Goal: Complete application form

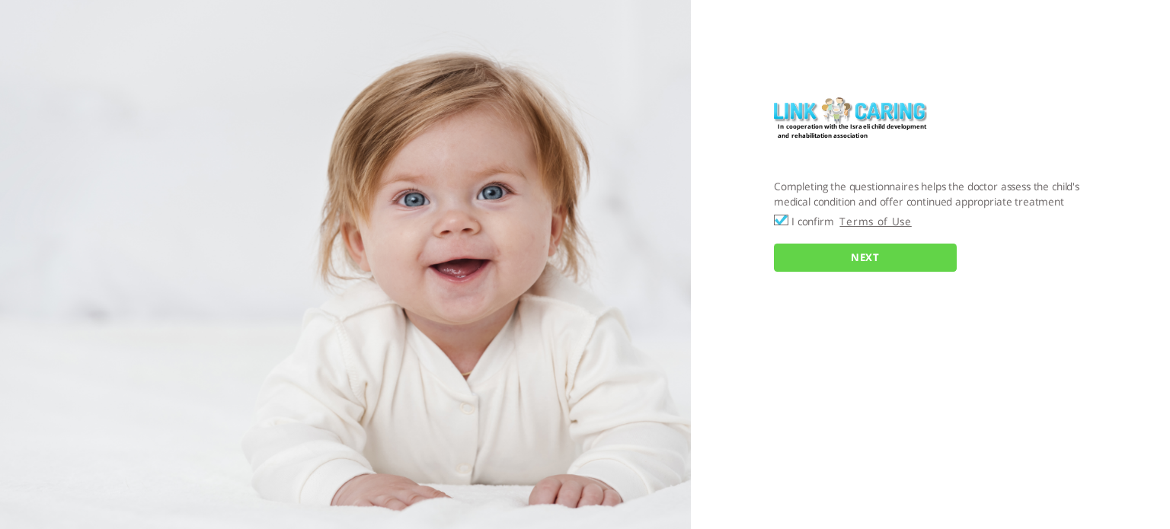
checkbox input "true"
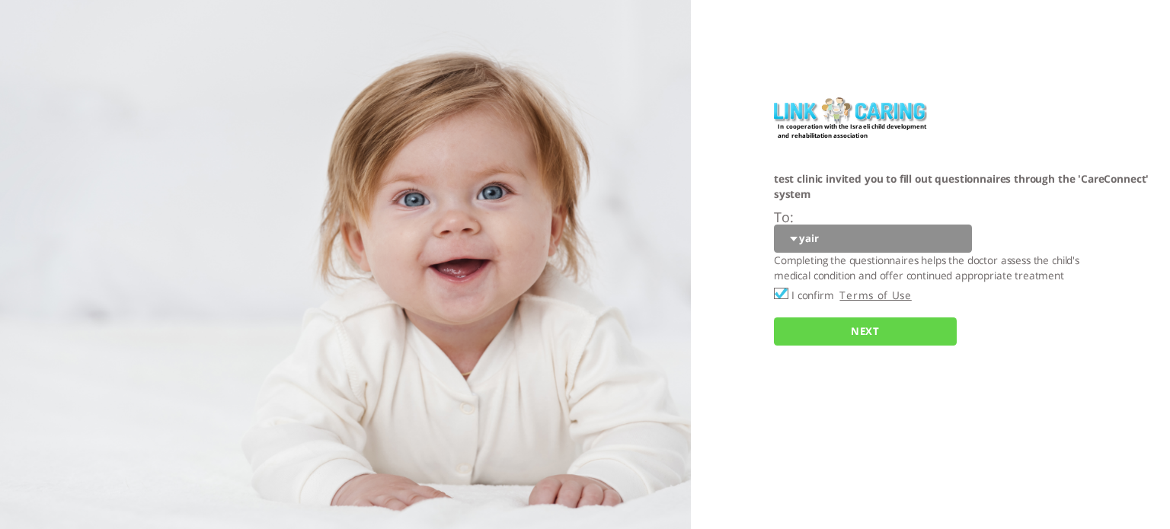
click at [792, 240] on select "yair Yair Daid naomi gadi GADI yaya" at bounding box center [873, 239] width 198 height 28
click at [809, 481] on div "In cooperation with the Israeli child development and rehabilitation associatio…" at bounding box center [930, 264] width 479 height 529
click at [794, 242] on select "yair Yair Daid naomi gadi GADI yaya" at bounding box center [873, 239] width 198 height 28
click at [783, 458] on div "In cooperation with the Israeli child development and rehabilitation associatio…" at bounding box center [930, 264] width 479 height 529
click at [796, 242] on select "yair Yair Daid naomi gadi GADI yaya" at bounding box center [873, 239] width 198 height 28
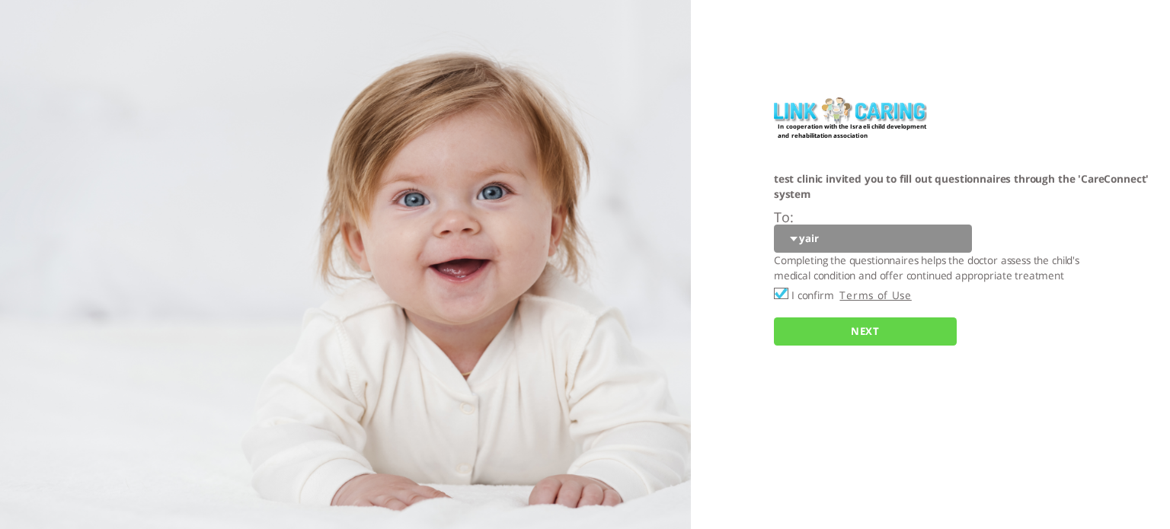
select select "UY3op3qQqYO2t3%2FRegjJ0w%3D%3D"
click at [774, 225] on select "yair Yair Daid naomi gadi GADI yaya" at bounding box center [873, 239] width 198 height 28
click at [857, 334] on input "NEXT" at bounding box center [865, 332] width 183 height 28
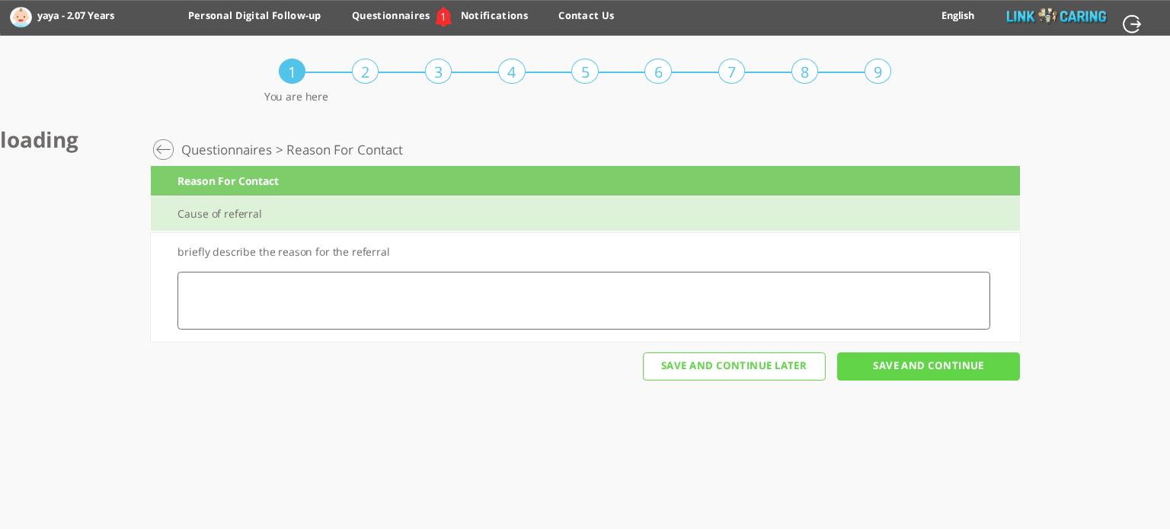
click at [426, 312] on textarea at bounding box center [583, 301] width 812 height 58
type textarea "fgwer"
click at [935, 372] on input "Save And Continue" at bounding box center [928, 367] width 183 height 28
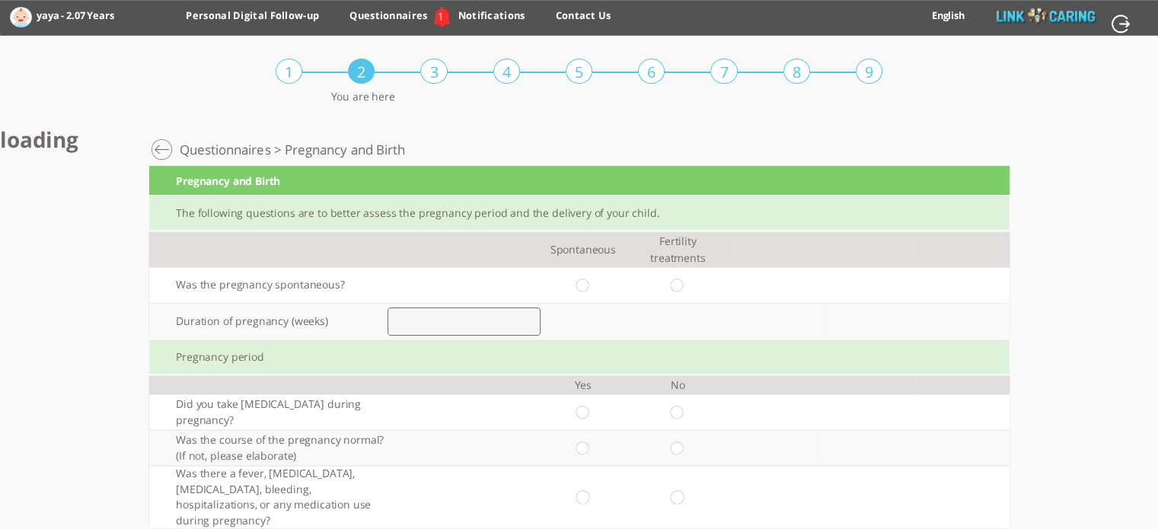
click at [590, 279] on input "radio" at bounding box center [583, 286] width 14 height 14
radio input "true"
click at [502, 308] on input "number" at bounding box center [464, 322] width 153 height 28
type input "38"
click at [727, 343] on div "Pregnancy period" at bounding box center [579, 358] width 860 height 36
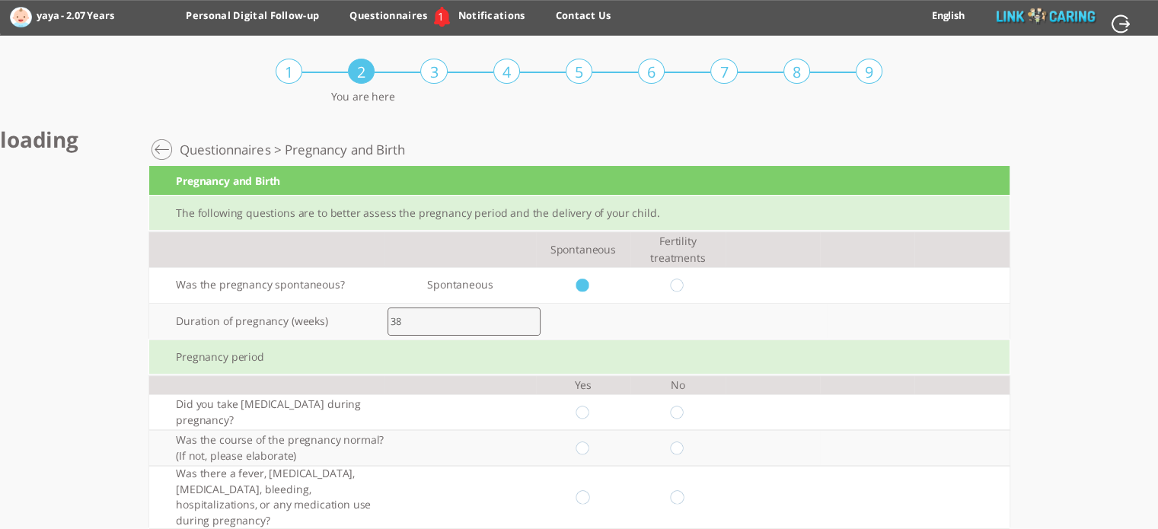
click at [589, 406] on input "radio" at bounding box center [583, 413] width 14 height 14
radio input "true"
click at [590, 442] on input "radio" at bounding box center [583, 449] width 14 height 14
radio input "true"
click at [589, 490] on input "radio" at bounding box center [583, 497] width 14 height 14
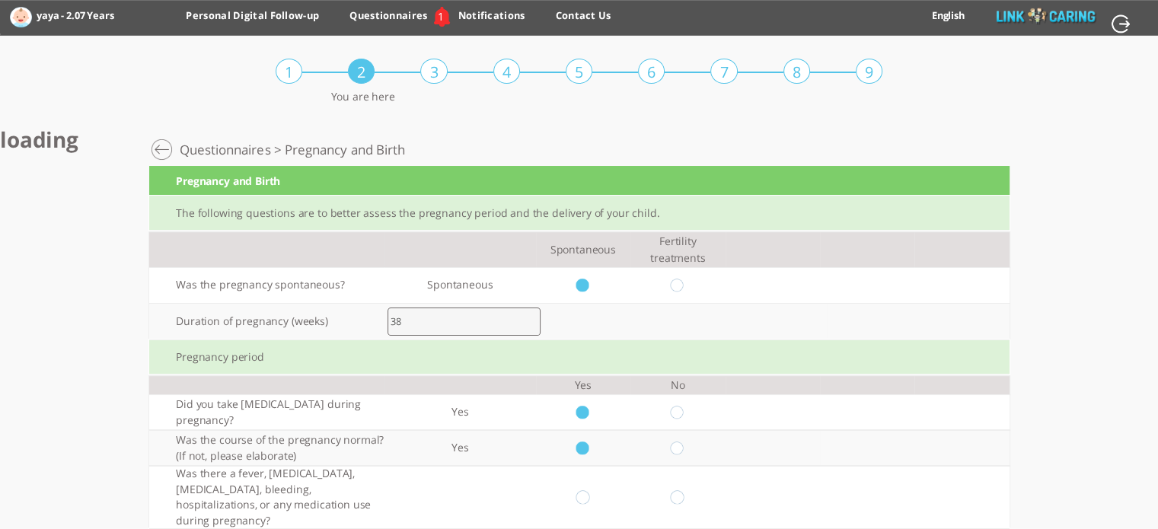
radio input "true"
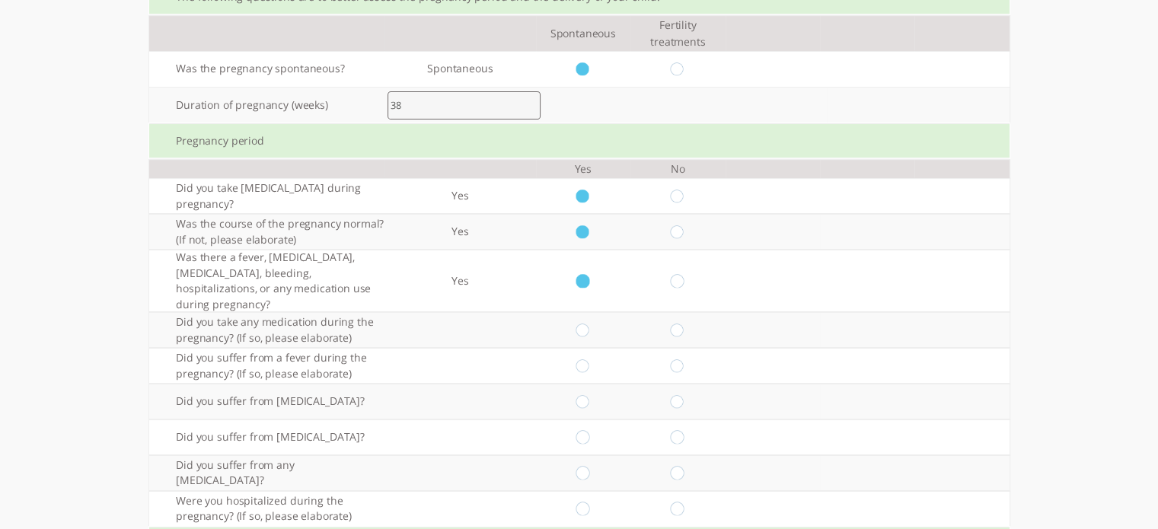
scroll to position [245, 0]
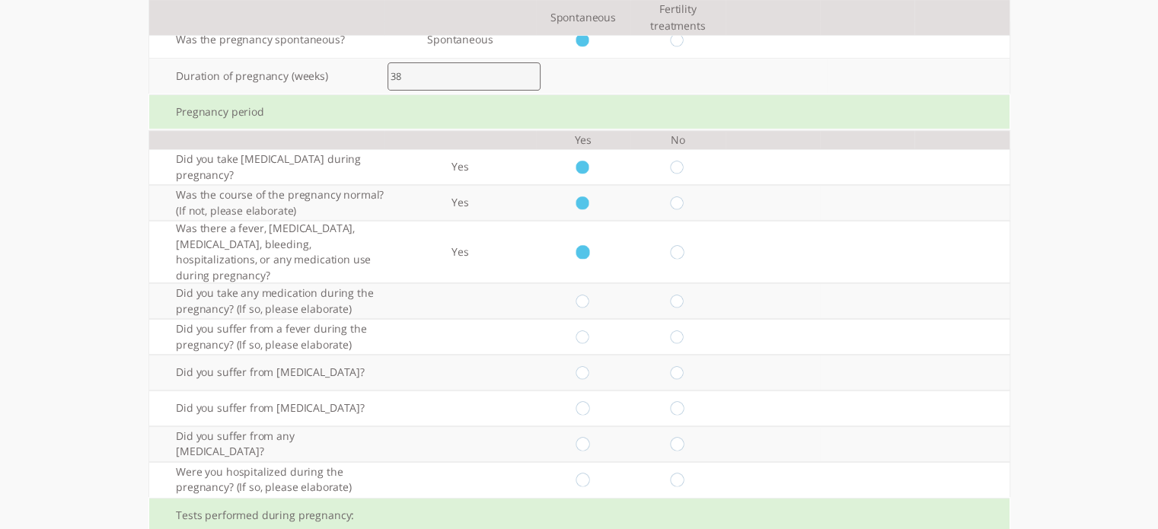
click at [685, 245] on input "radio" at bounding box center [678, 252] width 14 height 14
radio input "true"
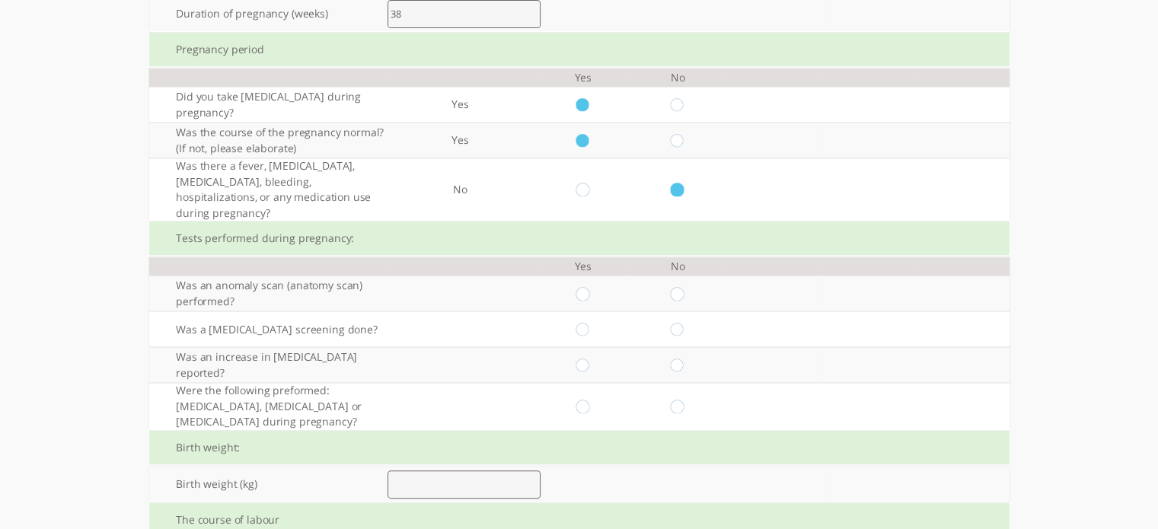
scroll to position [320, 0]
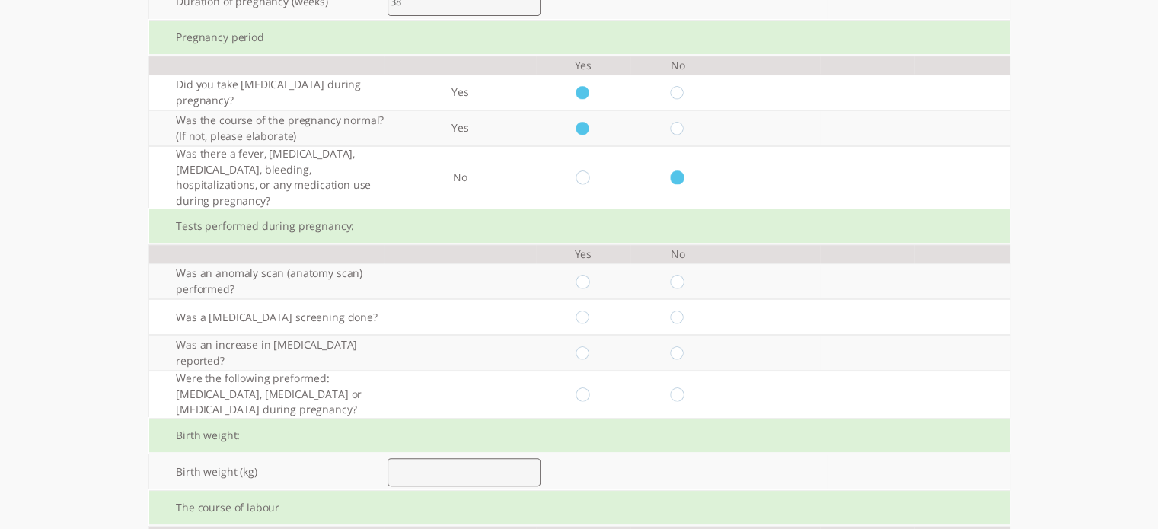
click at [685, 275] on input "radio" at bounding box center [678, 282] width 14 height 14
radio input "true"
click at [688, 299] on td at bounding box center [677, 317] width 94 height 36
click at [682, 311] on input "radio" at bounding box center [678, 318] width 14 height 14
radio input "true"
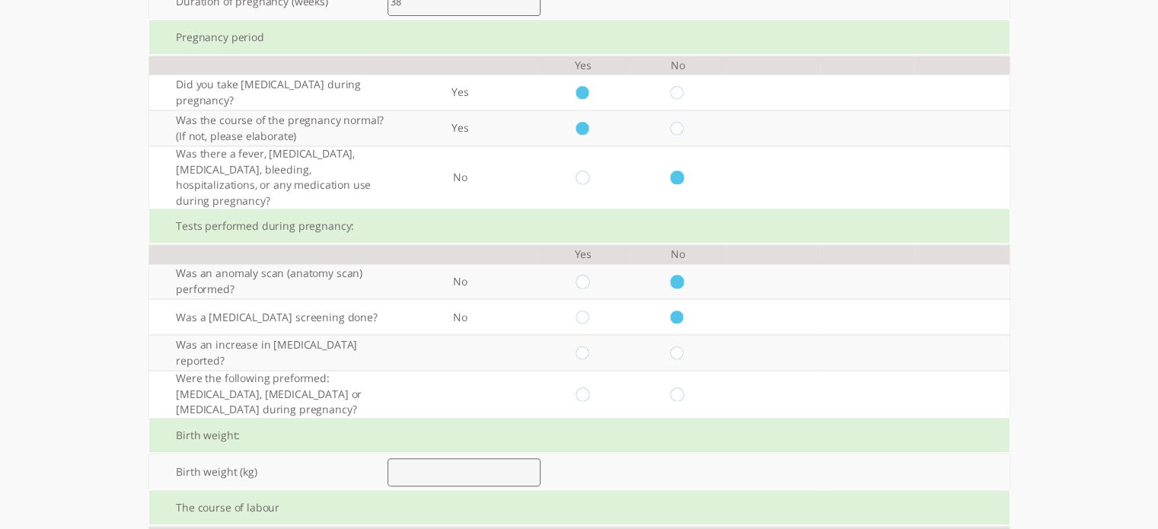
click at [684, 346] on input "radio" at bounding box center [678, 353] width 14 height 14
radio input "true"
click at [683, 388] on input "radio" at bounding box center [678, 395] width 14 height 14
radio input "true"
click at [462, 458] on input "number" at bounding box center [464, 472] width 153 height 28
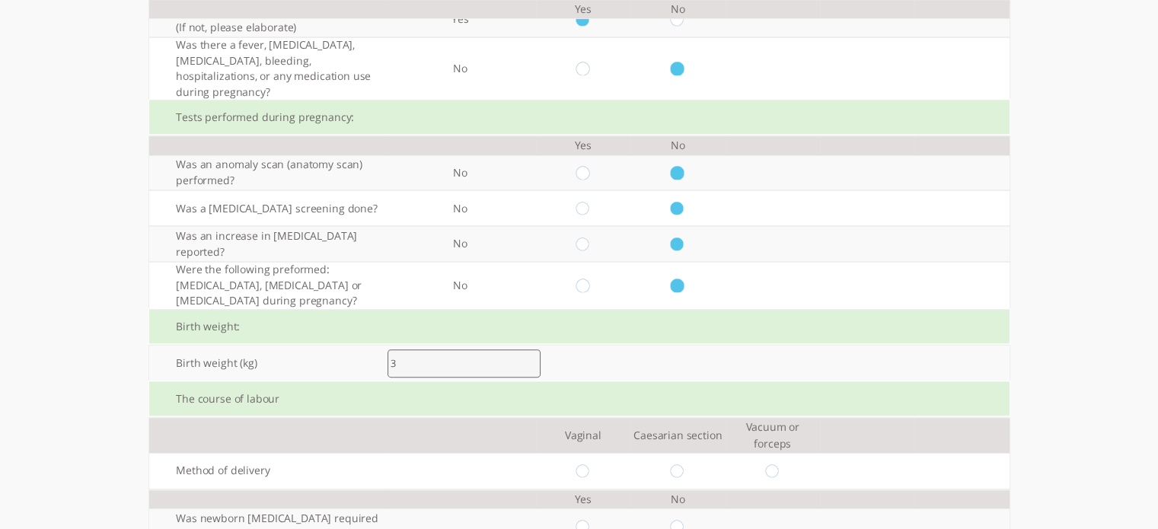
scroll to position [429, 0]
type input "3"
click at [586, 464] on input "radio" at bounding box center [583, 471] width 14 height 14
radio input "true"
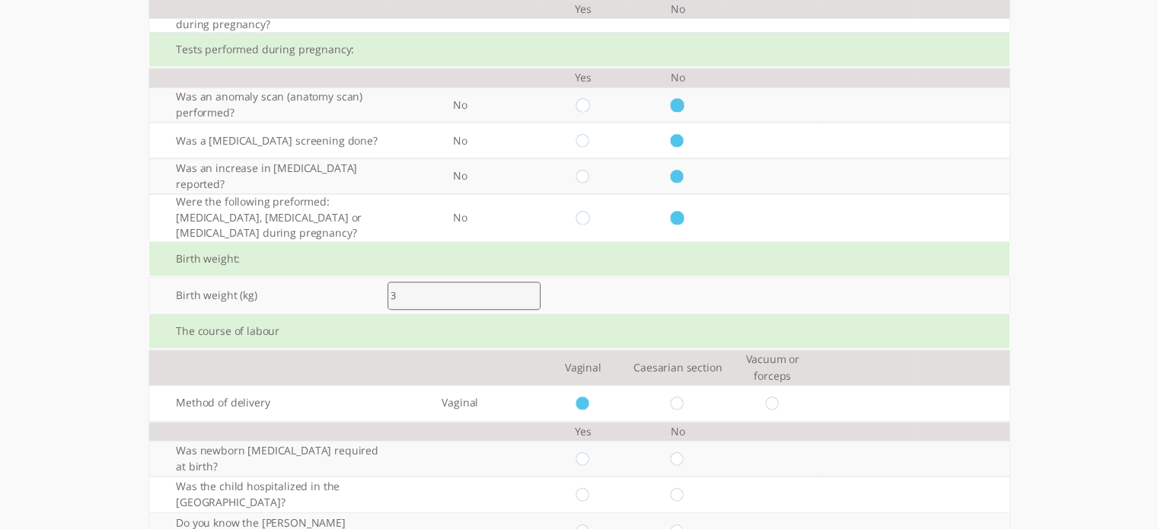
scroll to position [505, 0]
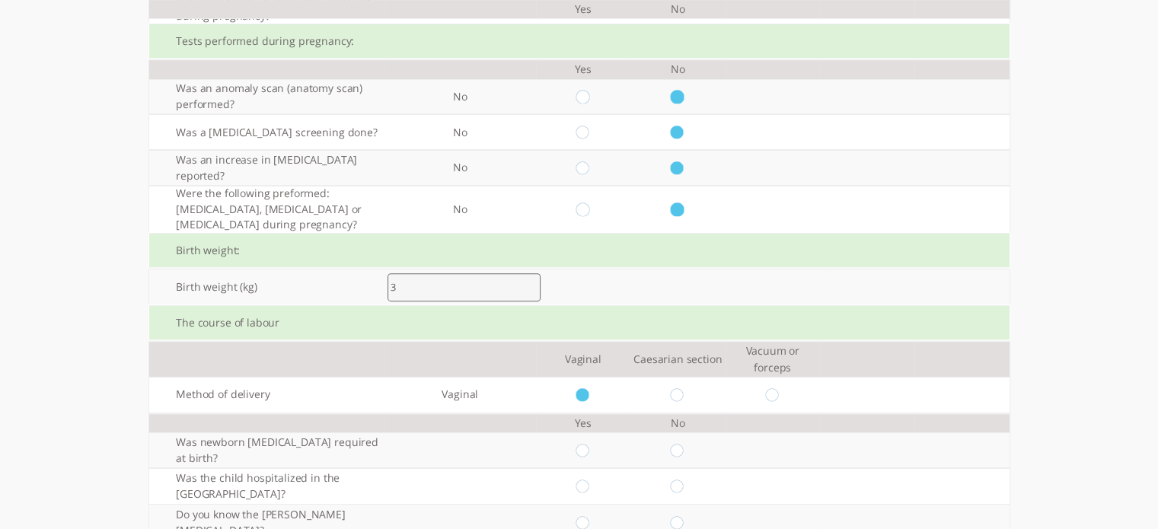
click at [685, 444] on input "radio" at bounding box center [678, 451] width 14 height 14
radio input "true"
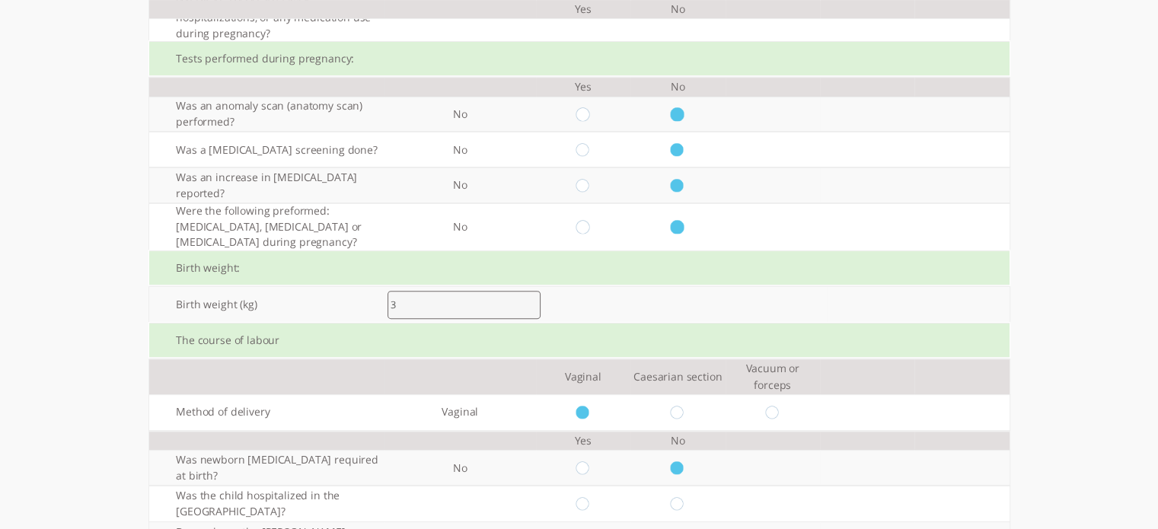
scroll to position [606, 0]
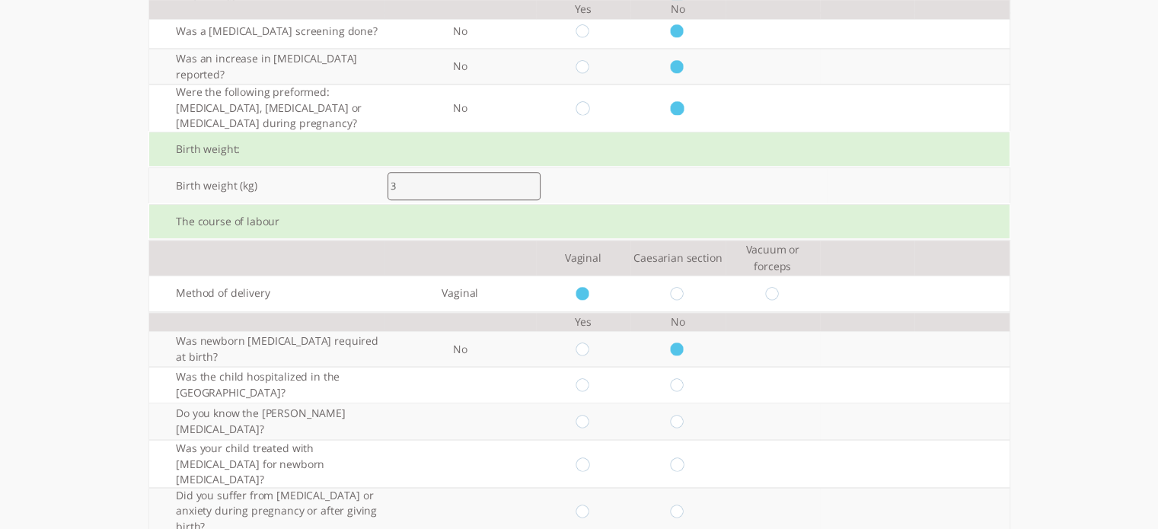
click at [684, 378] on input "radio" at bounding box center [678, 385] width 14 height 14
radio input "true"
click at [684, 378] on input "radio" at bounding box center [678, 385] width 14 height 14
click at [685, 415] on input "radio" at bounding box center [678, 422] width 14 height 14
radio input "true"
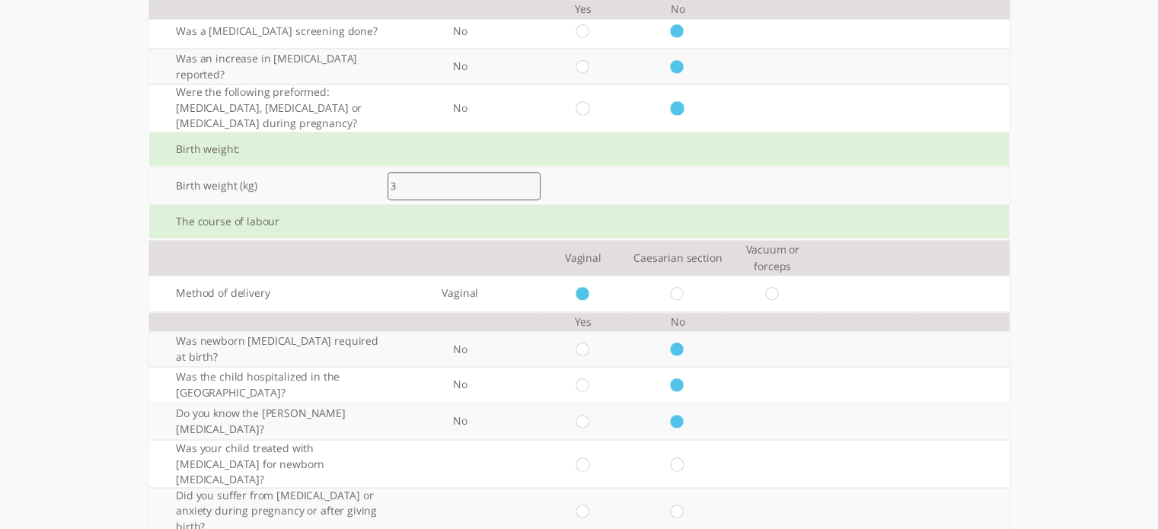
click at [685, 415] on input "radio" at bounding box center [678, 422] width 14 height 14
click at [685, 458] on input "radio" at bounding box center [678, 465] width 14 height 14
radio input "true"
click at [685, 505] on input "radio" at bounding box center [678, 512] width 14 height 14
radio input "true"
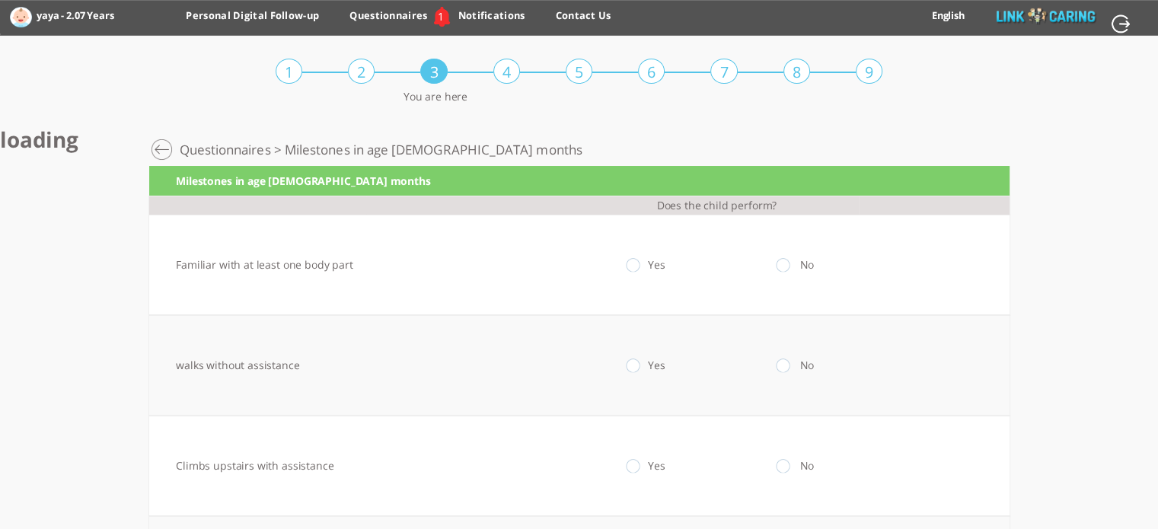
click at [640, 267] on input "radio" at bounding box center [633, 265] width 14 height 14
radio input "true"
click at [640, 359] on input "radio" at bounding box center [633, 366] width 14 height 14
radio input "true"
click at [640, 461] on input "radio" at bounding box center [633, 466] width 14 height 14
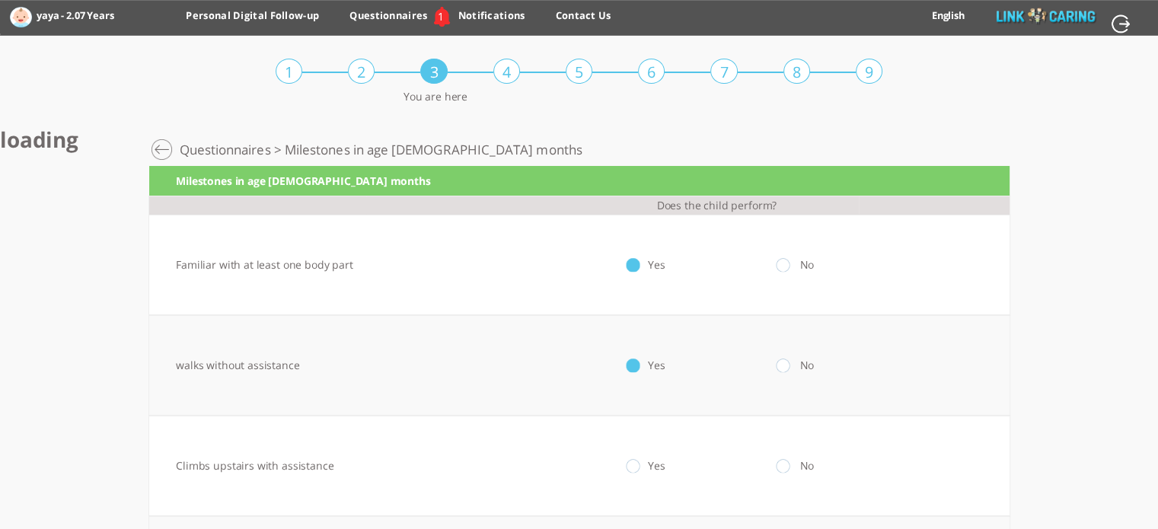
radio input "true"
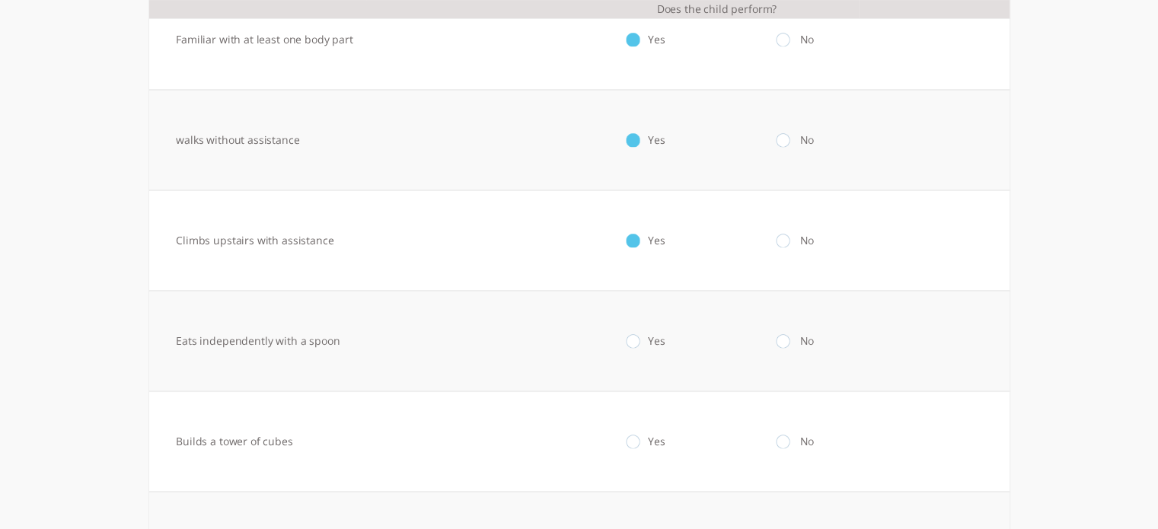
scroll to position [228, 0]
click at [640, 346] on td "Yes" at bounding box center [633, 338] width 151 height 101
click at [639, 336] on input "radio" at bounding box center [633, 338] width 14 height 14
radio input "true"
click at [640, 436] on input "radio" at bounding box center [633, 439] width 14 height 14
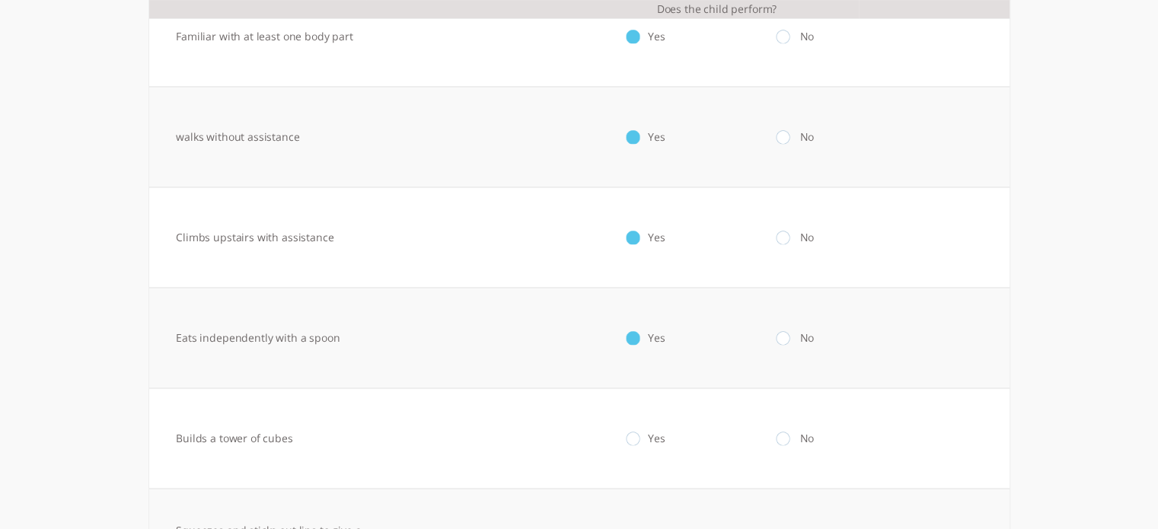
radio input "true"
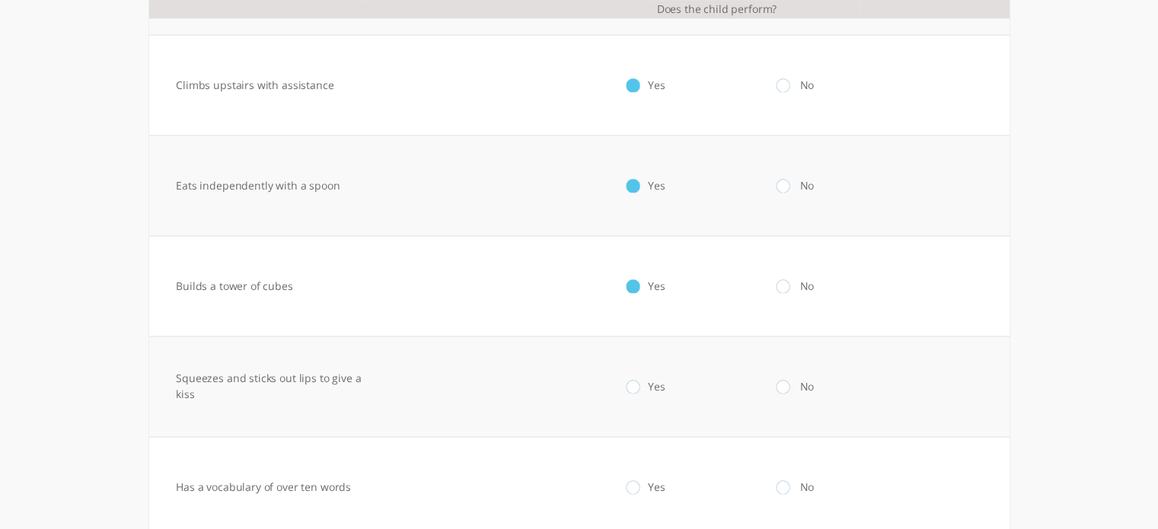
scroll to position [451, 0]
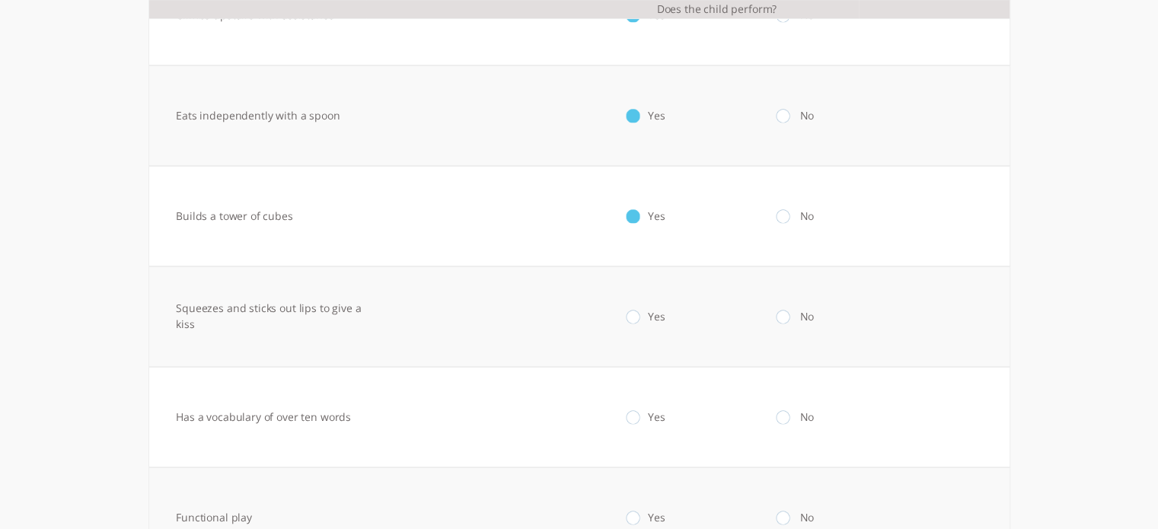
click at [637, 323] on td "Yes" at bounding box center [633, 317] width 151 height 101
click at [640, 321] on input "radio" at bounding box center [633, 317] width 14 height 14
radio input "true"
click at [640, 419] on input "radio" at bounding box center [633, 417] width 14 height 14
radio input "true"
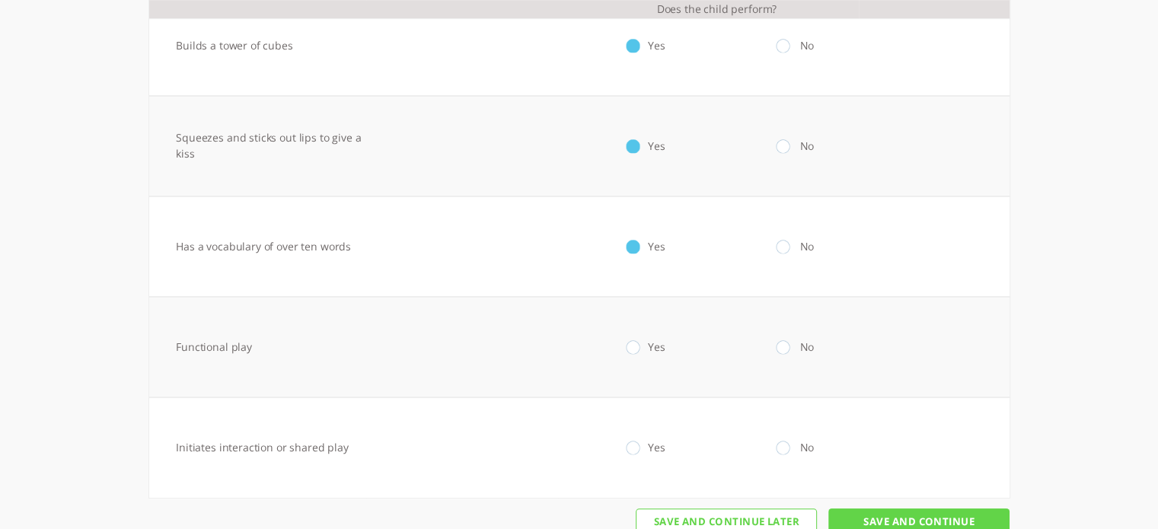
scroll to position [627, 0]
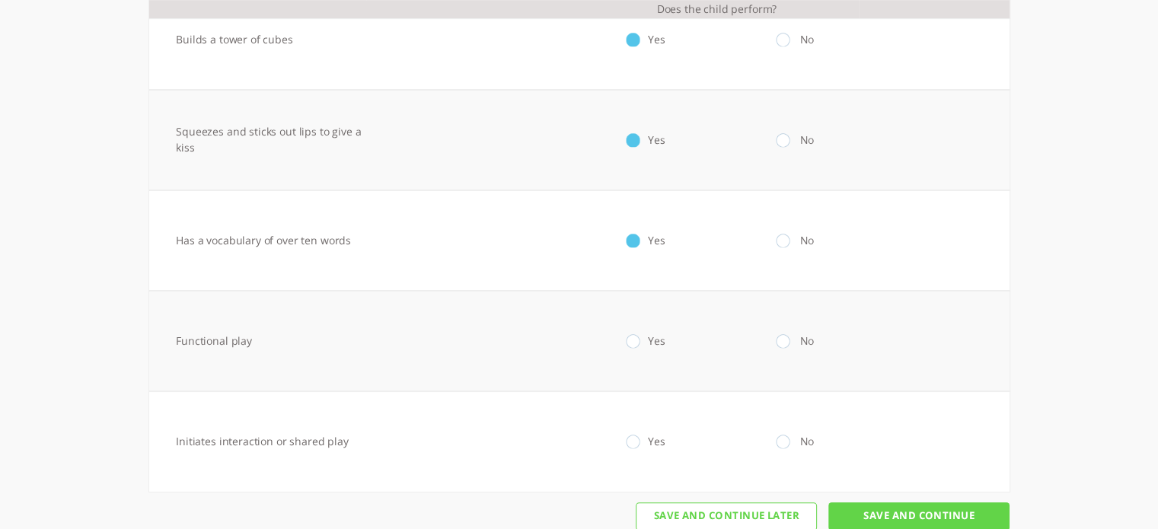
click at [640, 343] on input "radio" at bounding box center [633, 341] width 14 height 14
radio input "true"
click at [640, 441] on input "radio" at bounding box center [633, 442] width 14 height 14
radio input "true"
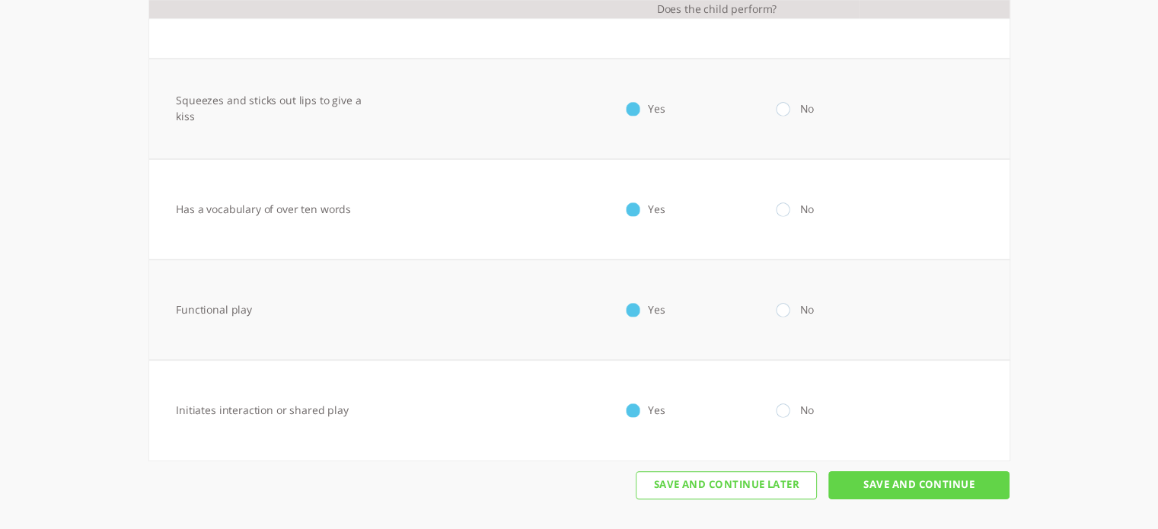
click at [926, 487] on input "Save And Continue" at bounding box center [918, 485] width 181 height 28
click at [907, 487] on input "Save And Continue" at bounding box center [918, 485] width 181 height 28
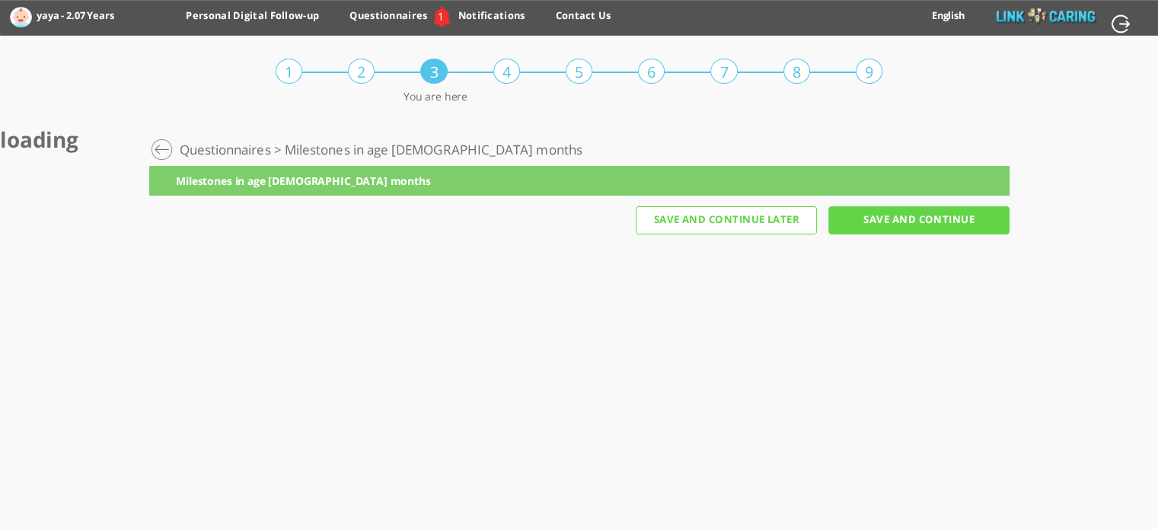
scroll to position [0, 0]
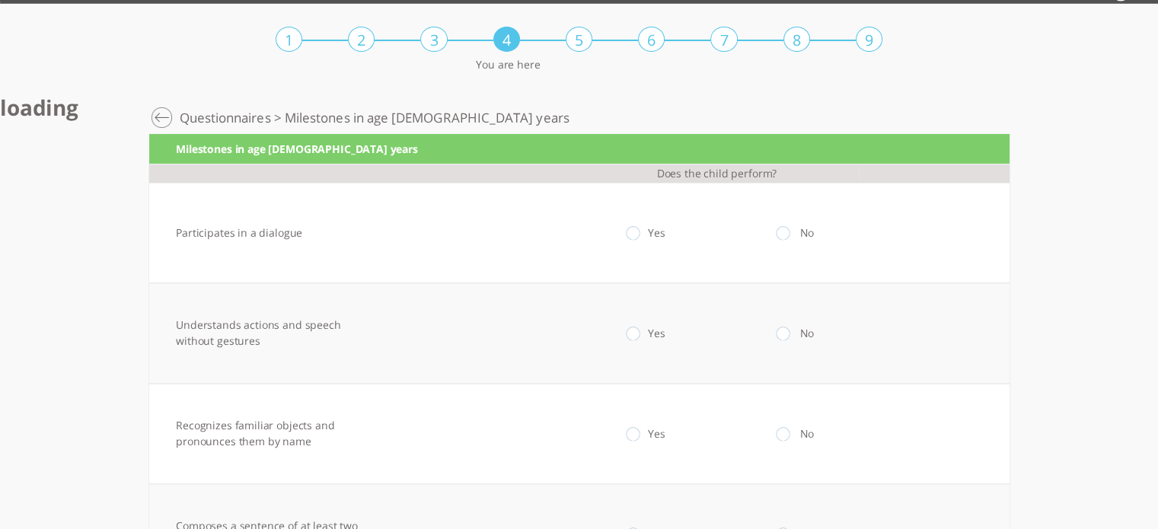
scroll to position [41, 0]
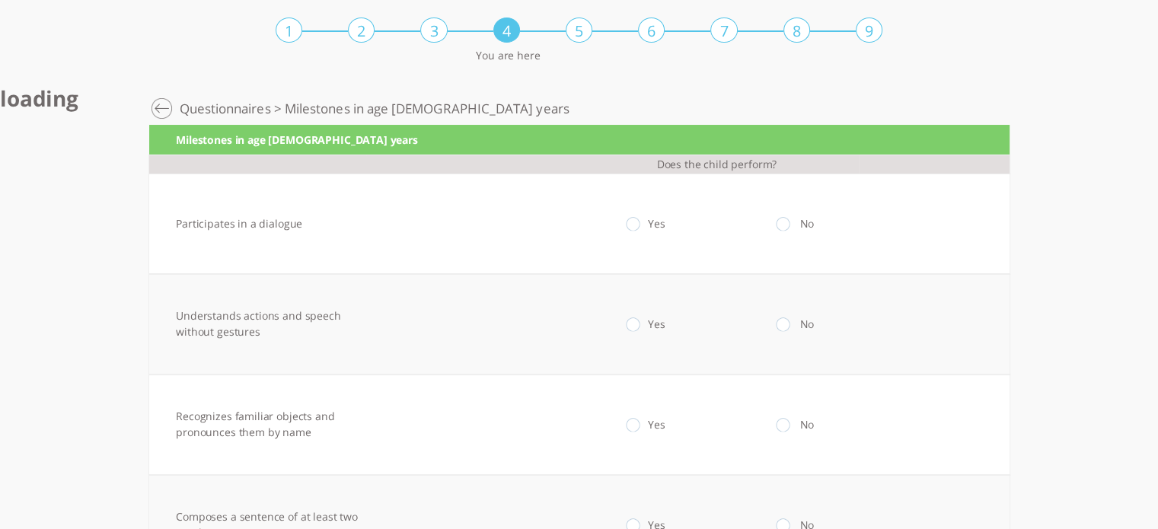
click at [640, 221] on input "radio" at bounding box center [633, 224] width 14 height 14
radio input "true"
click at [791, 327] on input "radio" at bounding box center [784, 325] width 14 height 14
radio input "true"
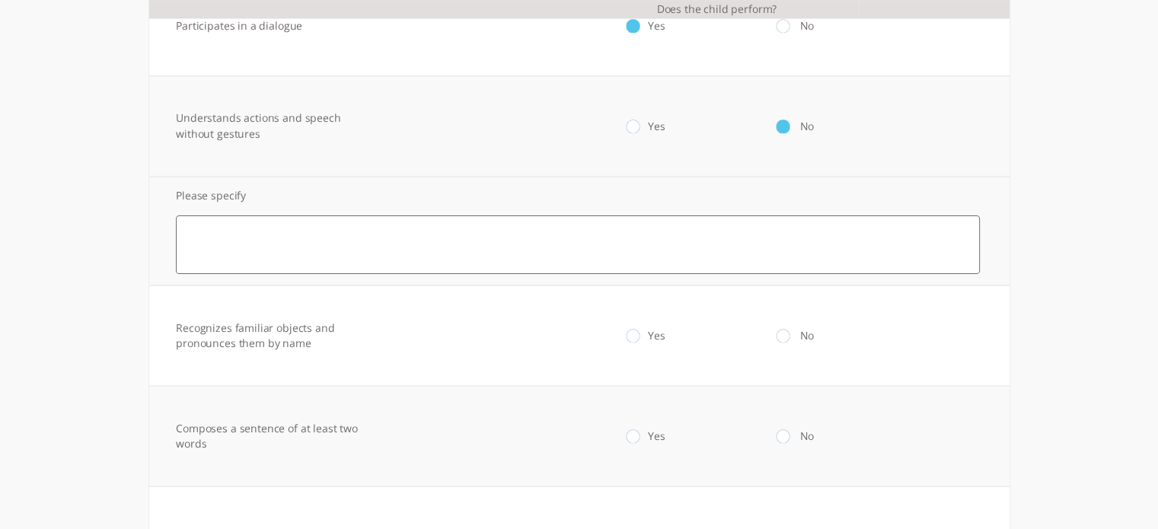
scroll to position [244, 0]
click at [640, 328] on input "radio" at bounding box center [633, 331] width 14 height 14
radio input "true"
click at [791, 428] on input "radio" at bounding box center [784, 432] width 14 height 14
radio input "true"
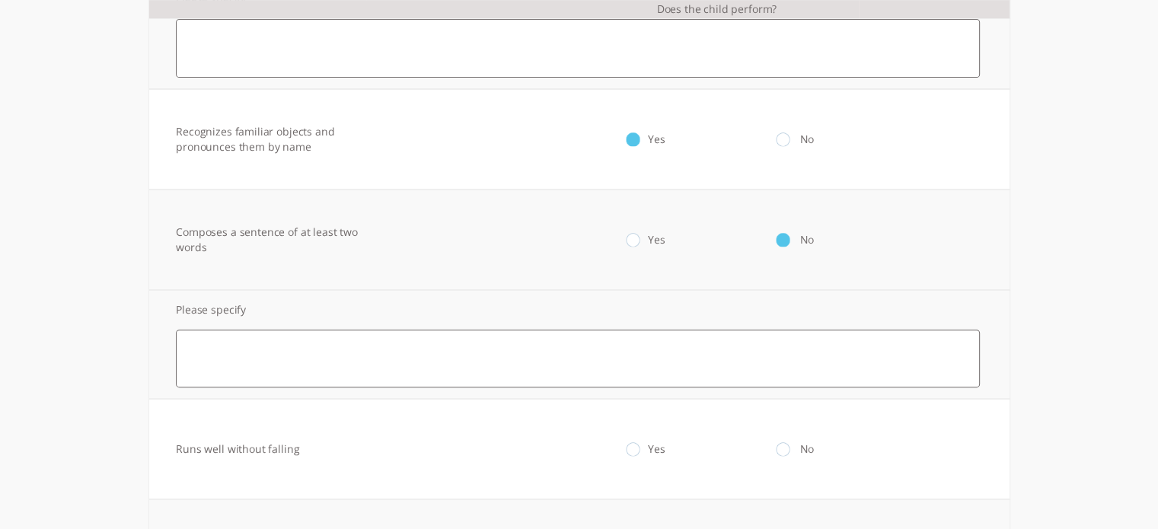
scroll to position [442, 0]
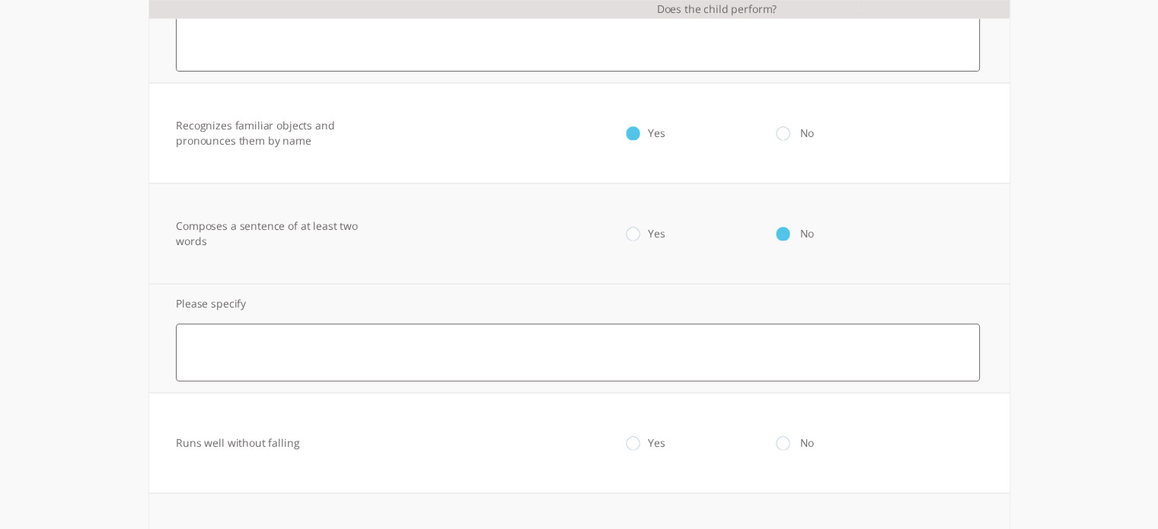
click at [791, 448] on input "radio" at bounding box center [784, 444] width 14 height 14
radio input "true"
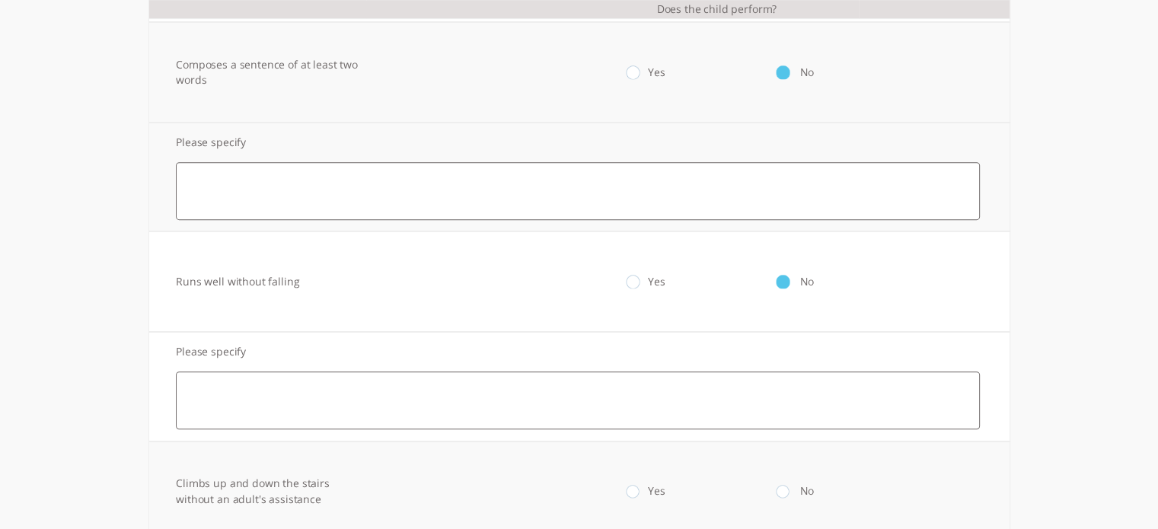
scroll to position [611, 0]
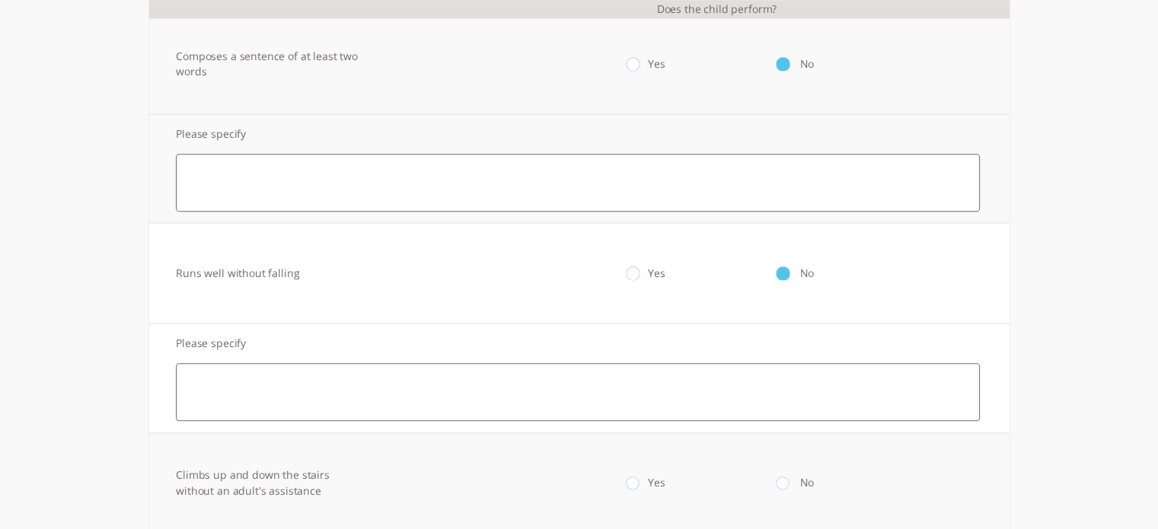
click at [640, 480] on input "radio" at bounding box center [633, 484] width 14 height 14
radio input "true"
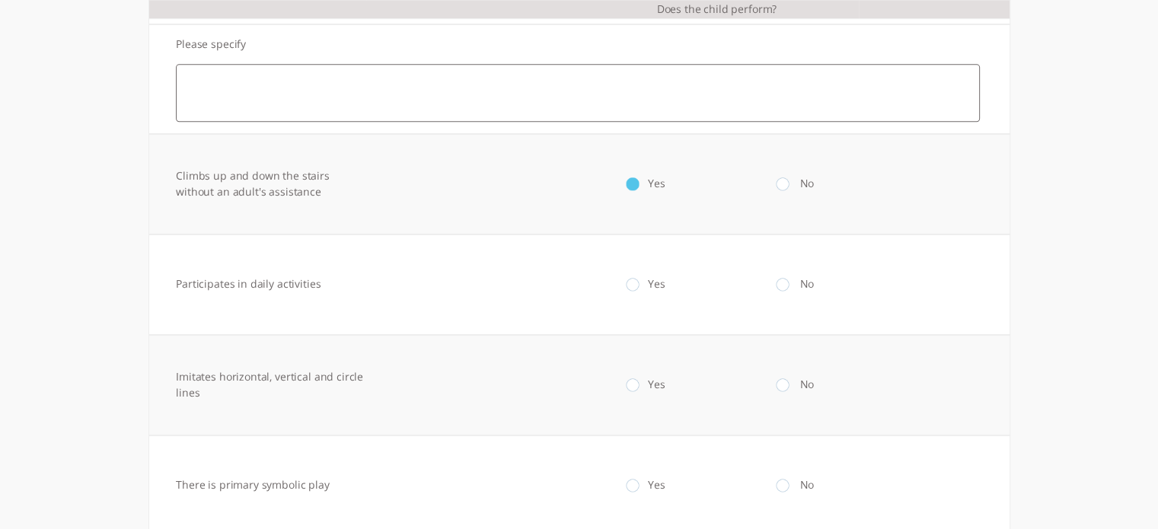
scroll to position [915, 0]
click at [640, 286] on td "Yes" at bounding box center [633, 280] width 151 height 101
click at [639, 279] on input "radio" at bounding box center [633, 280] width 14 height 14
radio input "true"
click at [791, 376] on input "radio" at bounding box center [784, 381] width 14 height 14
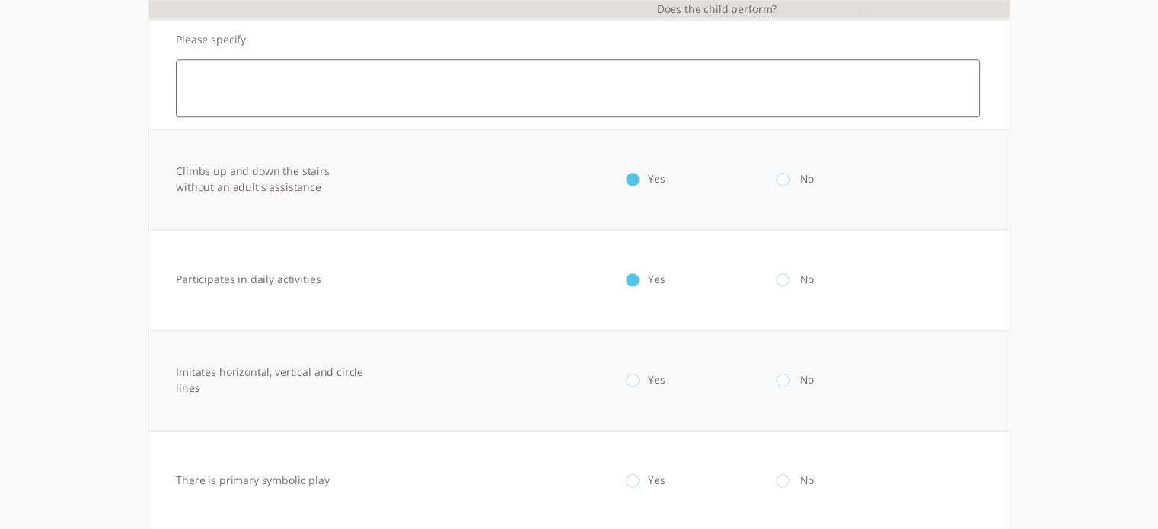
radio input "true"
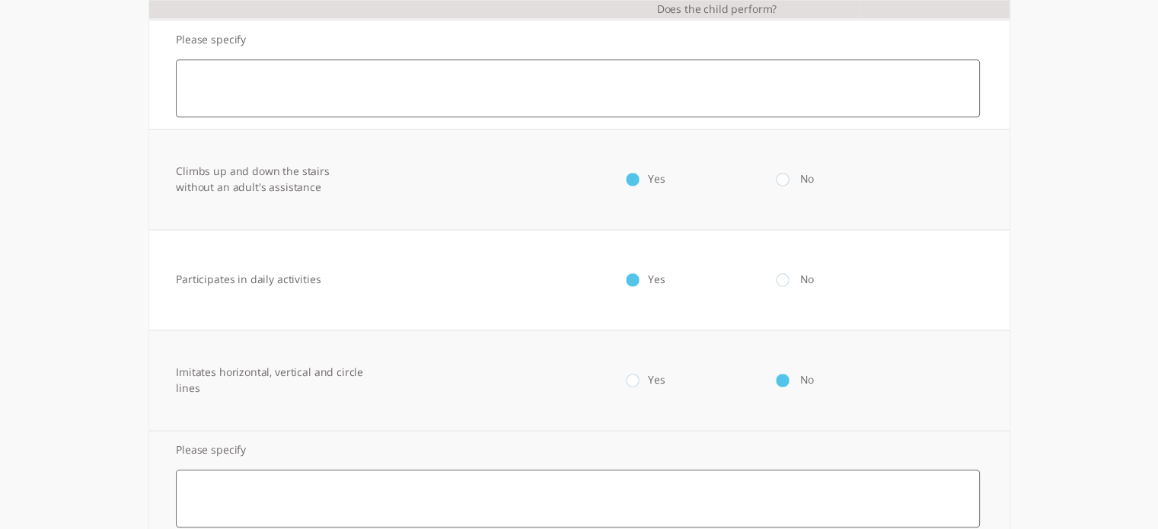
scroll to position [1093, 0]
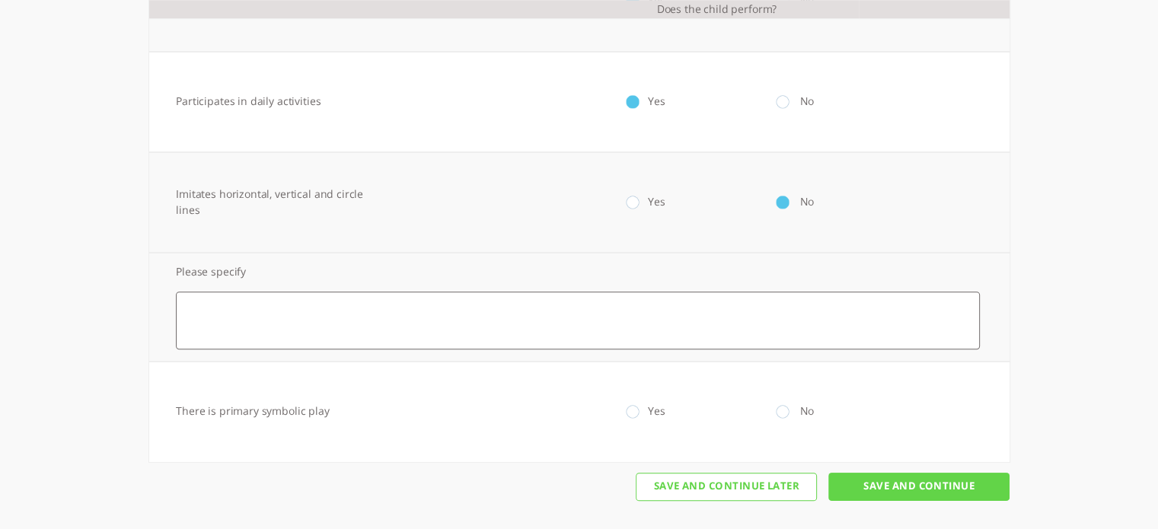
click at [791, 409] on input "radio" at bounding box center [784, 412] width 14 height 14
radio input "true"
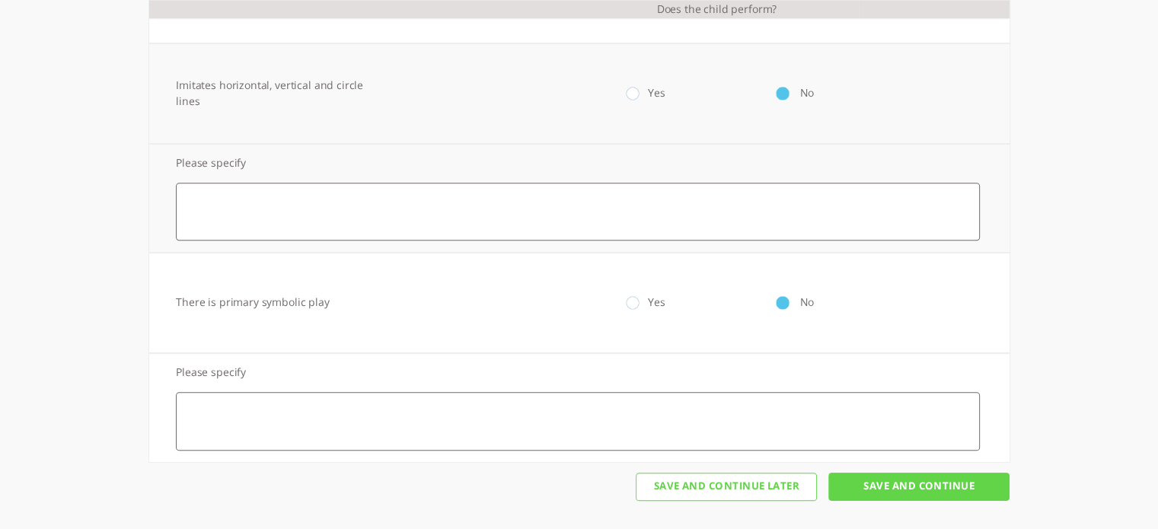
scroll to position [1203, 0]
click at [893, 480] on input "Save And Continue" at bounding box center [918, 486] width 181 height 28
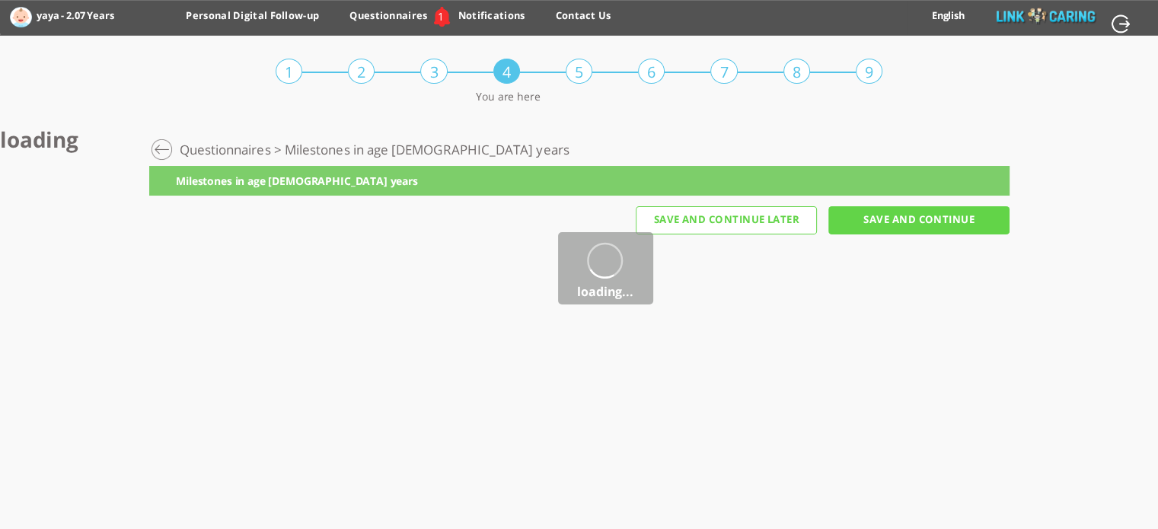
scroll to position [0, 0]
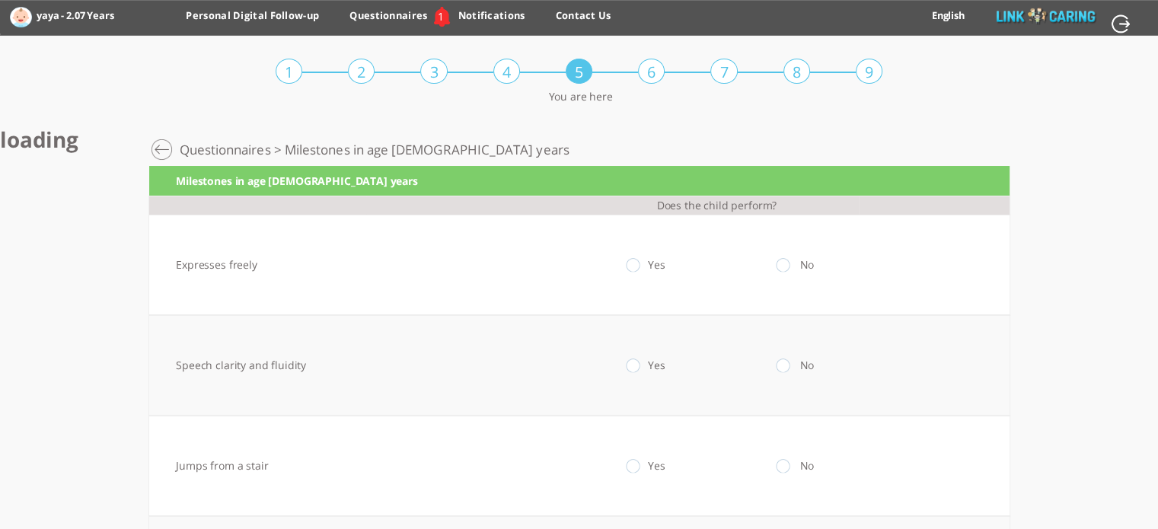
click at [791, 264] on input "radio" at bounding box center [784, 265] width 14 height 14
radio input "true"
click at [790, 483] on td "No" at bounding box center [784, 474] width 151 height 101
click at [789, 475] on input "radio" at bounding box center [784, 475] width 14 height 14
radio input "true"
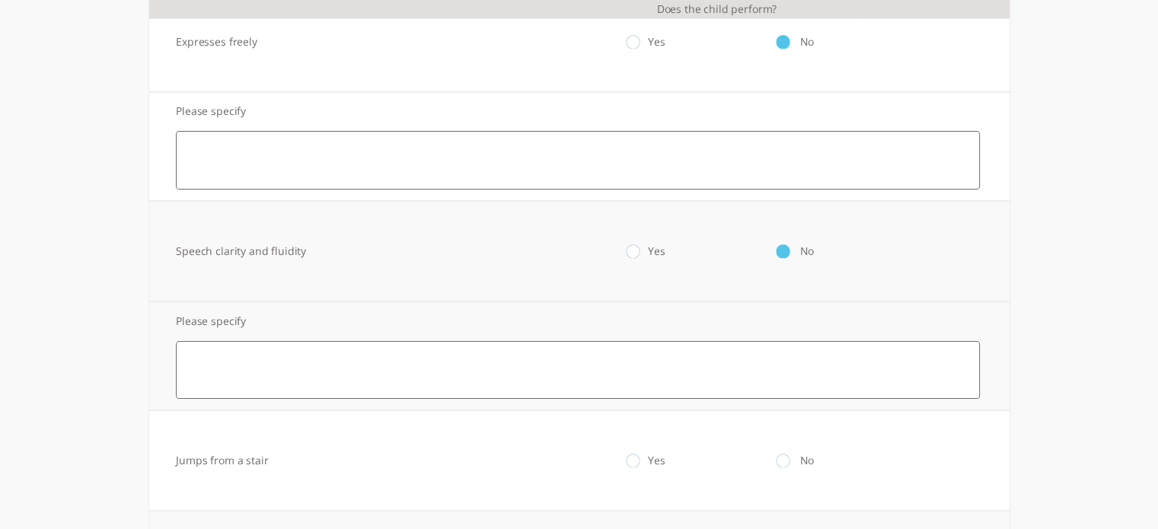
scroll to position [232, 0]
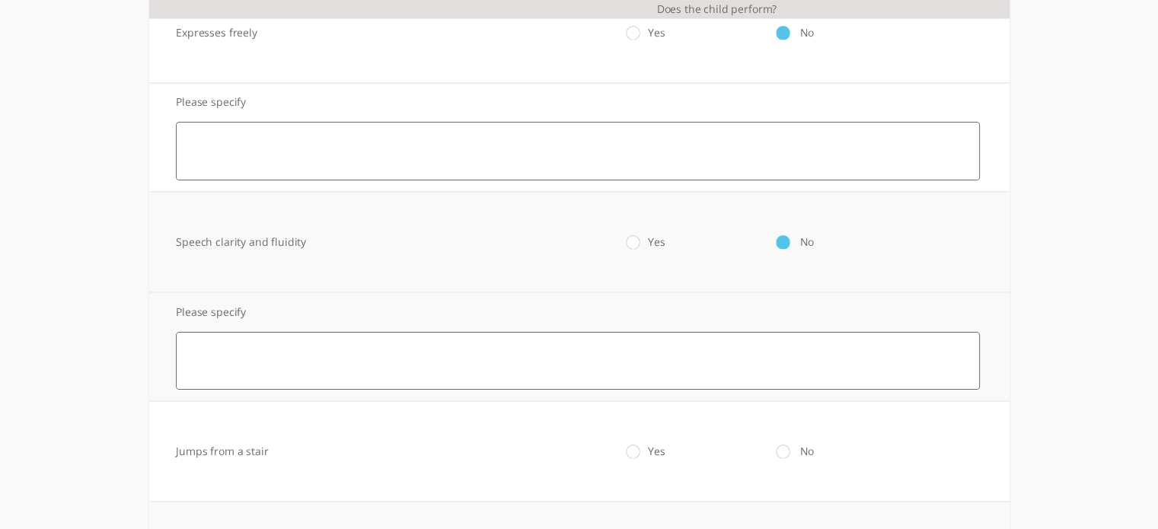
click at [789, 452] on input "radio" at bounding box center [784, 452] width 14 height 14
radio input "true"
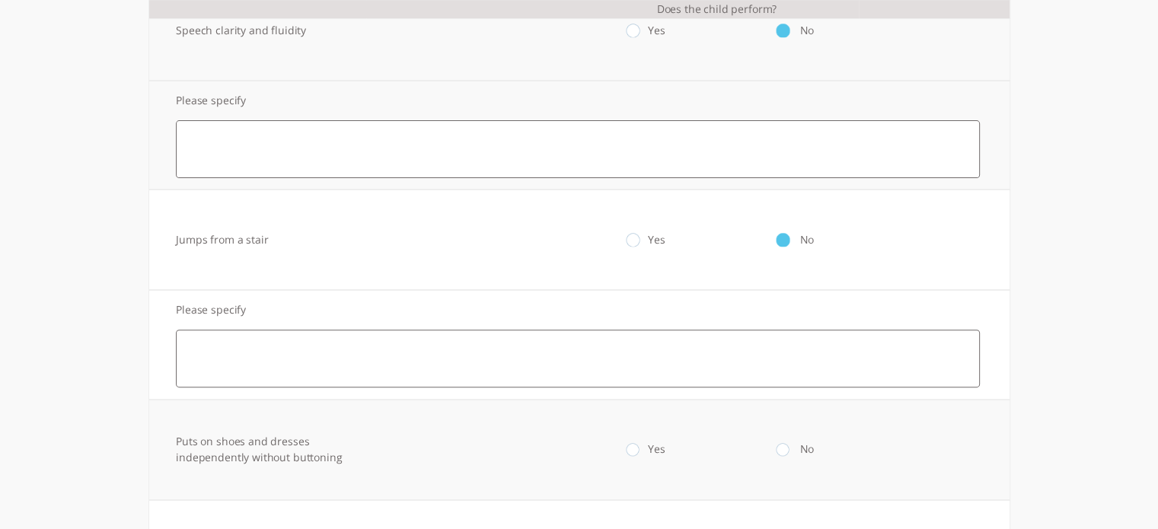
click at [789, 450] on input "radio" at bounding box center [784, 450] width 14 height 14
radio input "true"
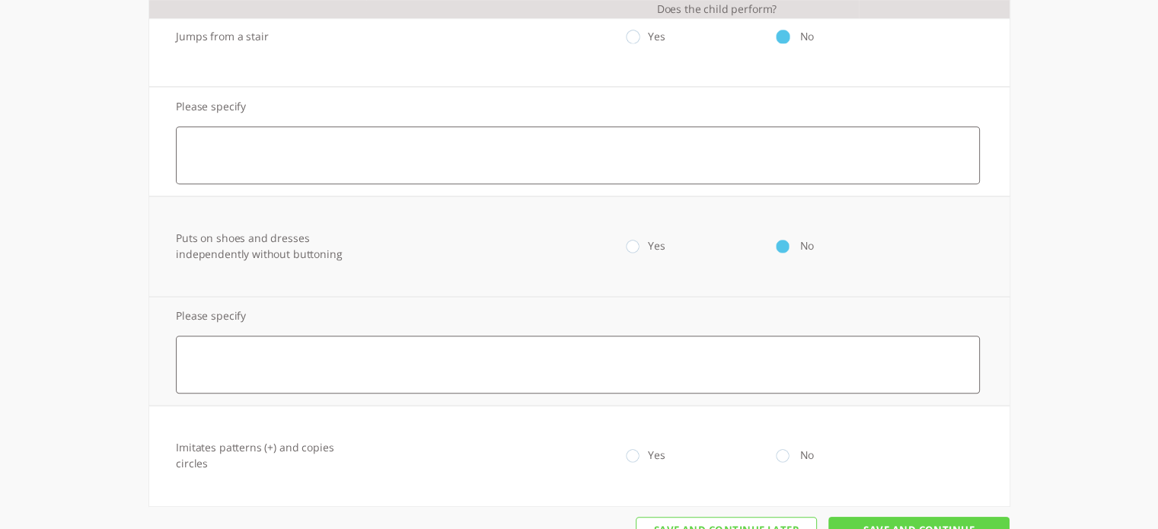
scroll to position [691, 0]
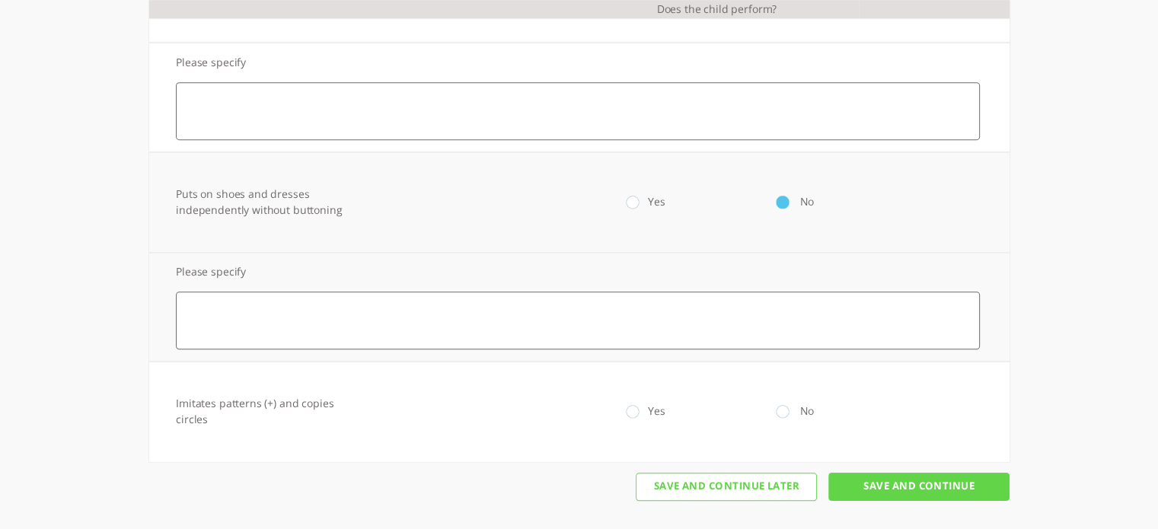
click at [787, 413] on input "radio" at bounding box center [784, 412] width 14 height 14
radio input "true"
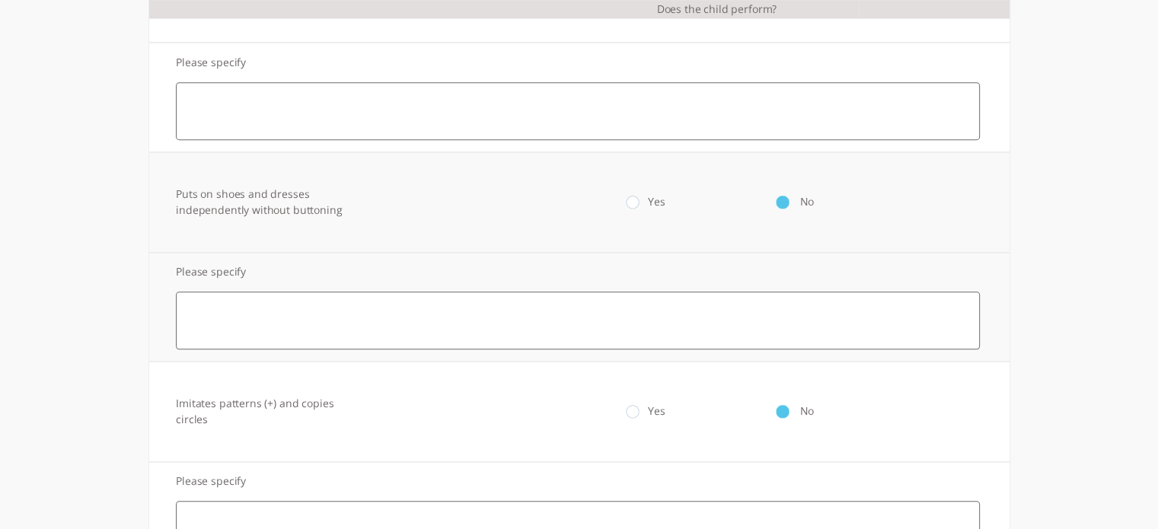
scroll to position [801, 0]
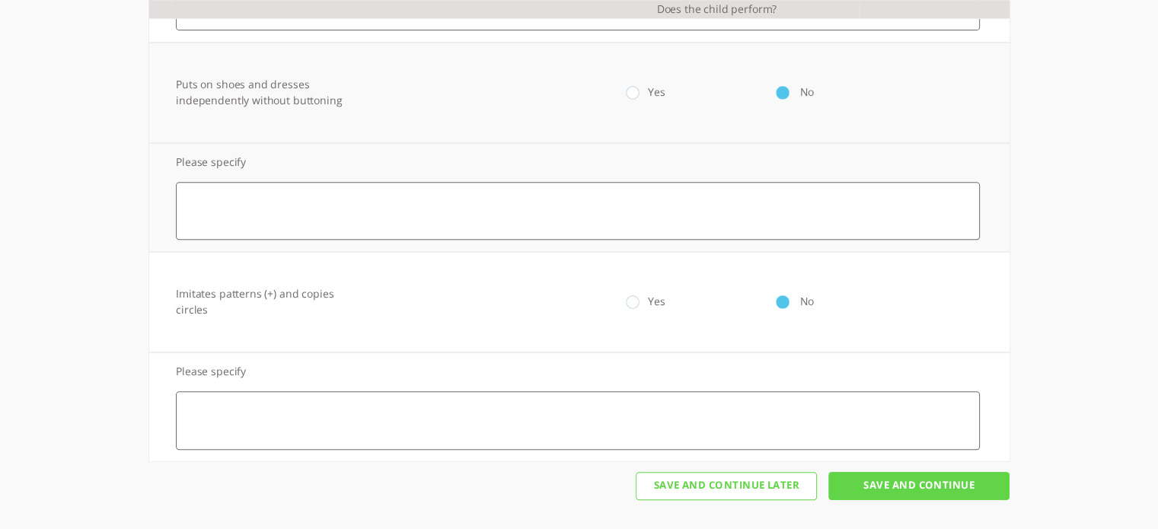
click at [904, 483] on input "Save And Continue" at bounding box center [918, 486] width 181 height 28
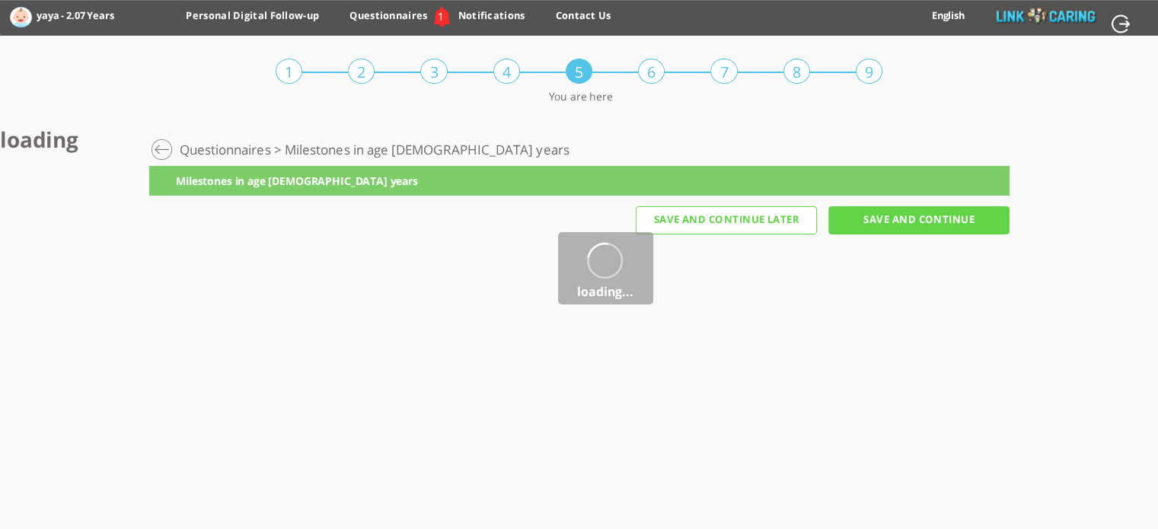
scroll to position [0, 0]
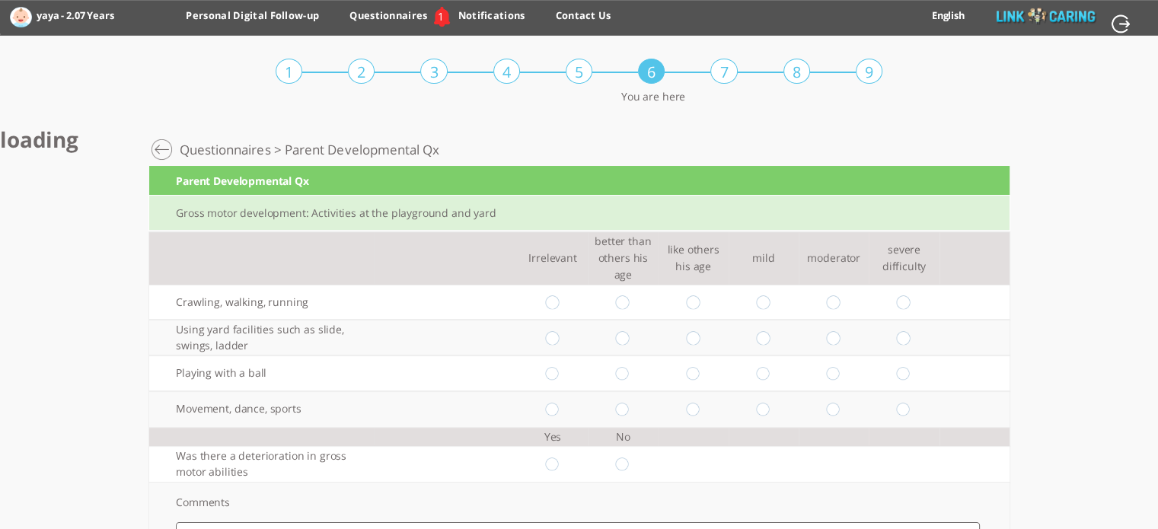
click at [841, 295] on input "radio" at bounding box center [834, 302] width 14 height 14
radio input "true"
click at [630, 331] on input "radio" at bounding box center [623, 338] width 14 height 14
radio input "true"
click at [630, 367] on input "radio" at bounding box center [623, 374] width 14 height 14
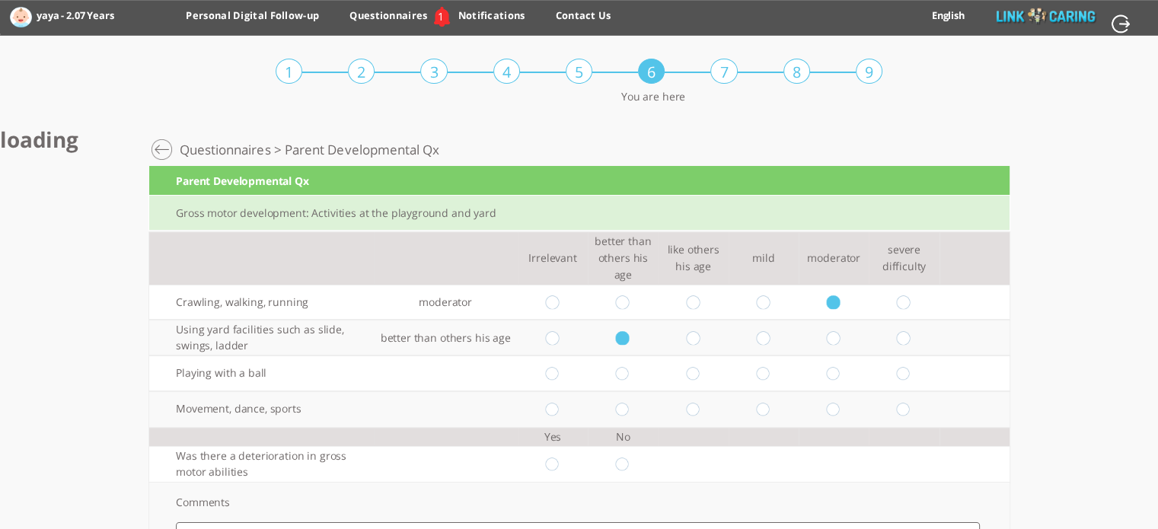
radio input "true"
click at [837, 403] on input "radio" at bounding box center [834, 410] width 14 height 14
radio input "true"
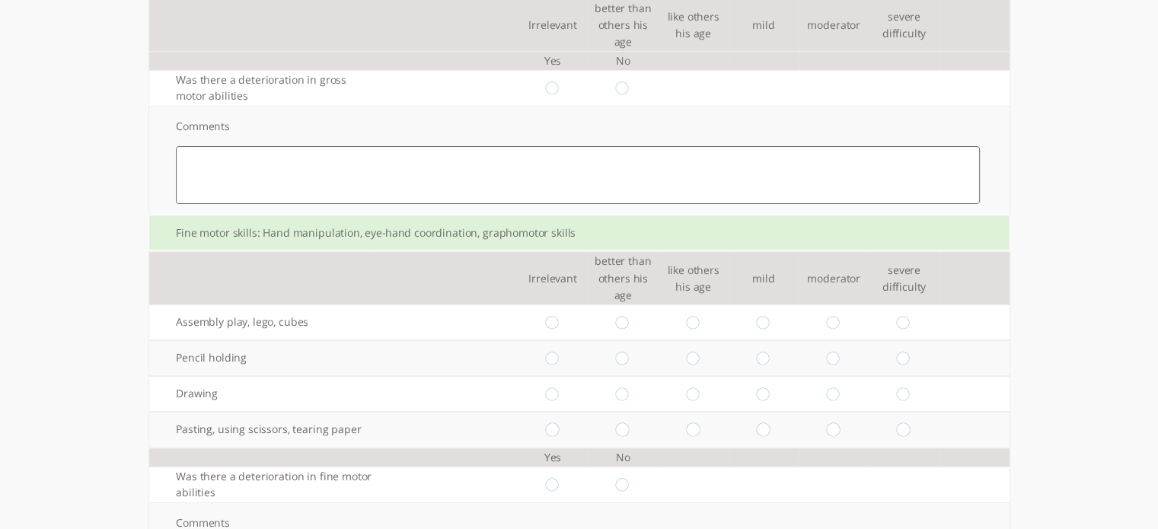
scroll to position [377, 0]
click at [771, 315] on input "radio" at bounding box center [763, 322] width 14 height 14
radio input "true"
click at [841, 351] on input "radio" at bounding box center [834, 358] width 14 height 14
radio input "true"
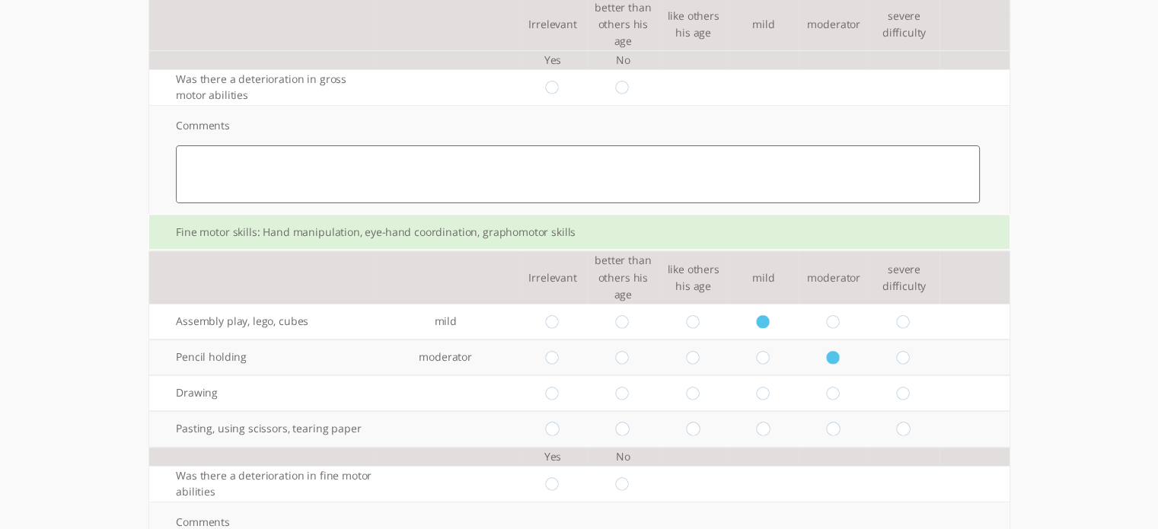
click at [911, 387] on input "radio" at bounding box center [904, 394] width 14 height 14
radio input "true"
click at [835, 423] on input "radio" at bounding box center [834, 430] width 14 height 14
radio input "true"
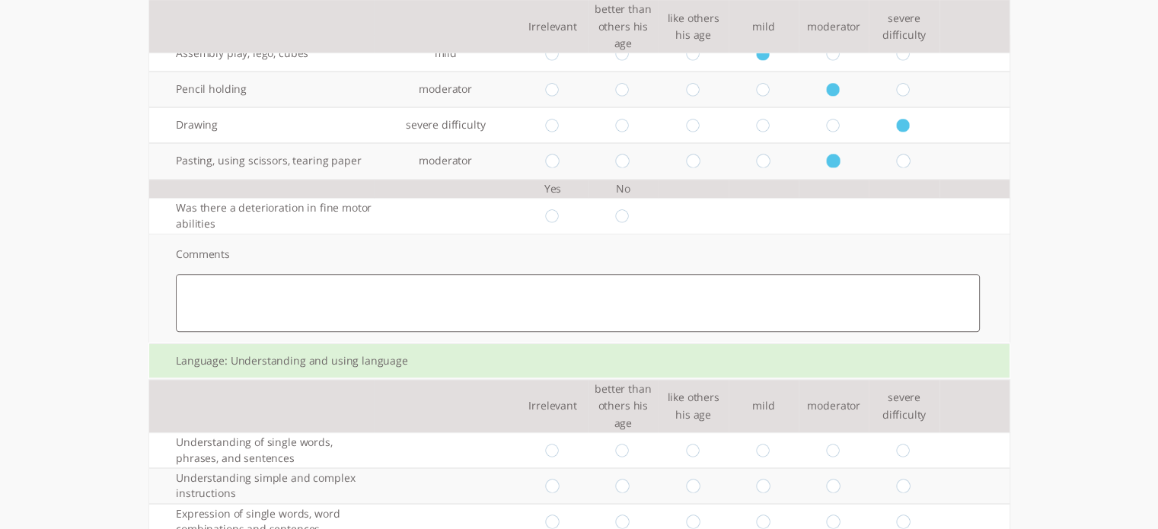
scroll to position [672, 0]
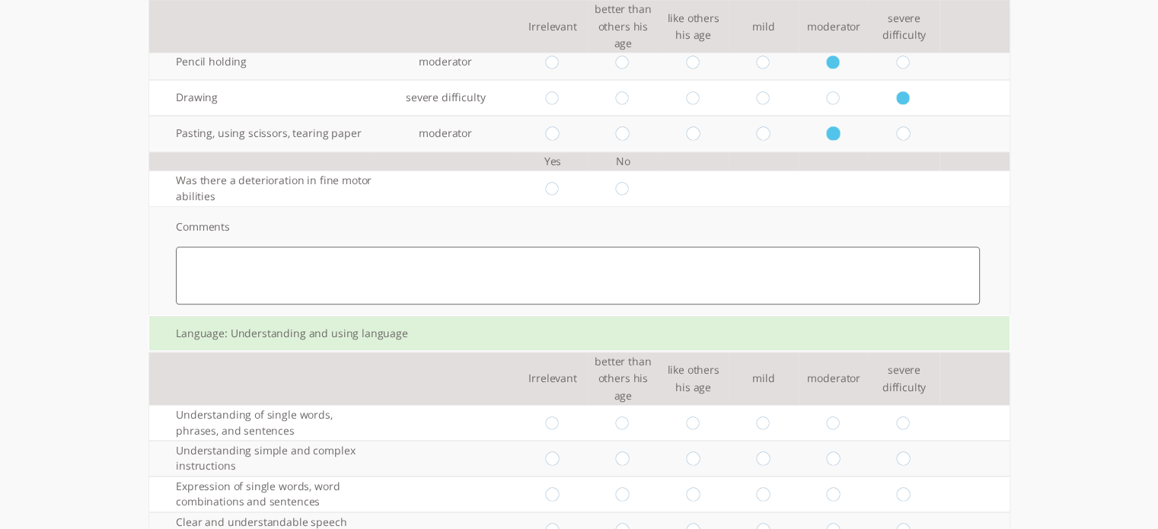
click at [777, 405] on td at bounding box center [764, 423] width 70 height 36
click at [771, 417] on input "radio" at bounding box center [763, 424] width 14 height 14
radio input "true"
click at [776, 441] on td at bounding box center [764, 459] width 70 height 36
click at [771, 452] on input "radio" at bounding box center [763, 459] width 14 height 14
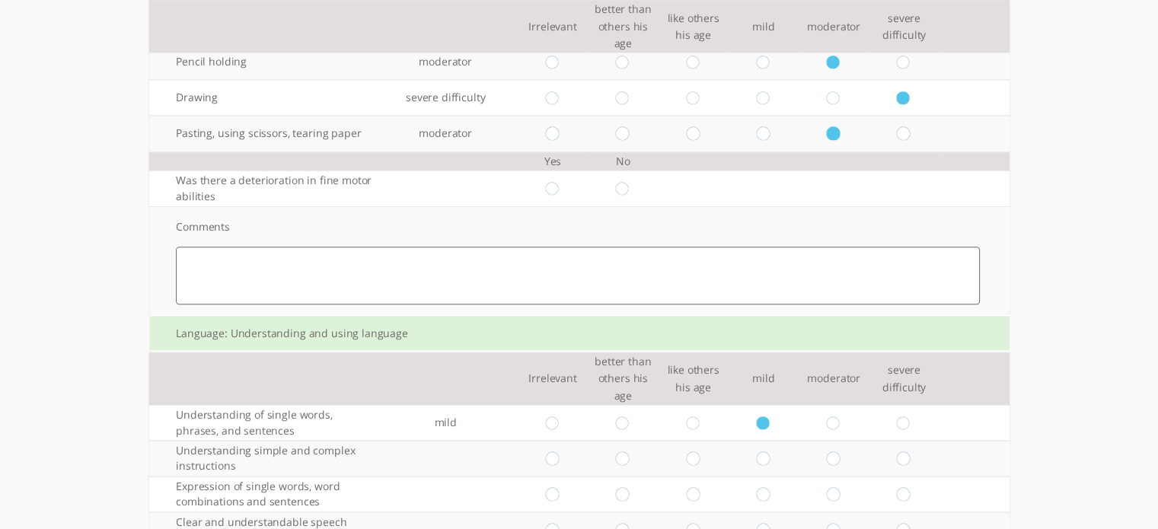
radio input "true"
click at [701, 487] on input "radio" at bounding box center [693, 494] width 14 height 14
radio input "true"
click at [700, 523] on input "radio" at bounding box center [693, 530] width 14 height 14
radio input "true"
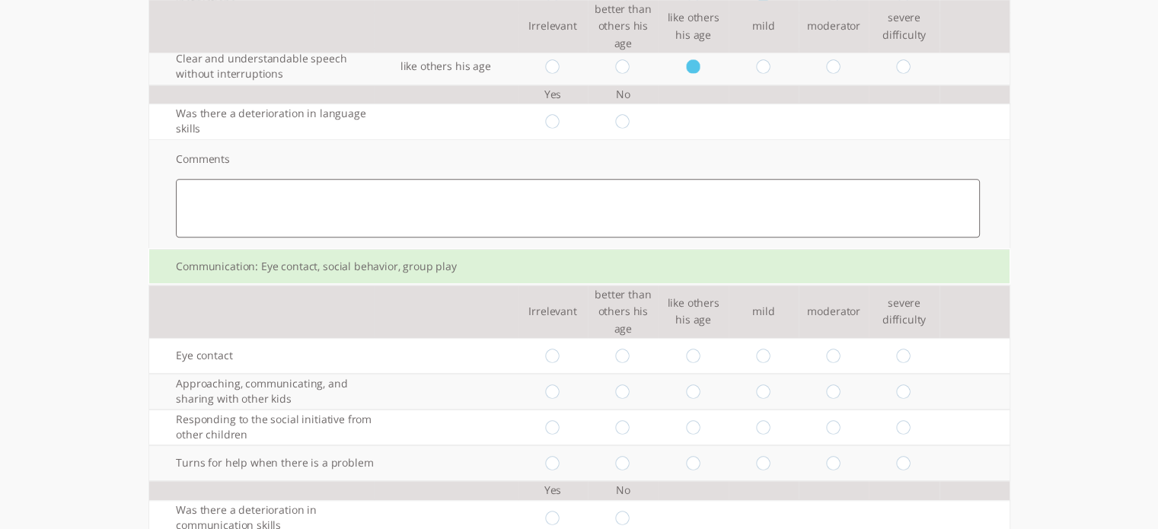
scroll to position [1141, 0]
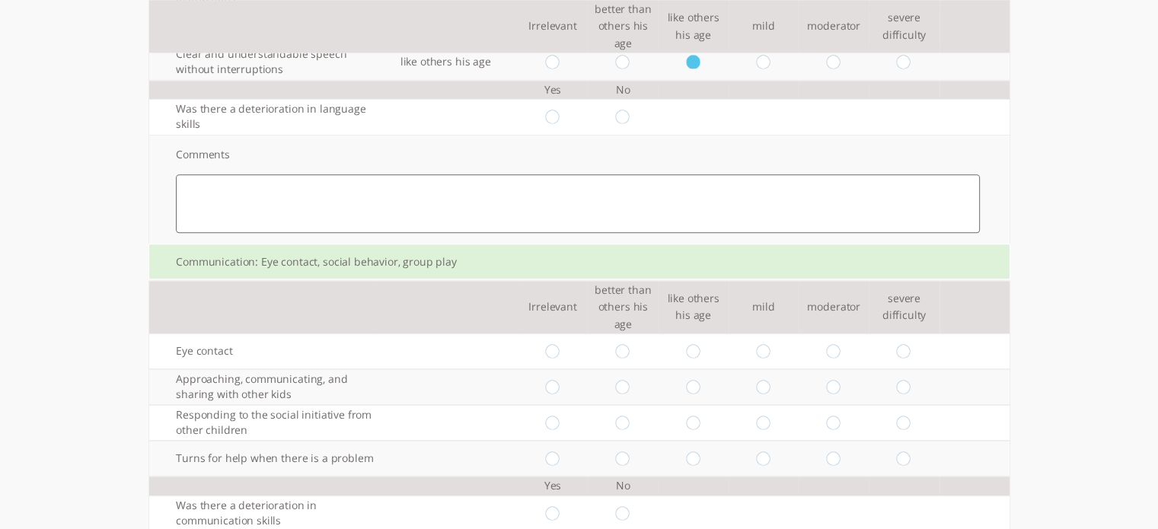
click at [771, 344] on input "radio" at bounding box center [763, 351] width 14 height 14
radio input "true"
click at [841, 380] on input "radio" at bounding box center [834, 387] width 14 height 14
radio input "true"
click at [841, 416] on input "radio" at bounding box center [834, 423] width 14 height 14
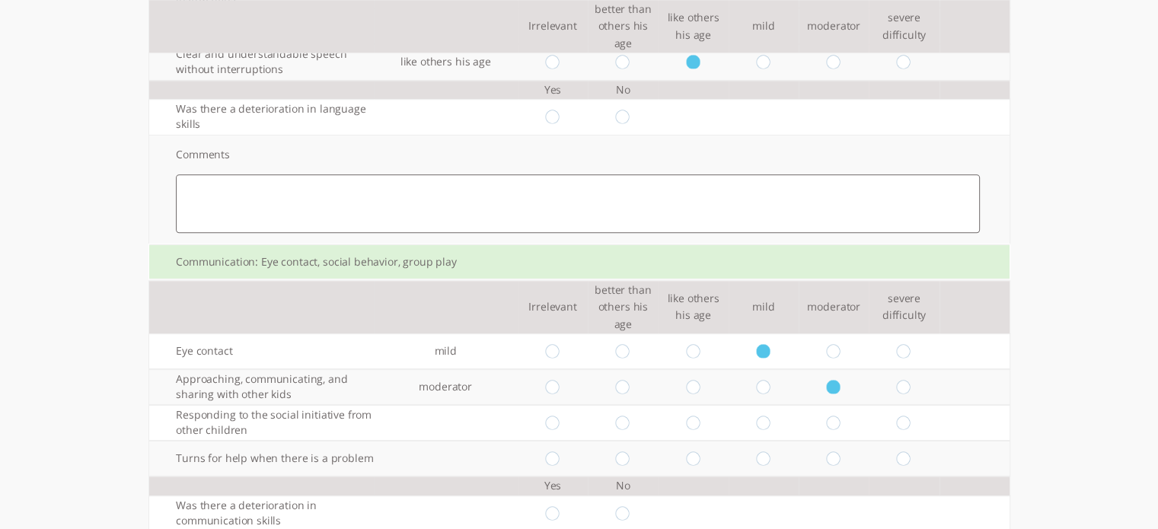
radio input "true"
click at [920, 441] on td at bounding box center [904, 459] width 70 height 36
click at [911, 452] on input "radio" at bounding box center [904, 459] width 14 height 14
radio input "true"
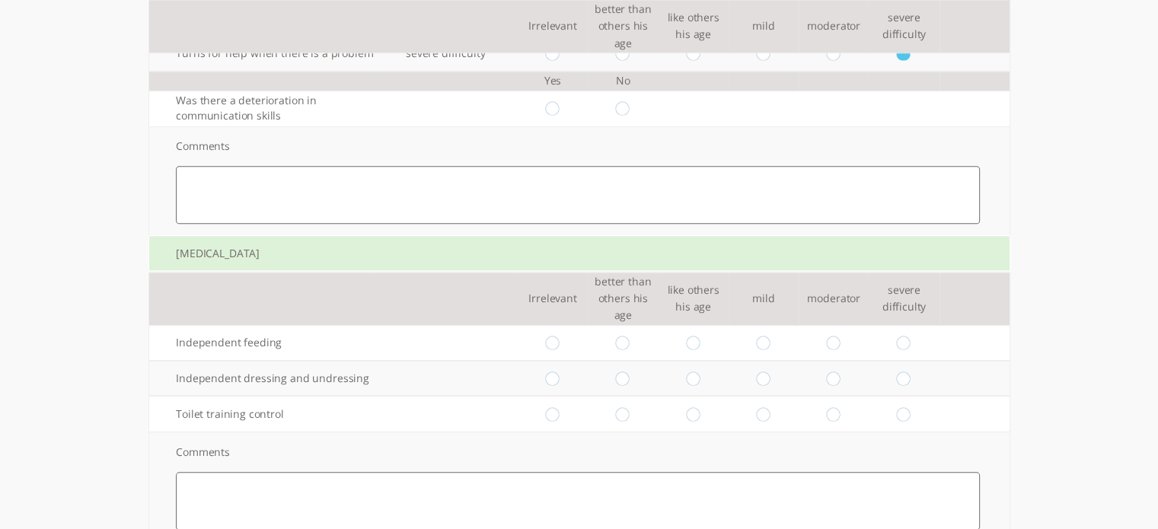
scroll to position [1547, 0]
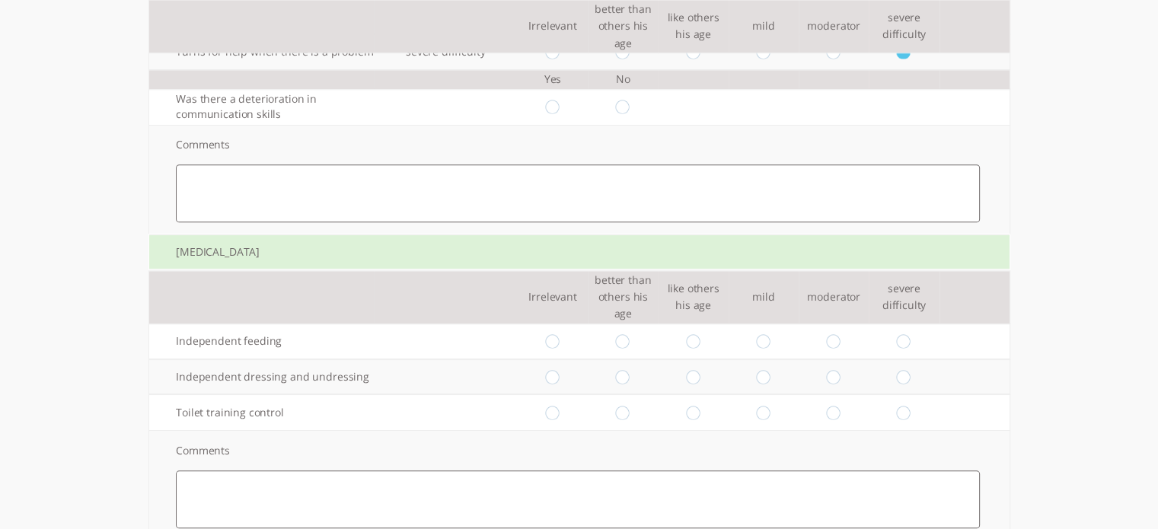
click at [841, 334] on input "radio" at bounding box center [834, 341] width 14 height 14
radio input "true"
click at [841, 370] on input "radio" at bounding box center [834, 377] width 14 height 14
radio input "true"
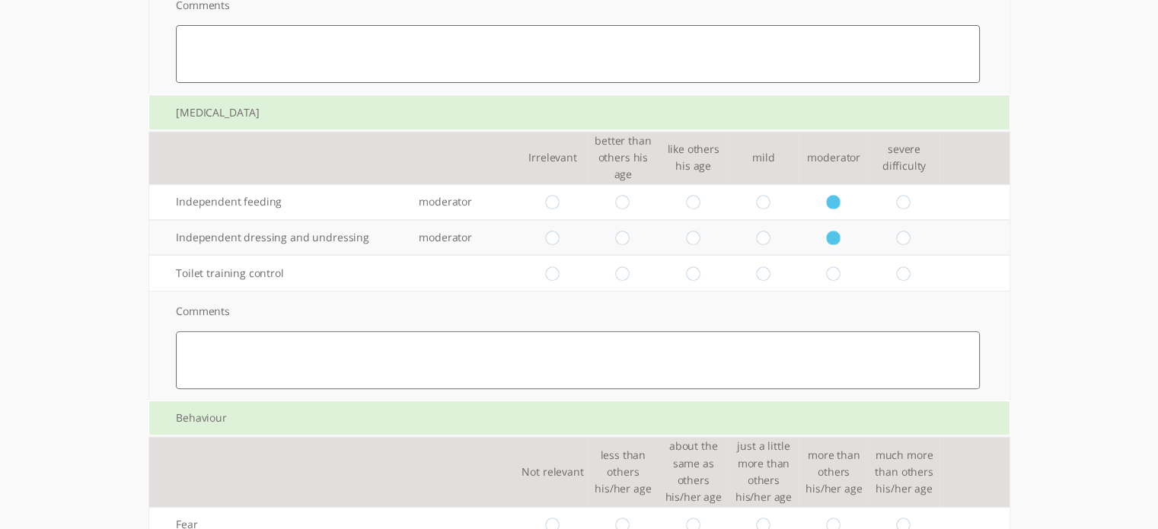
scroll to position [1687, 0]
click at [841, 266] on input "radio" at bounding box center [834, 273] width 14 height 14
radio input "true"
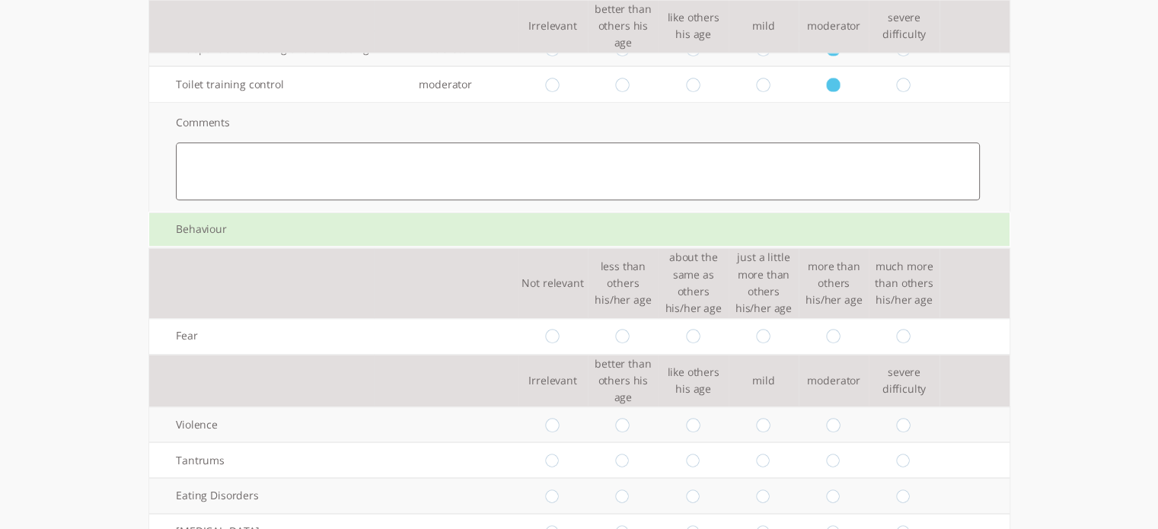
scroll to position [1872, 0]
click at [764, 332] on input "radio" at bounding box center [763, 339] width 14 height 14
radio input "true"
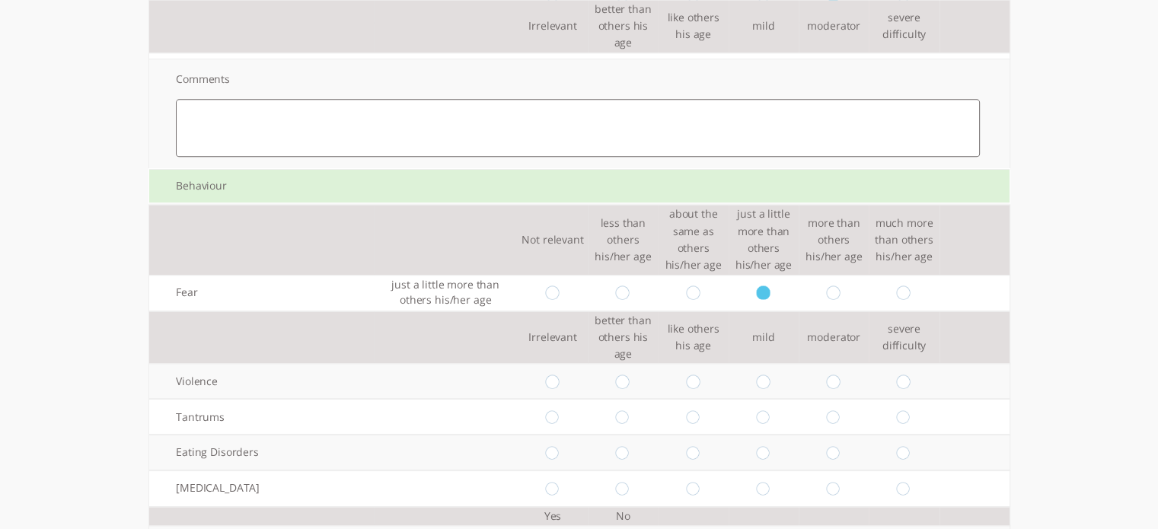
scroll to position [1924, 0]
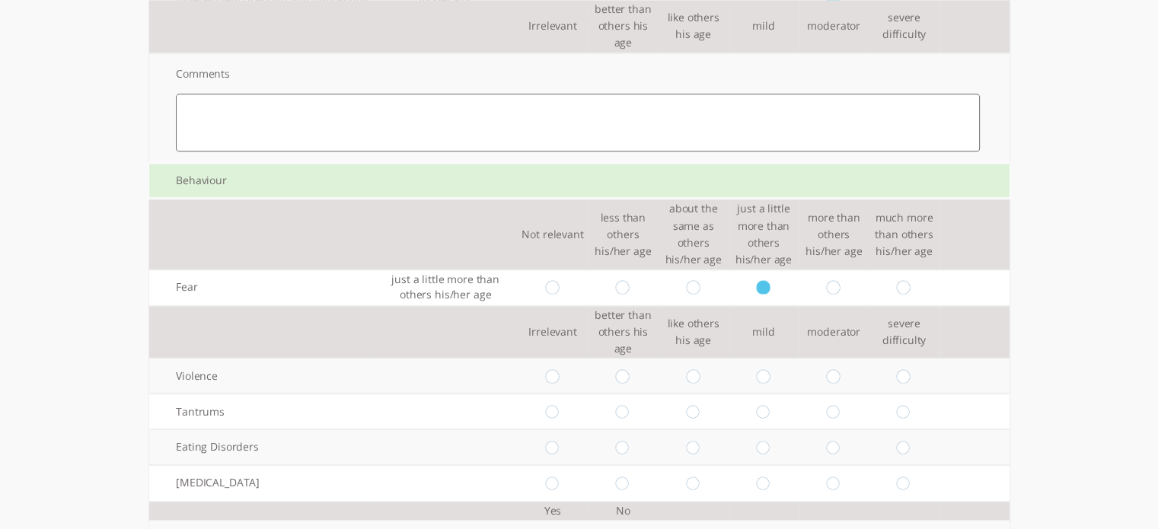
click at [771, 369] on input "radio" at bounding box center [763, 376] width 14 height 14
radio input "true"
click at [841, 405] on input "radio" at bounding box center [834, 412] width 14 height 14
radio input "true"
click at [841, 441] on input "radio" at bounding box center [834, 448] width 14 height 14
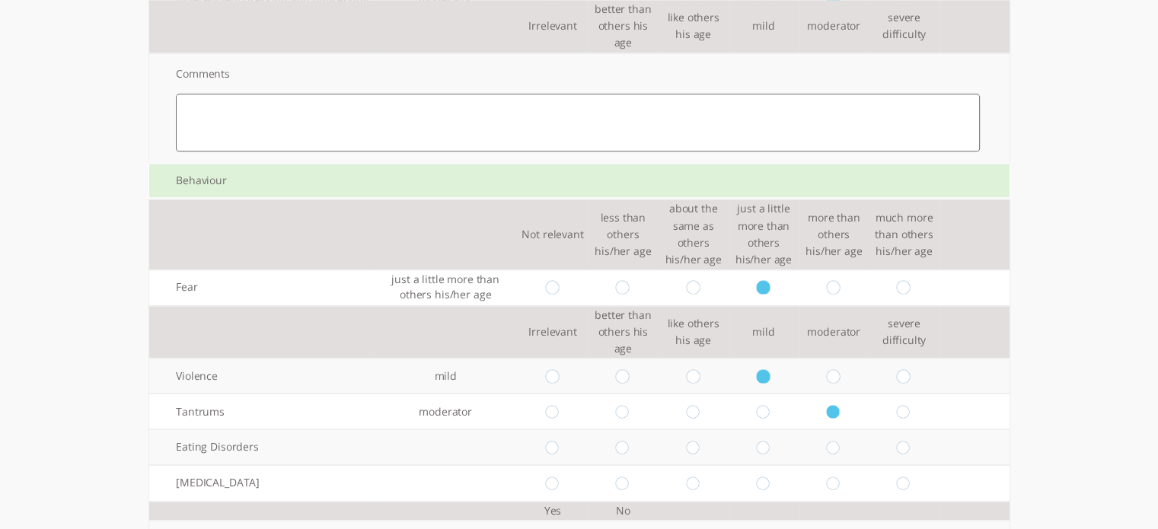
radio input "true"
click at [841, 477] on input "radio" at bounding box center [834, 484] width 14 height 14
radio input "true"
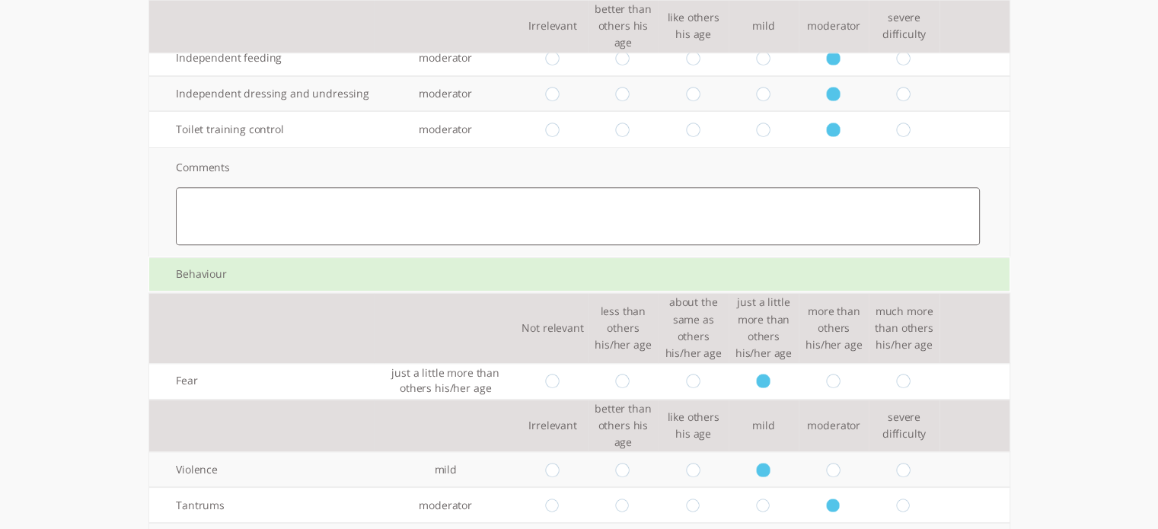
scroll to position [1833, 0]
click at [586, 291] on td "Not relevant" at bounding box center [553, 325] width 70 height 69
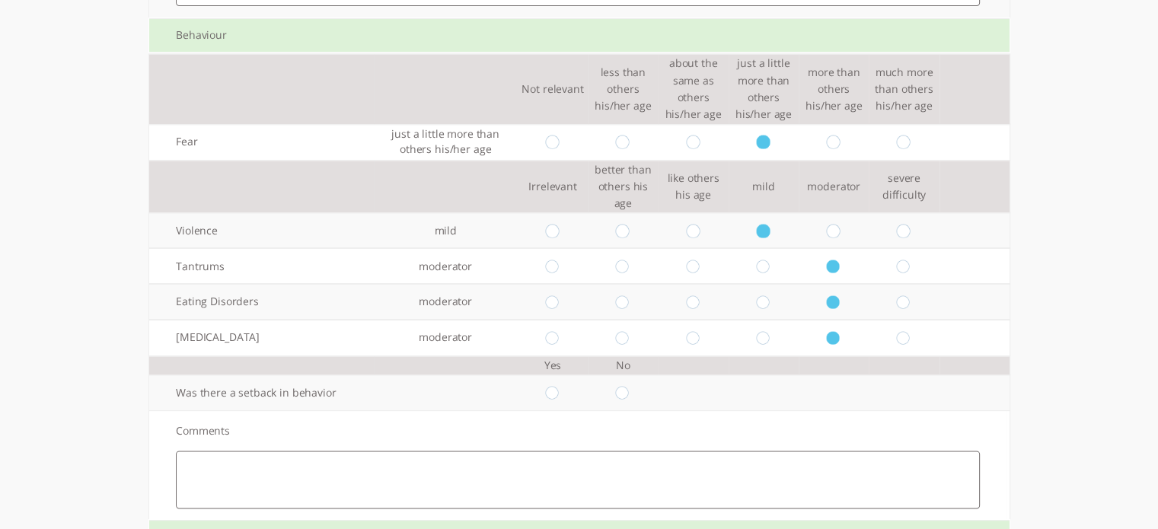
scroll to position [2068, 0]
click at [628, 388] on input "radio" at bounding box center [623, 395] width 14 height 14
radio input "true"
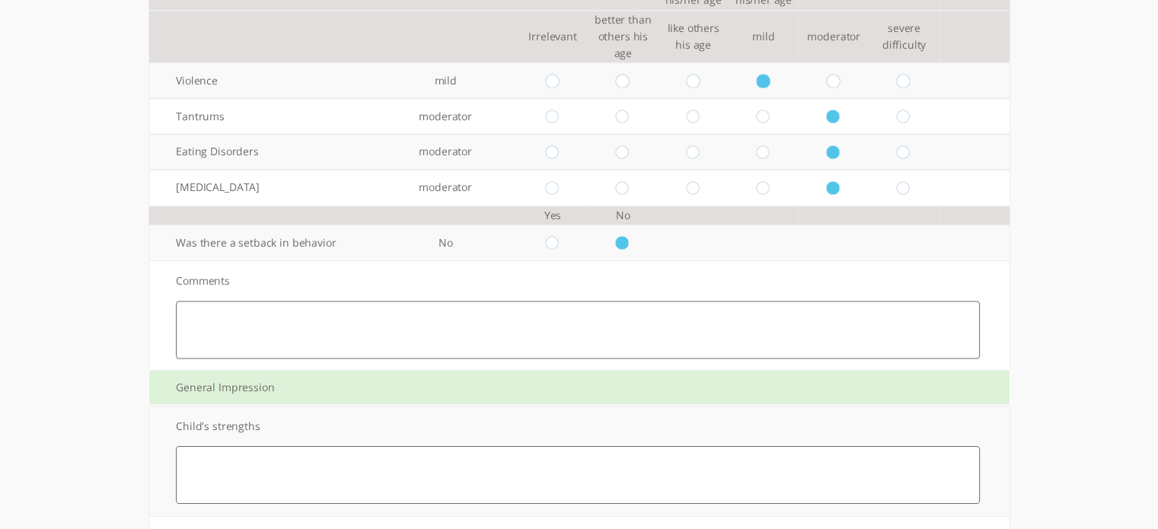
scroll to position [2223, 0]
click at [574, 258] on td "Comments" at bounding box center [578, 312] width 858 height 109
click at [552, 298] on textarea at bounding box center [578, 327] width 804 height 58
type textarea "wqefwa"
click at [384, 443] on textarea at bounding box center [578, 472] width 804 height 58
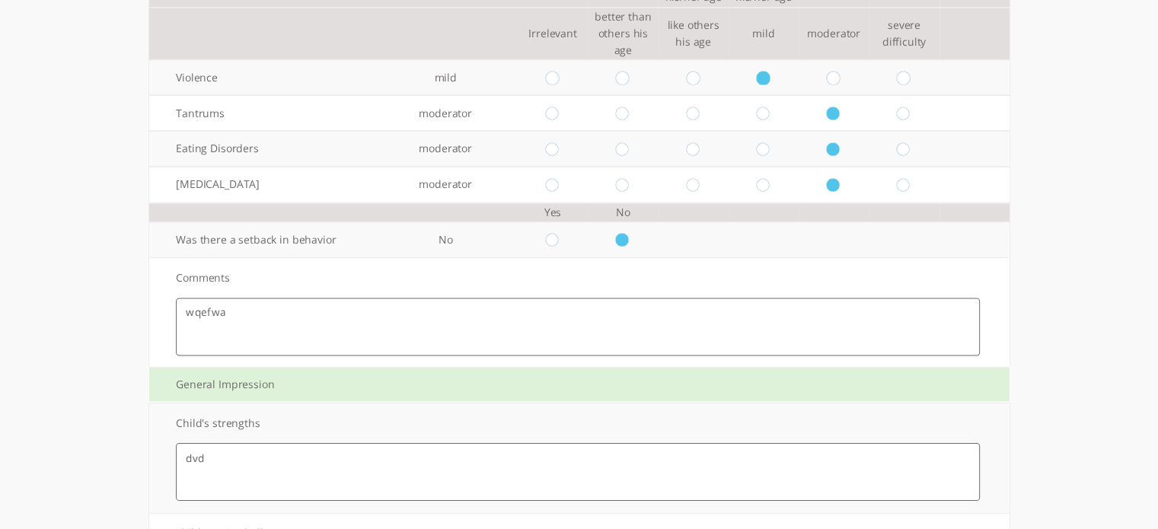
type textarea "dvd"
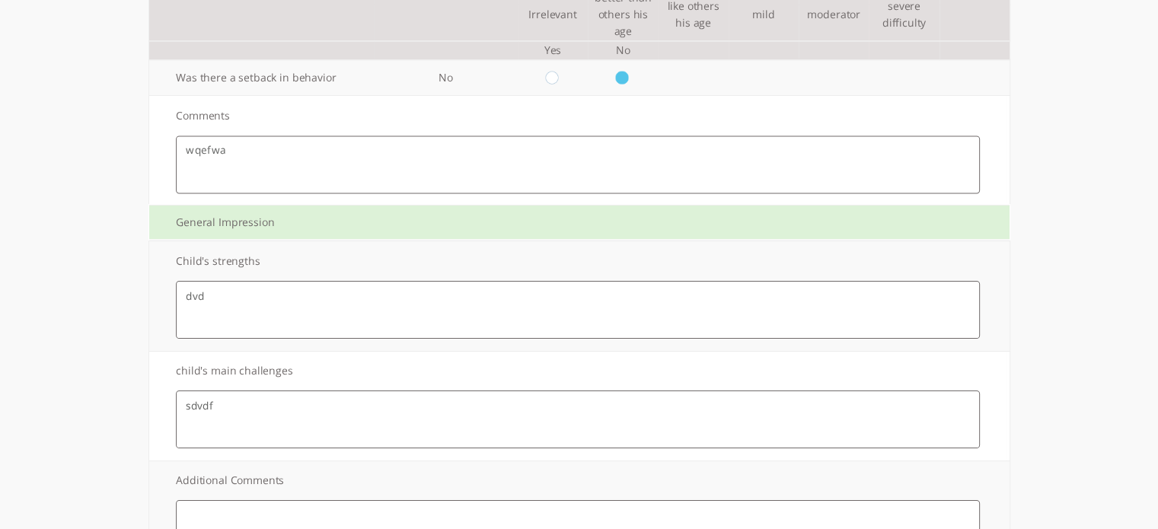
type textarea "sdvdf"
click at [659, 500] on textarea at bounding box center [578, 529] width 804 height 58
type textarea "vdsf"
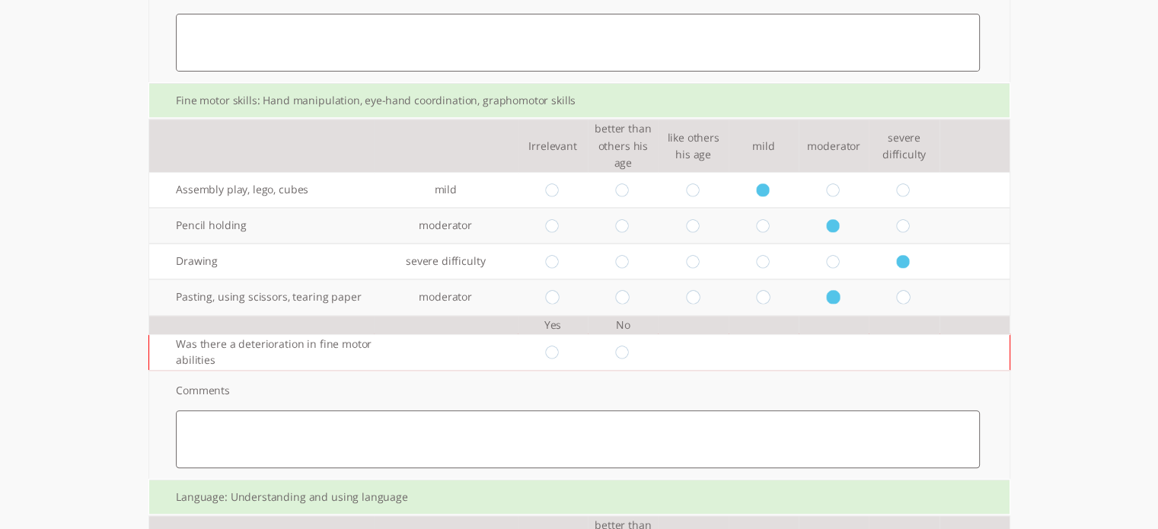
scroll to position [508, 0]
drag, startPoint x: 560, startPoint y: 316, endPoint x: 629, endPoint y: 316, distance: 68.5
click at [629, 335] on tr "Was there a deterioration in fine motor abilities" at bounding box center [579, 353] width 860 height 36
click at [629, 346] on input "radio" at bounding box center [623, 353] width 14 height 14
radio input "true"
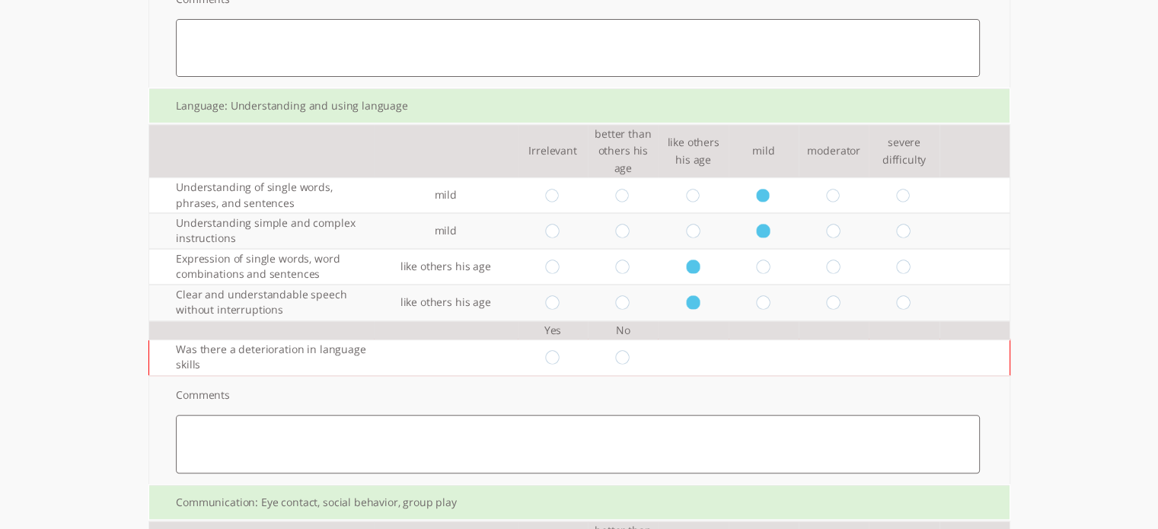
scroll to position [905, 0]
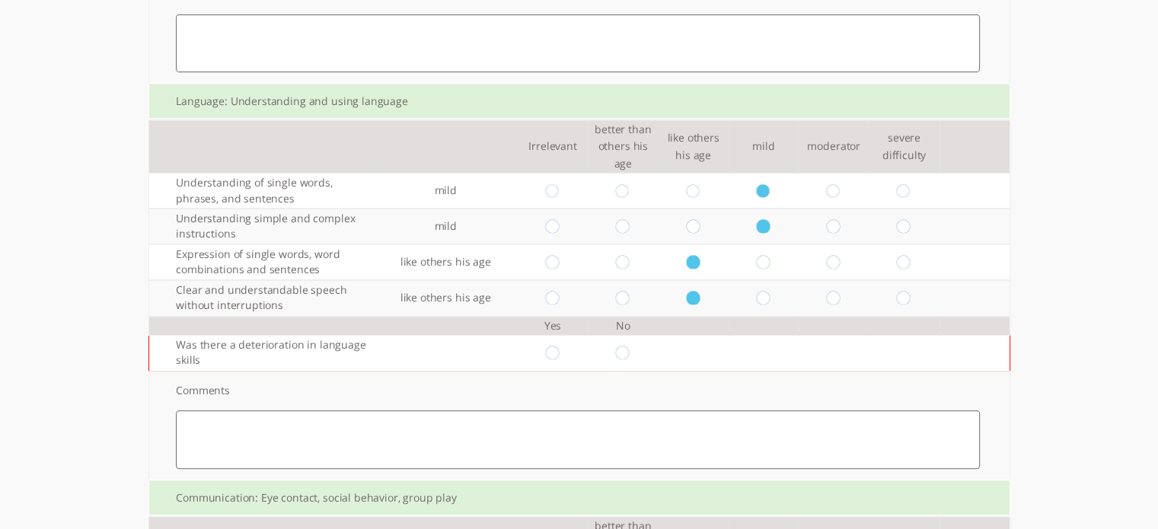
click at [626, 346] on input "radio" at bounding box center [623, 353] width 14 height 14
radio input "true"
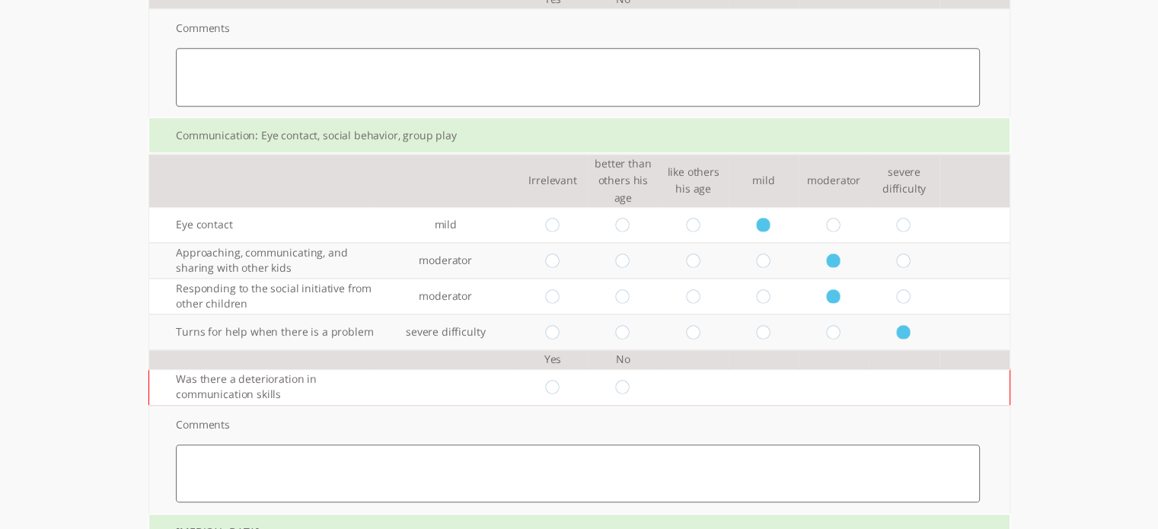
scroll to position [1268, 0]
click at [630, 379] on input "radio" at bounding box center [623, 386] width 14 height 14
radio input "true"
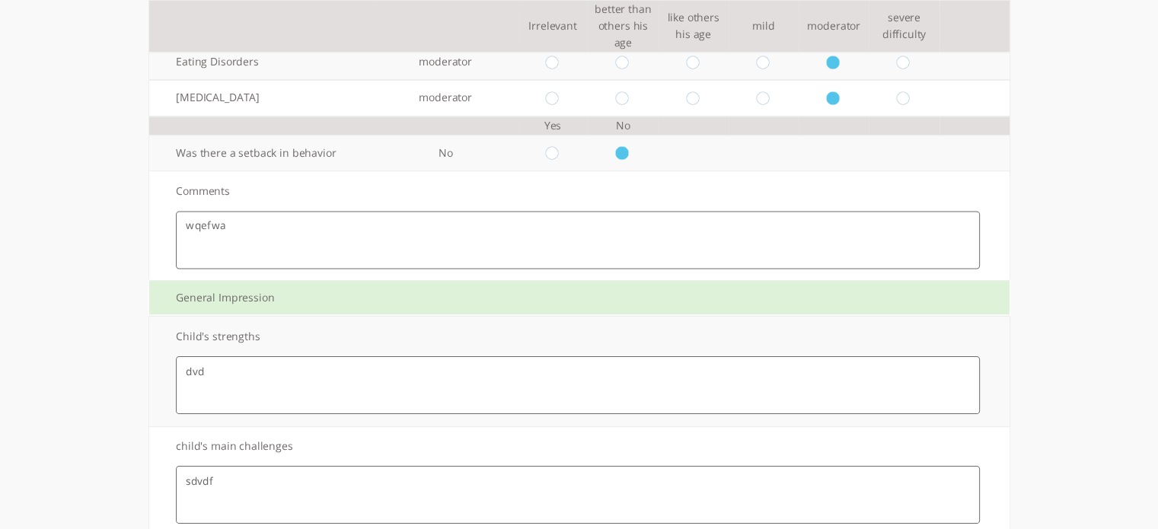
scroll to position [2385, 0]
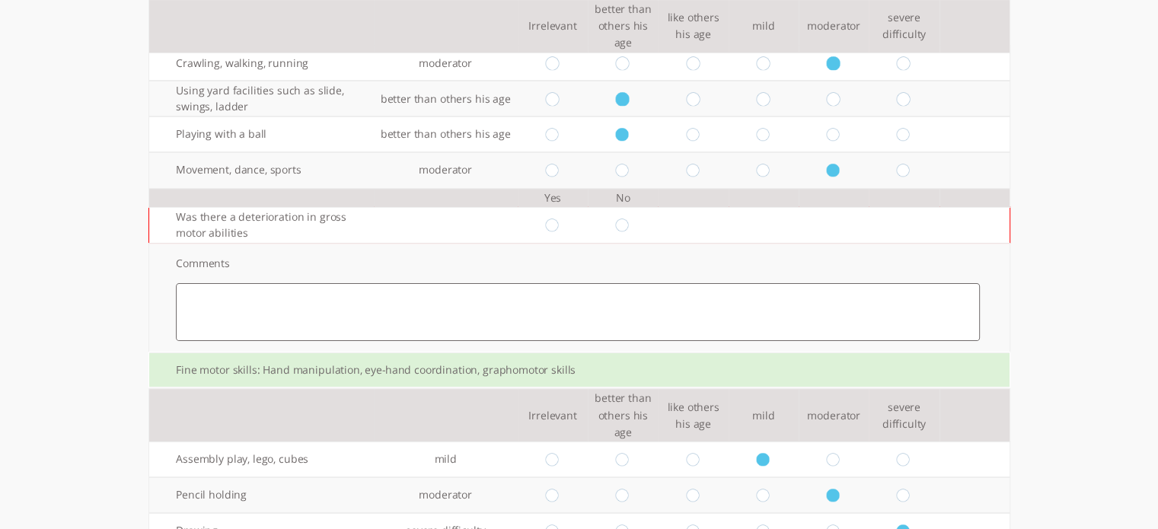
scroll to position [238, 0]
click at [630, 219] on input "radio" at bounding box center [623, 226] width 14 height 14
radio input "true"
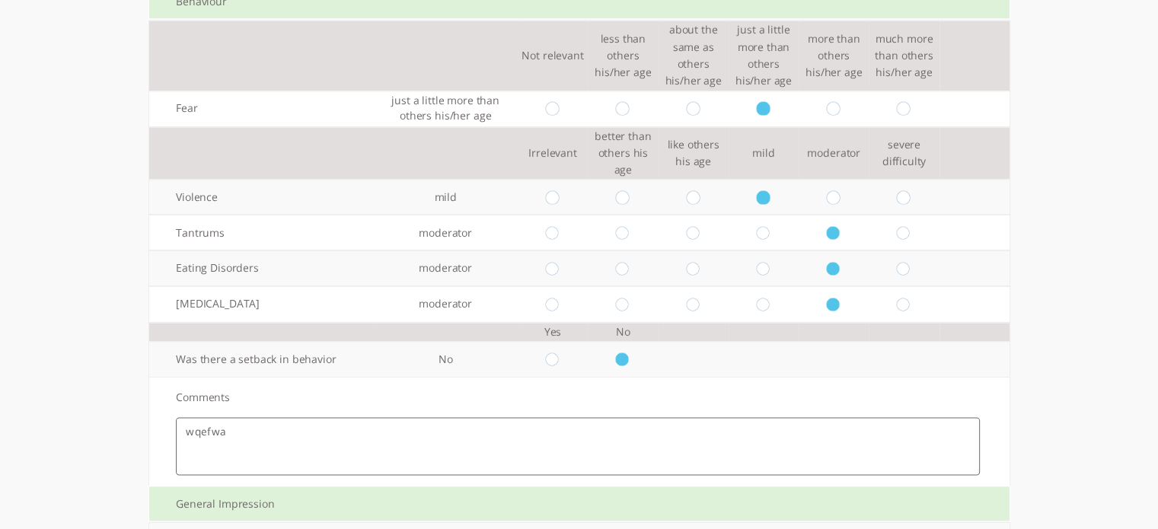
scroll to position [2385, 0]
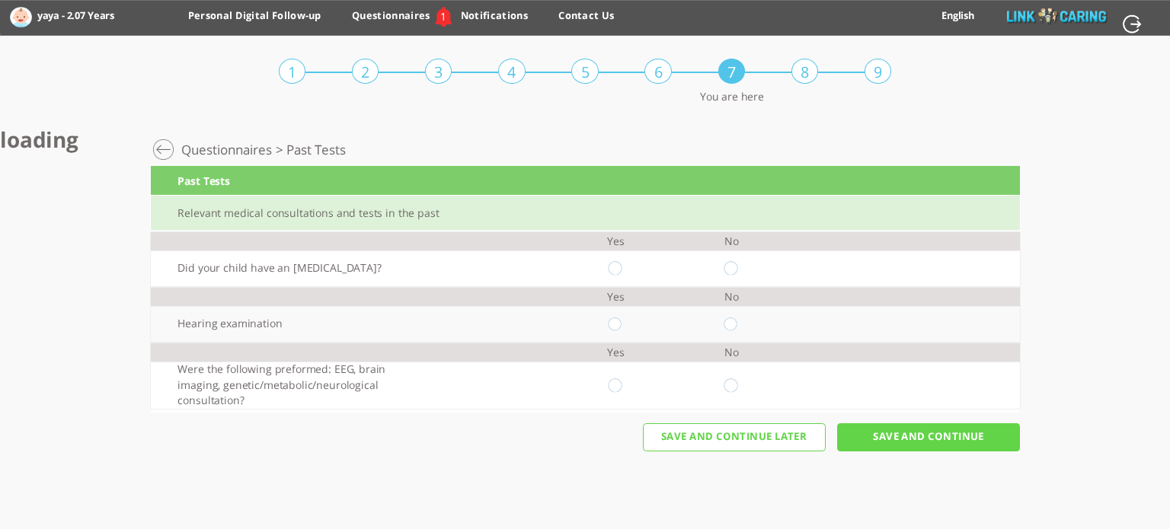
click at [726, 270] on input "radio" at bounding box center [730, 269] width 14 height 14
radio input "true"
click at [731, 322] on input "radio" at bounding box center [730, 325] width 14 height 14
radio input "true"
click at [729, 384] on input "radio" at bounding box center [730, 385] width 14 height 14
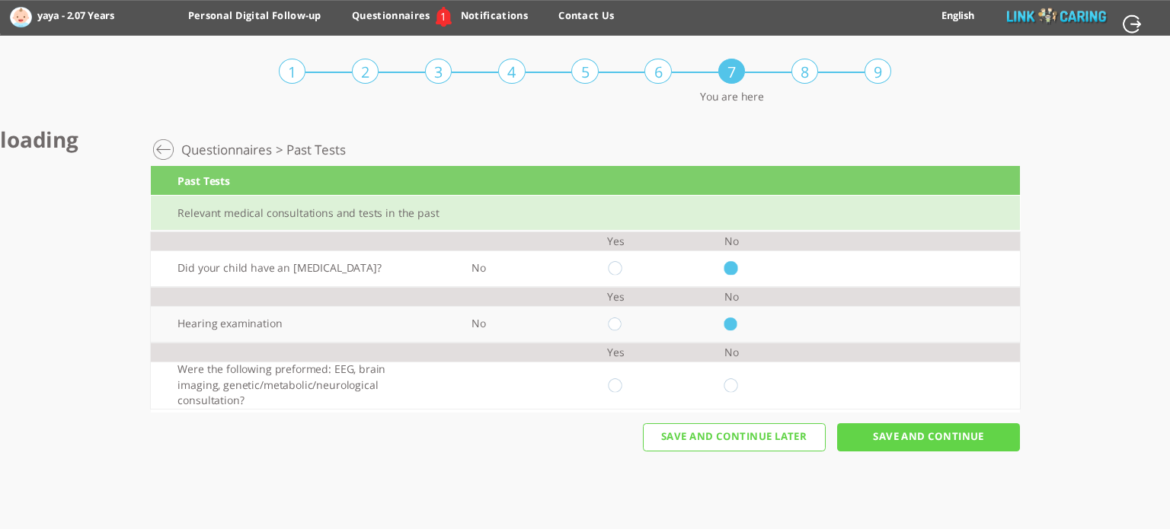
radio input "true"
click at [903, 438] on input "Save And Continue" at bounding box center [928, 437] width 183 height 28
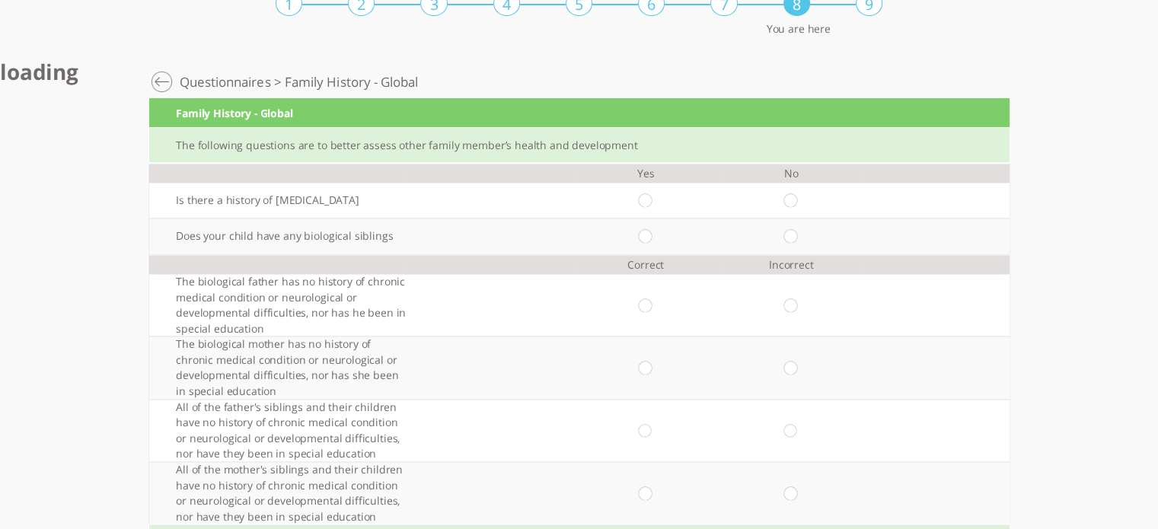
scroll to position [71, 0]
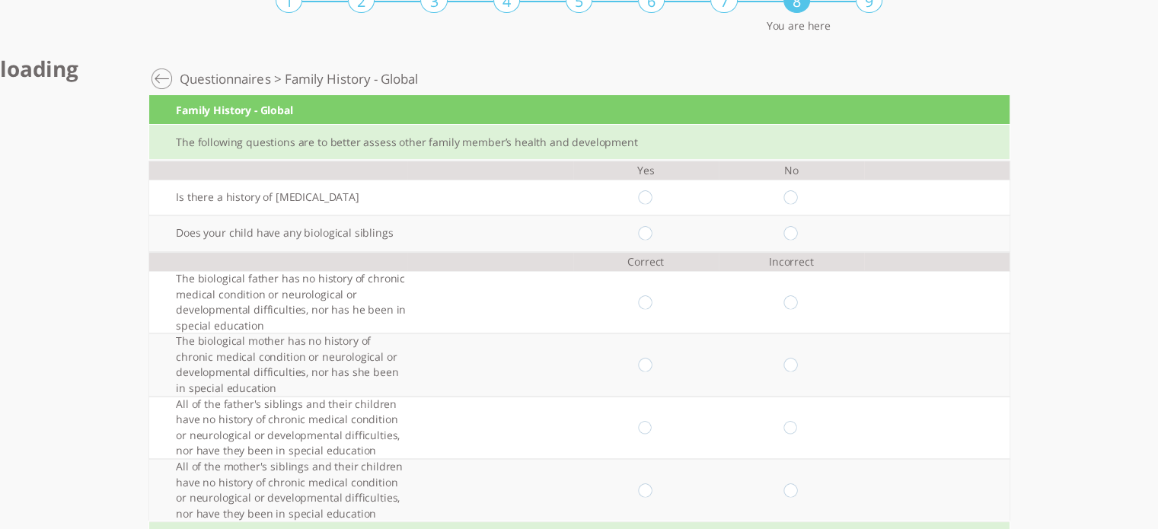
click at [801, 187] on td at bounding box center [791, 198] width 145 height 36
click at [799, 195] on input "radio" at bounding box center [791, 198] width 14 height 14
radio input "true"
click at [798, 234] on input "radio" at bounding box center [791, 233] width 14 height 14
radio input "true"
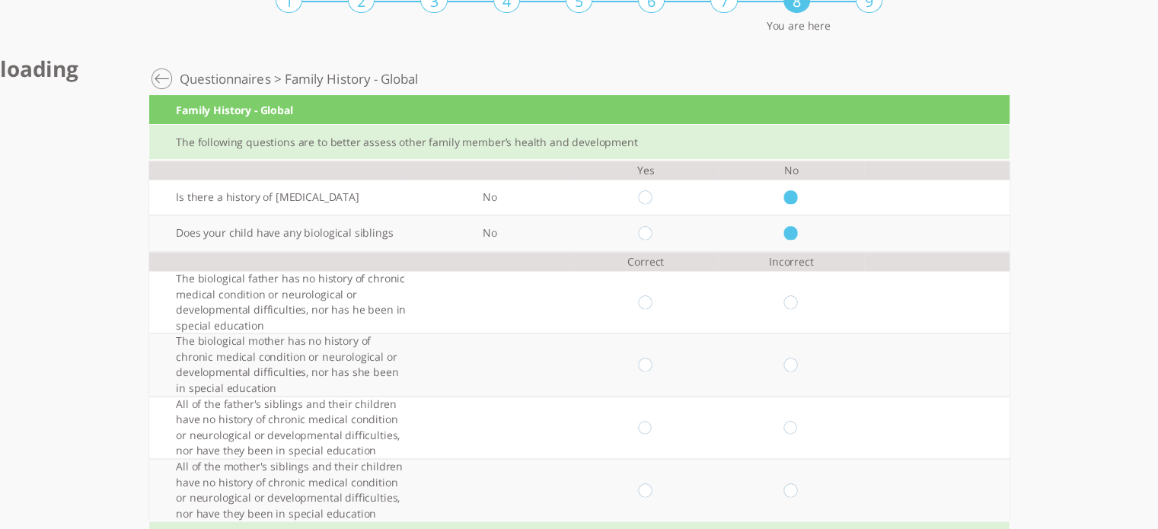
click at [653, 301] on input "radio" at bounding box center [646, 302] width 14 height 14
radio input "true"
click at [653, 371] on td at bounding box center [645, 365] width 145 height 62
click at [653, 367] on input "radio" at bounding box center [646, 366] width 14 height 14
radio input "true"
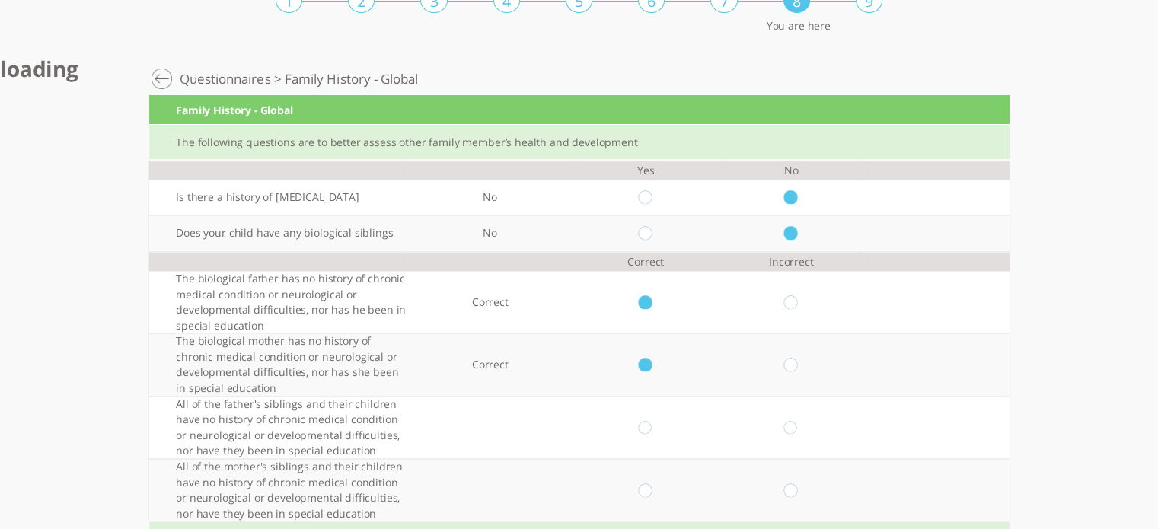
click at [652, 426] on input "radio" at bounding box center [646, 428] width 14 height 14
radio input "true"
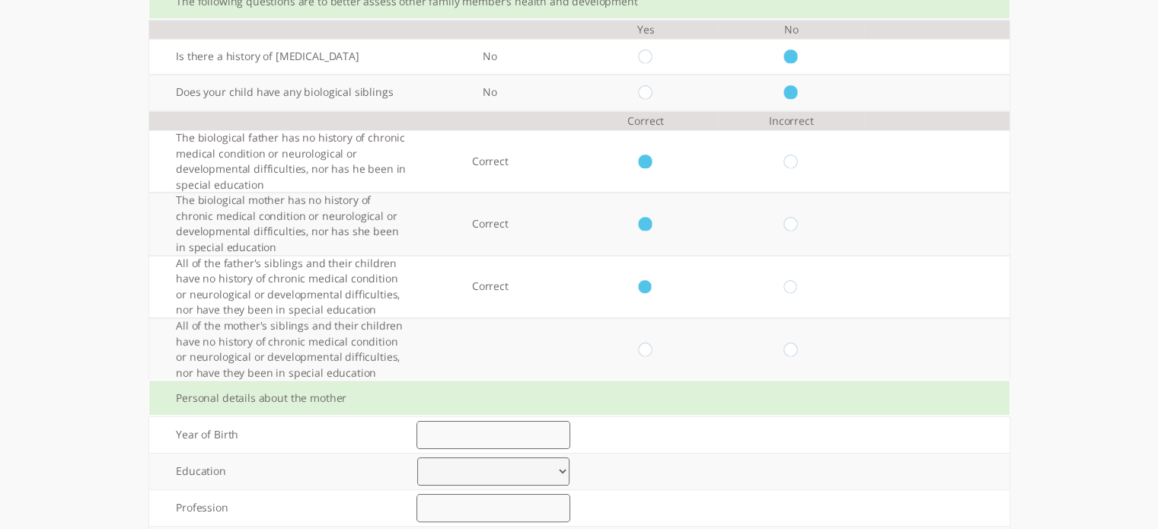
scroll to position [217, 0]
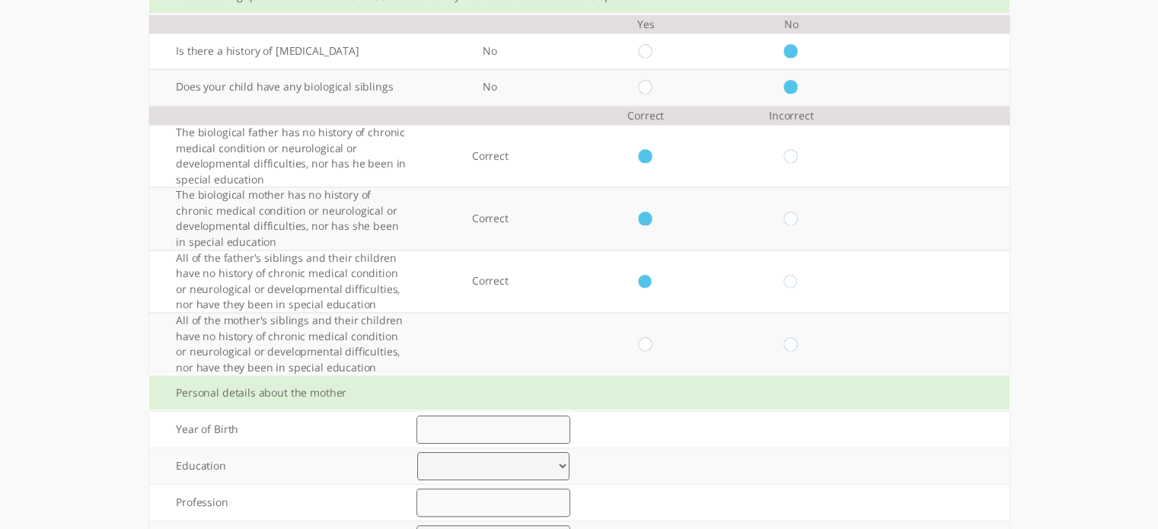
click at [650, 345] on input "radio" at bounding box center [646, 344] width 14 height 14
radio input "true"
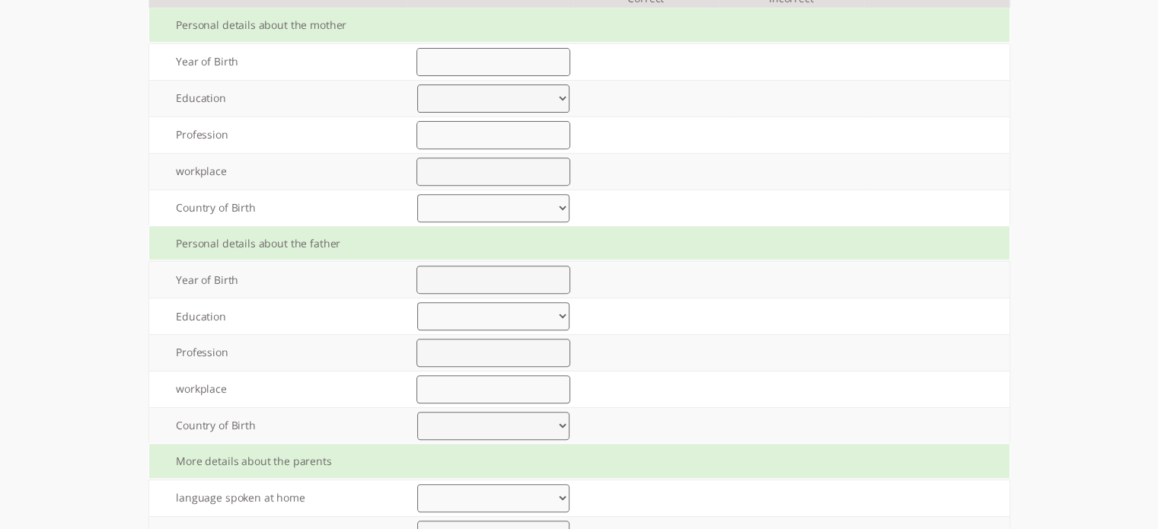
scroll to position [585, 0]
click at [567, 423] on select "United States United Kingdom China Japan Germany France India Italy Brazil Cana…" at bounding box center [493, 426] width 152 height 28
select select "1"
click at [423, 412] on select "United States United Kingdom China Japan Germany France India Italy Brazil Cana…" at bounding box center [493, 426] width 152 height 28
click at [542, 383] on input "text" at bounding box center [493, 389] width 153 height 28
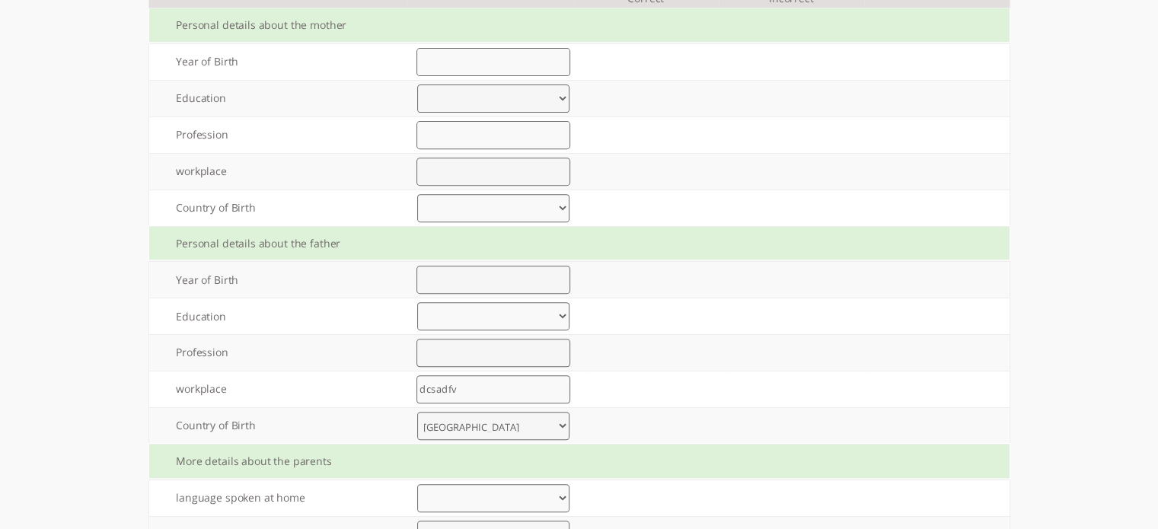
click at [515, 381] on input "dcsadfv" at bounding box center [493, 389] width 153 height 28
type input "dcsadfv"
click at [483, 347] on input "text" at bounding box center [493, 353] width 153 height 28
type input "asva"
click at [570, 310] on select "Elementary up to 8 years of study High school up to 12 years of study Vocationa…" at bounding box center [493, 316] width 152 height 28
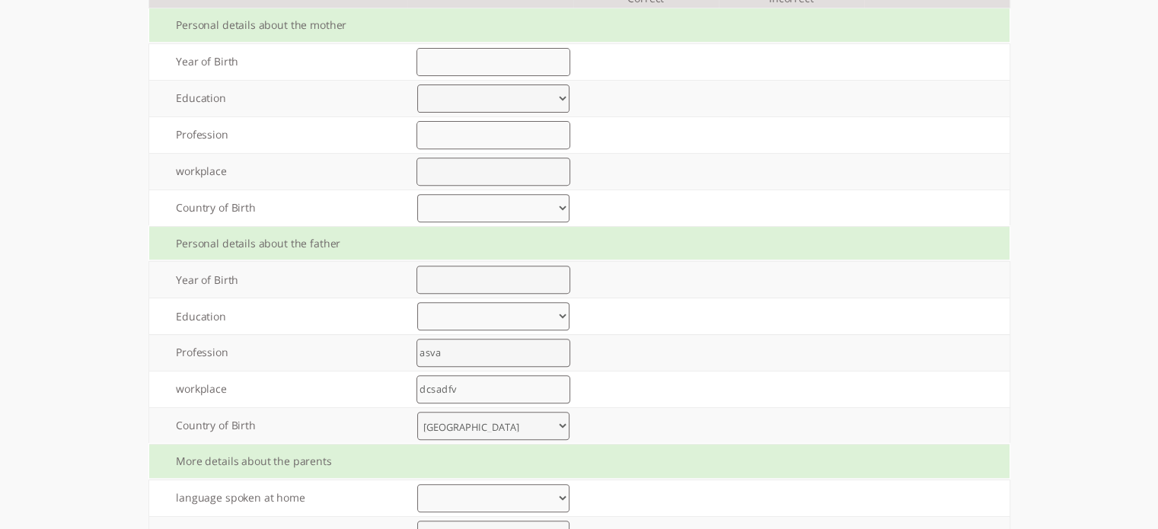
select select "0"
click at [423, 302] on select "Elementary up to 8 years of study High school up to 12 years of study Vocationa…" at bounding box center [493, 316] width 152 height 28
click at [519, 282] on input "number" at bounding box center [493, 280] width 153 height 28
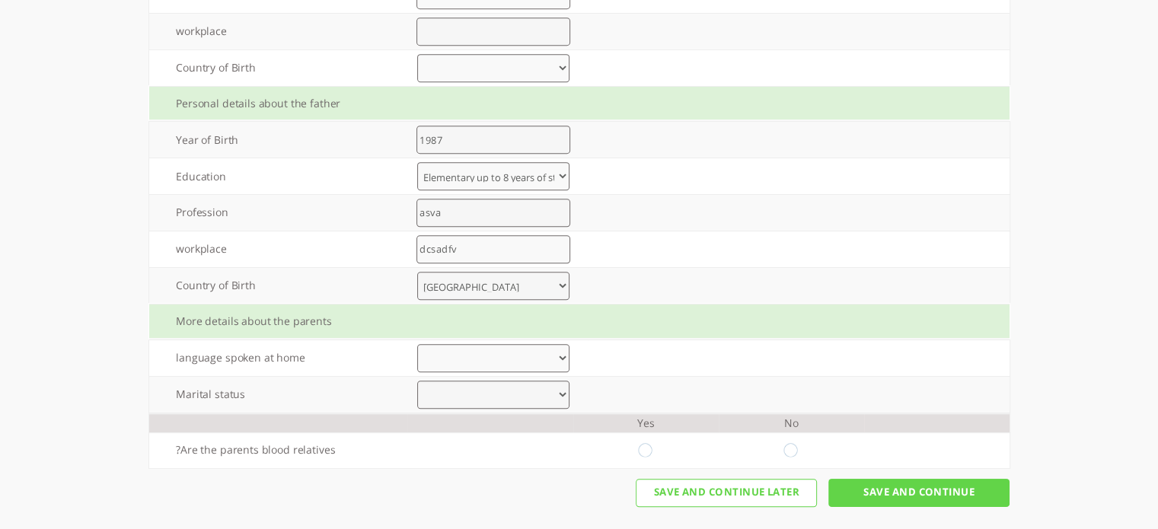
scroll to position [729, 0]
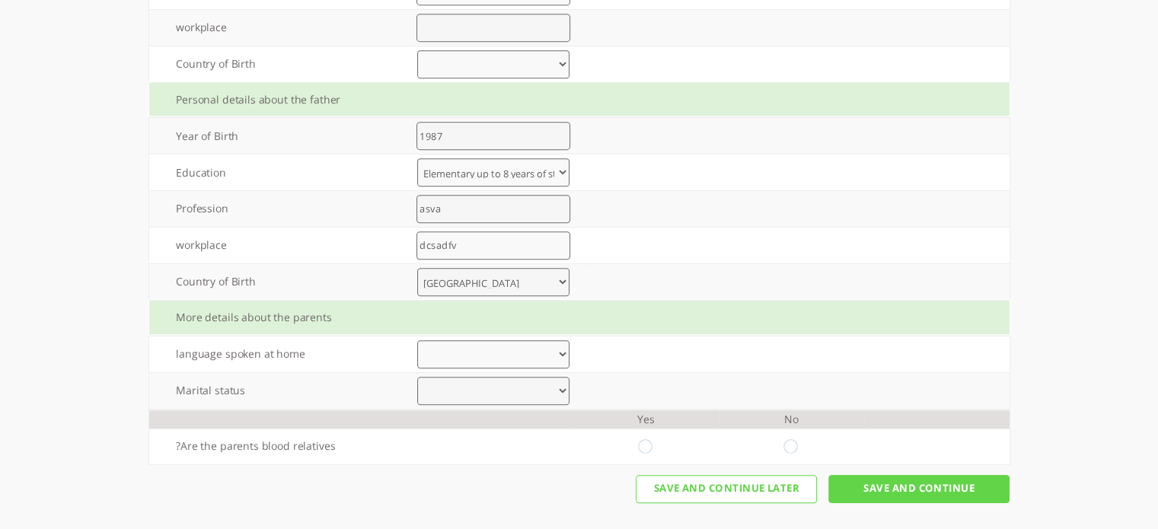
type input "1987"
click at [490, 345] on select "Arabic Bengali Chinese Dutch English French German Gujarati Hebrew Hindi Indone…" at bounding box center [493, 354] width 152 height 28
select select "12"
click at [423, 340] on select "Arabic Bengali Chinese Dutch English French German Gujarati Hebrew Hindi Indone…" at bounding box center [493, 354] width 152 height 28
click at [562, 395] on select "Married Divorce Other" at bounding box center [493, 391] width 152 height 28
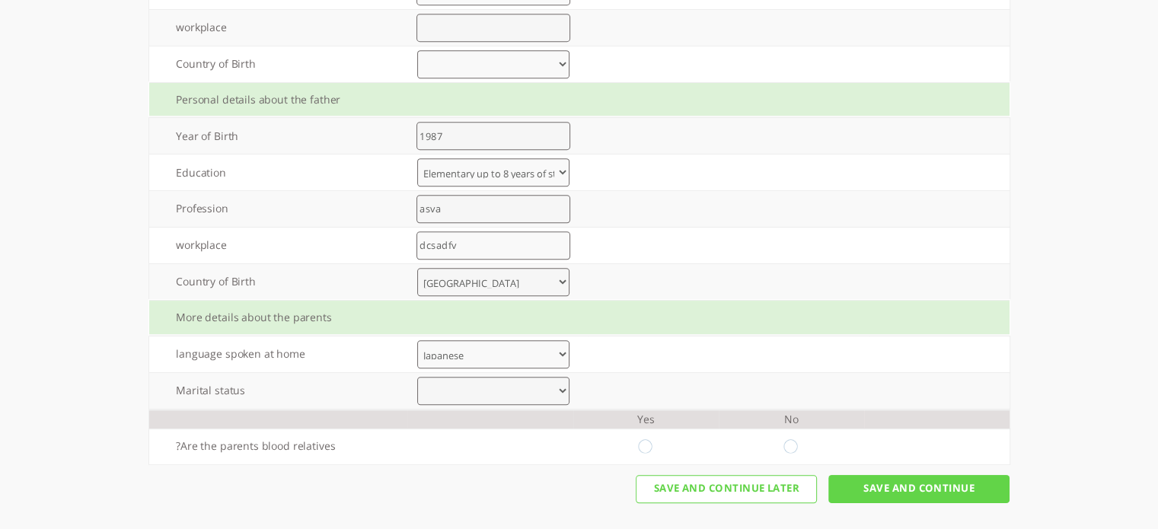
select select "0"
click at [423, 377] on select "Married Divorce Other" at bounding box center [493, 391] width 152 height 28
click at [569, 385] on select "Married Divorce Other" at bounding box center [493, 391] width 152 height 28
click at [799, 440] on input "radio" at bounding box center [791, 447] width 14 height 14
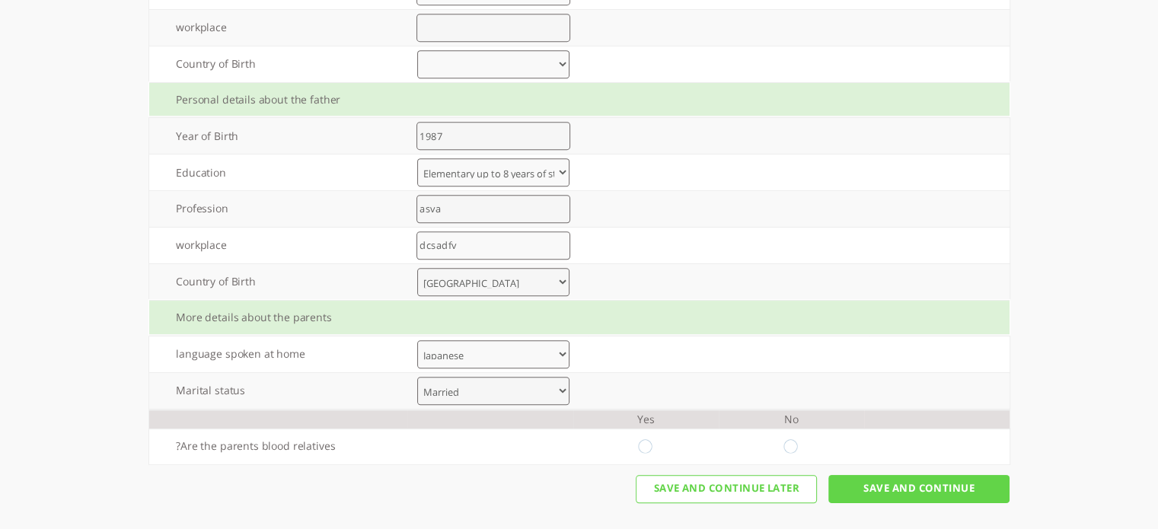
radio input "true"
click at [904, 486] on input "Save And Continue" at bounding box center [918, 489] width 181 height 28
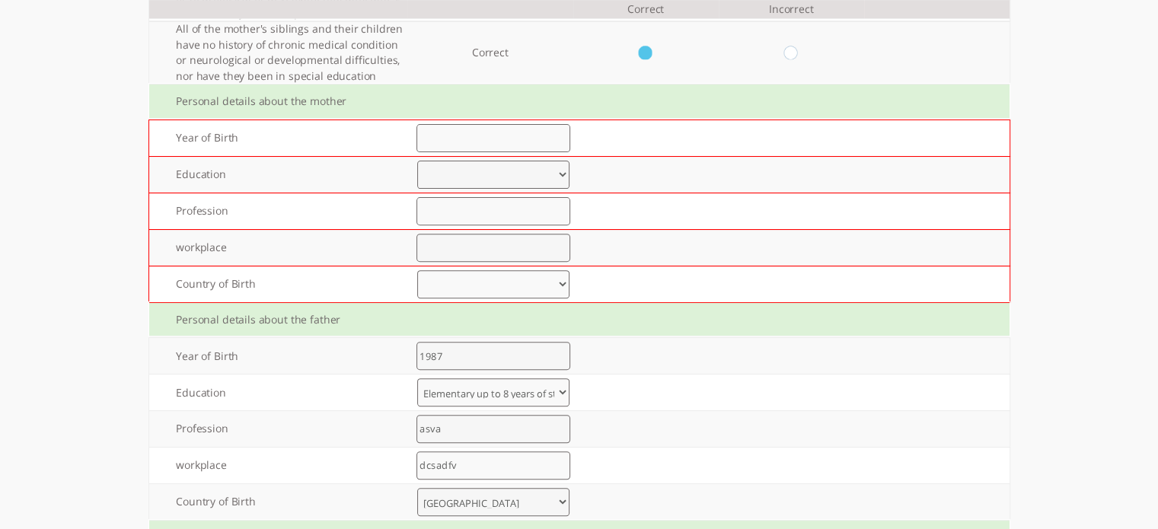
scroll to position [507, 0]
click at [496, 146] on input "number" at bounding box center [493, 140] width 153 height 28
type input "1986"
click at [494, 170] on select "Elementary up to 8 years of study High school up to 12 years of study Vocationa…" at bounding box center [493, 176] width 152 height 28
select select "1"
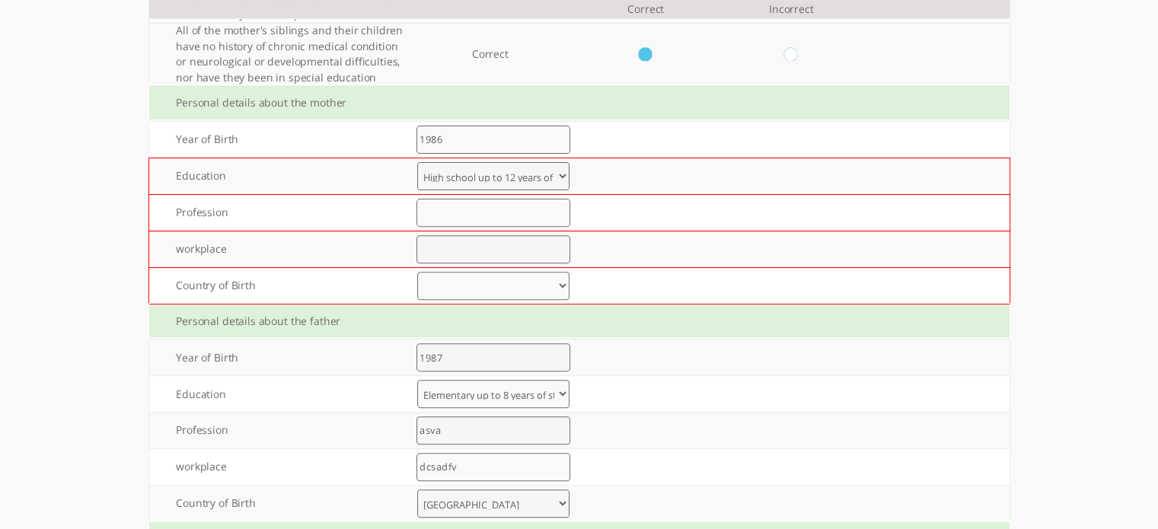
click at [423, 162] on select "Elementary up to 8 years of study High school up to 12 years of study Vocationa…" at bounding box center [493, 176] width 152 height 28
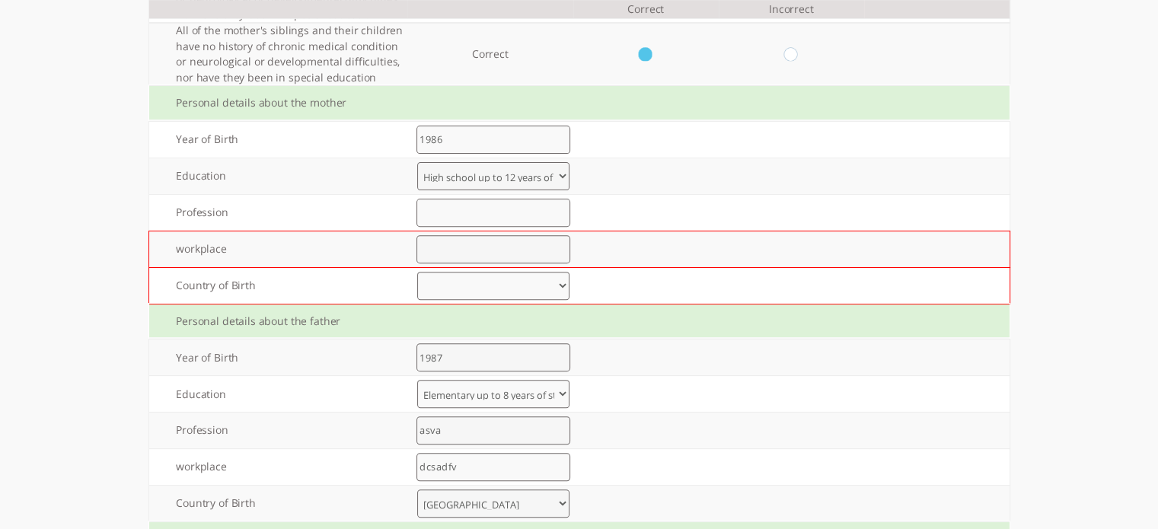
click at [470, 210] on input "text" at bounding box center [493, 213] width 153 height 28
type input "3fr"
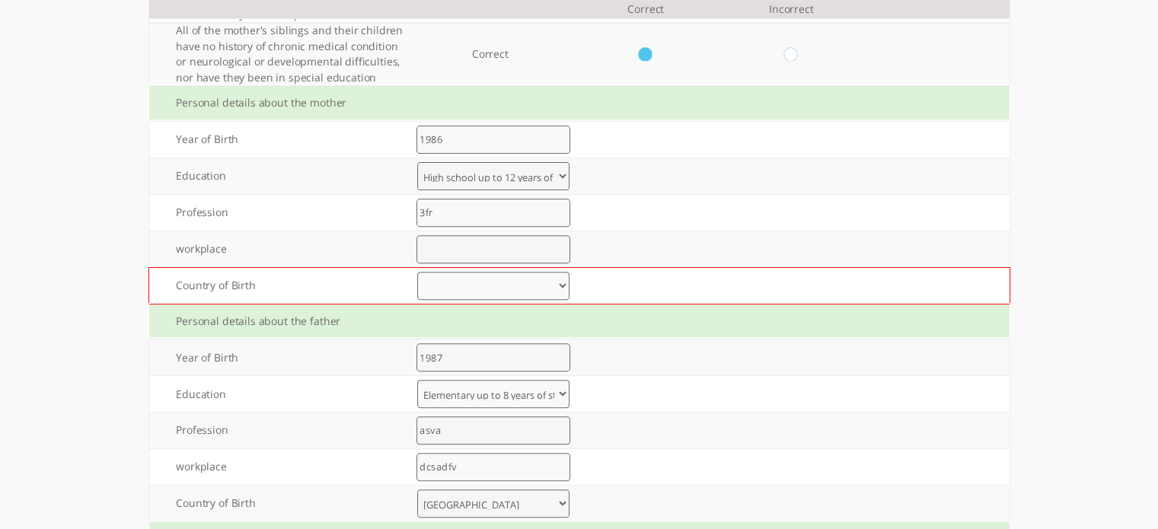
click at [474, 246] on input "text" at bounding box center [493, 249] width 153 height 28
type input "3f"
click at [464, 292] on select "United States United Kingdom China Japan Germany France India Italy Brazil Cana…" at bounding box center [493, 286] width 152 height 28
select select "12"
click at [423, 272] on select "United States United Kingdom China Japan Germany France India Italy Brazil Cana…" at bounding box center [493, 286] width 152 height 28
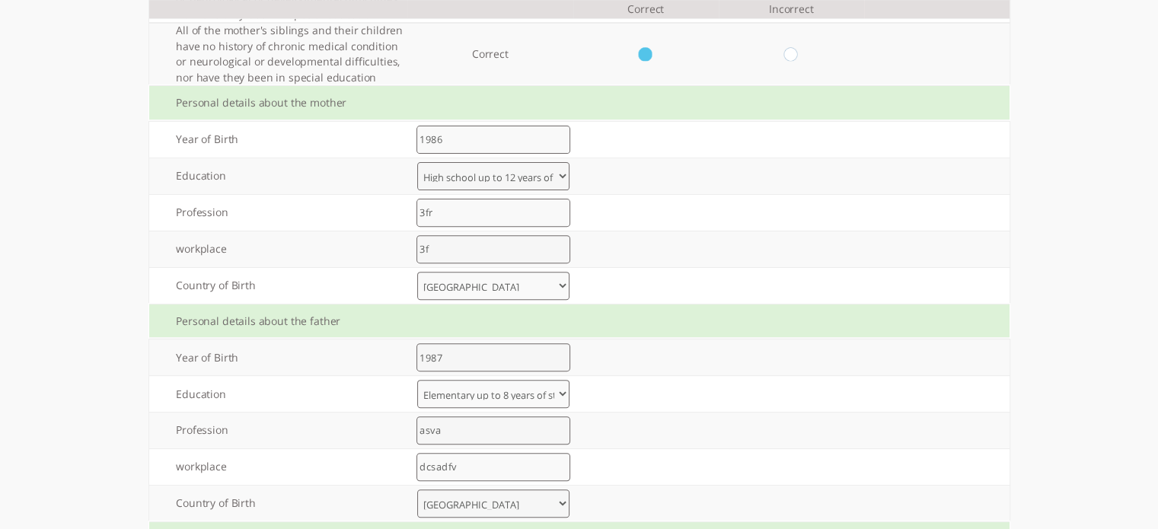
scroll to position [729, 0]
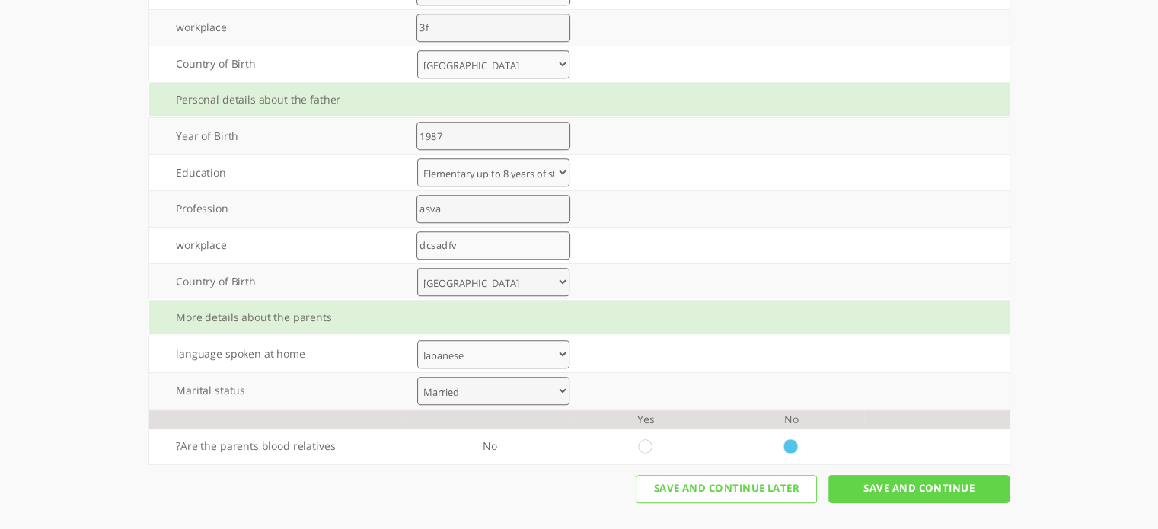
click at [928, 480] on input "Save And Continue" at bounding box center [918, 489] width 181 height 28
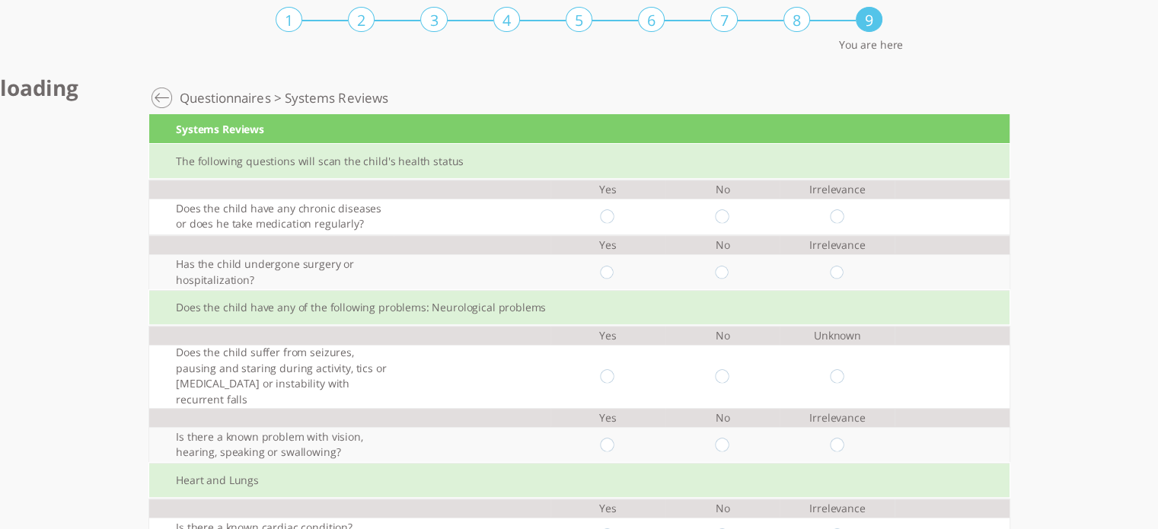
scroll to position [53, 0]
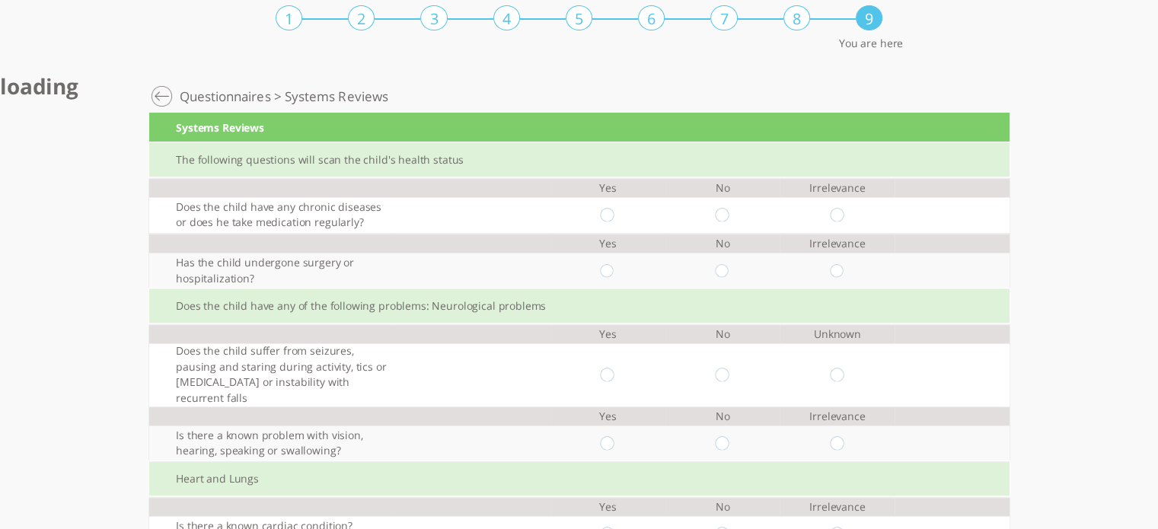
click at [728, 212] on input "radio" at bounding box center [722, 216] width 14 height 14
radio input "true"
click at [726, 267] on input "radio" at bounding box center [722, 271] width 14 height 14
radio input "true"
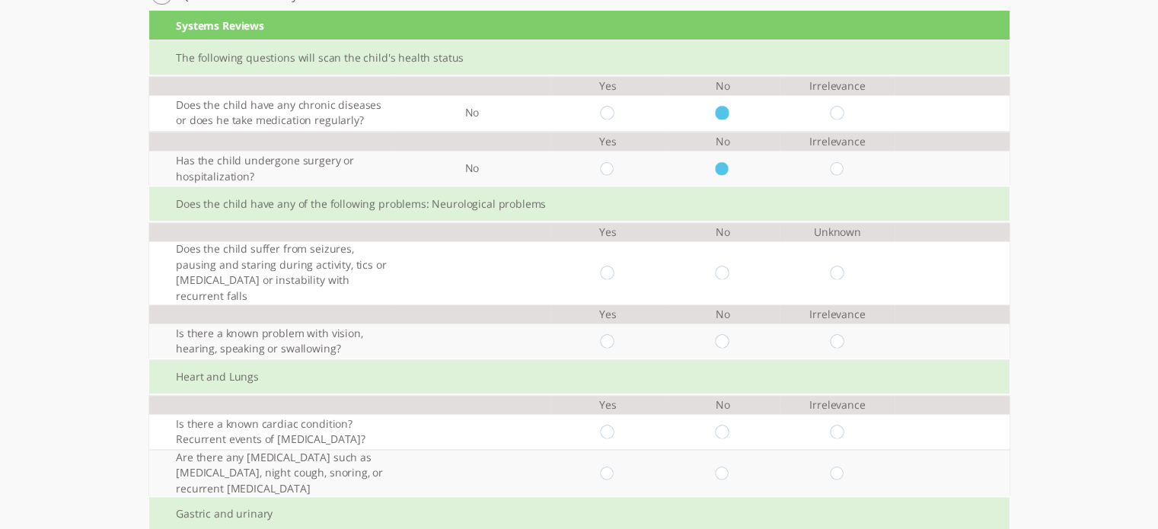
scroll to position [161, 0]
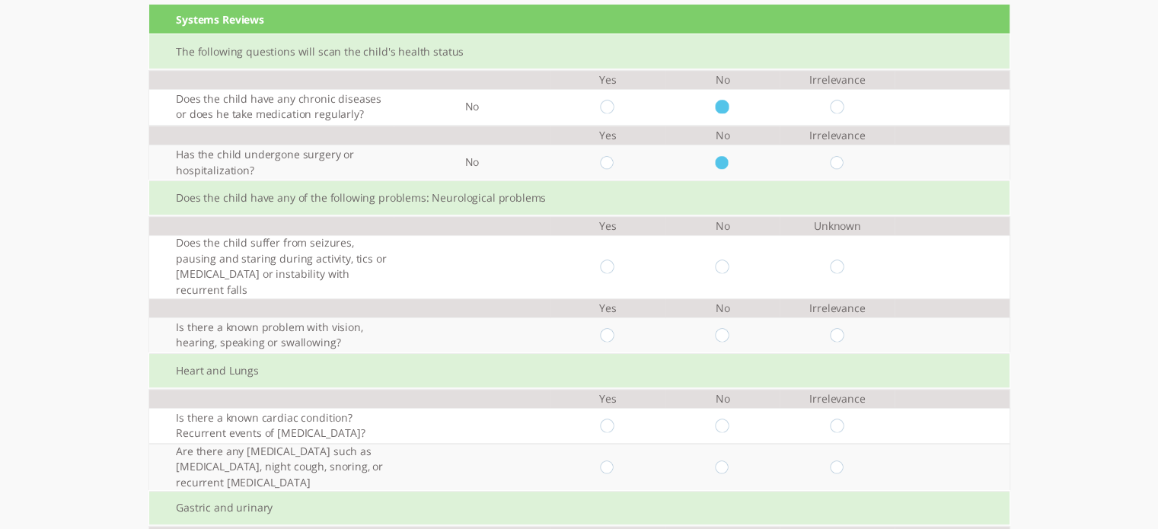
click at [726, 270] on input "radio" at bounding box center [722, 267] width 14 height 14
radio input "true"
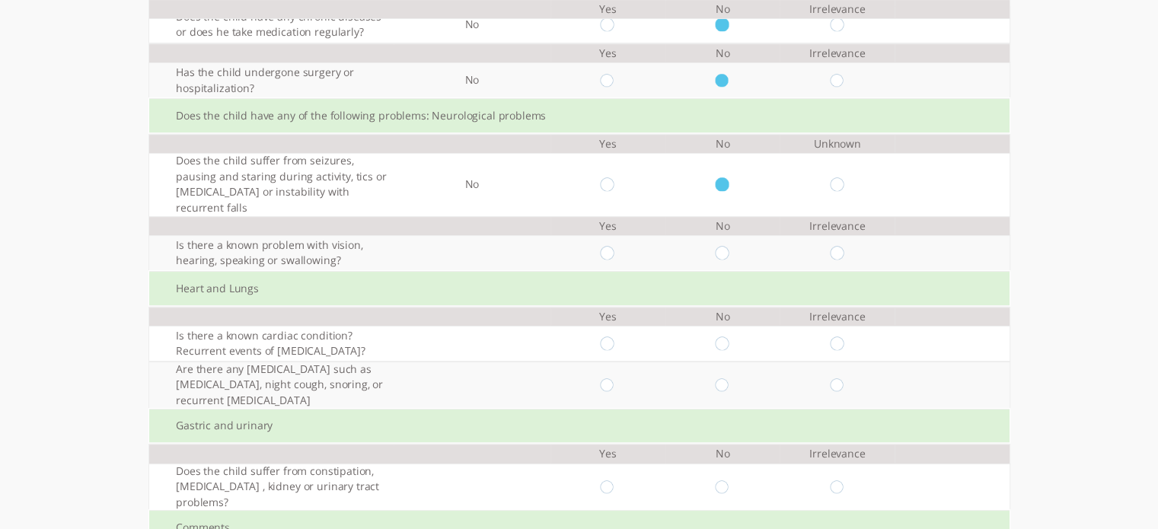
scroll to position [247, 0]
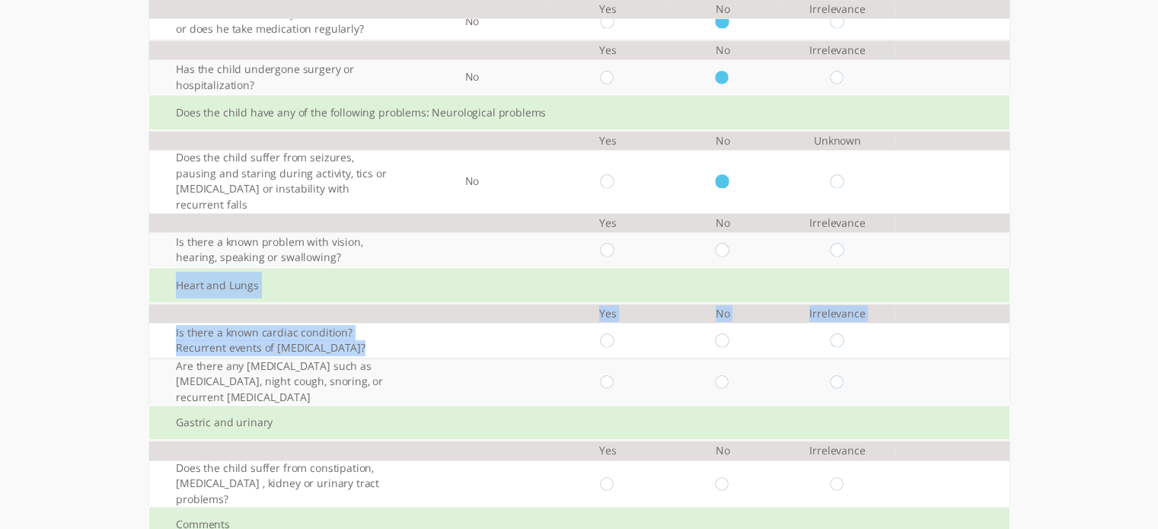
drag, startPoint x: 729, startPoint y: 238, endPoint x: 748, endPoint y: 346, distance: 109.0
click at [748, 346] on div "The following questions will scan the child's health status Yes No Irrelevance …" at bounding box center [579, 301] width 860 height 704
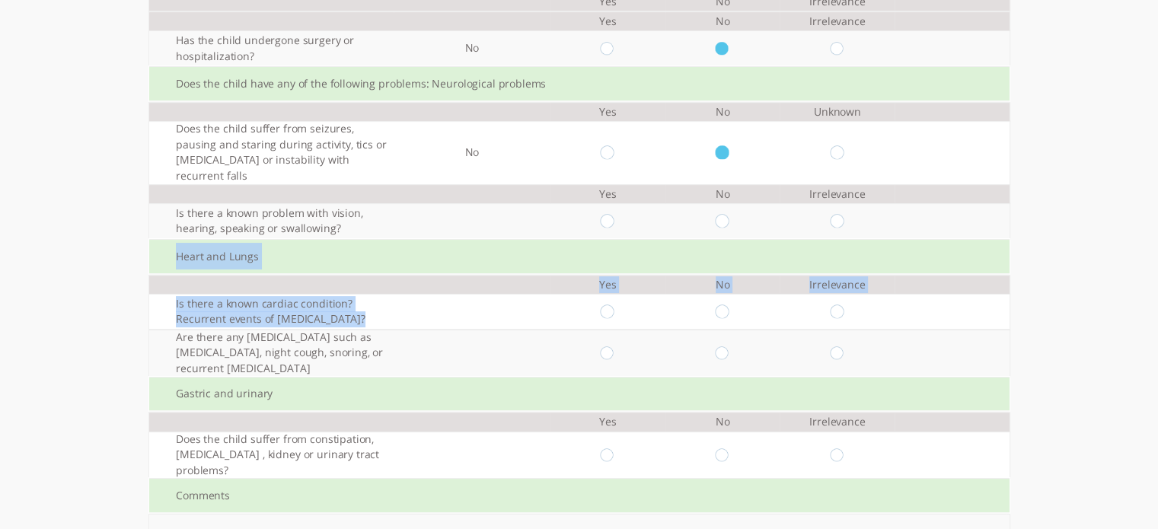
scroll to position [277, 0]
click at [729, 307] on input "radio" at bounding box center [722, 311] width 14 height 14
radio input "true"
click at [728, 215] on input "radio" at bounding box center [722, 219] width 14 height 14
radio input "true"
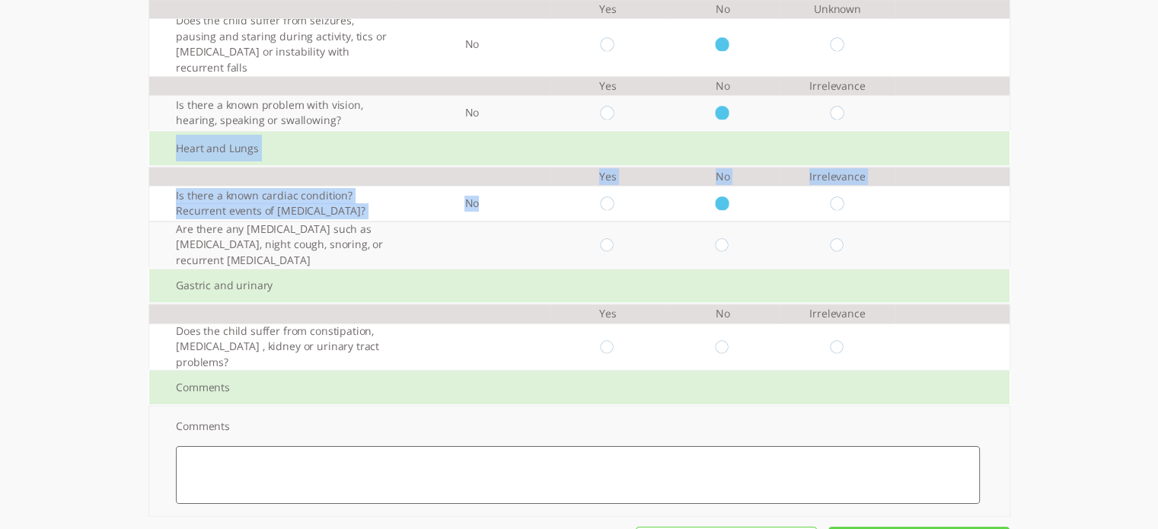
scroll to position [387, 0]
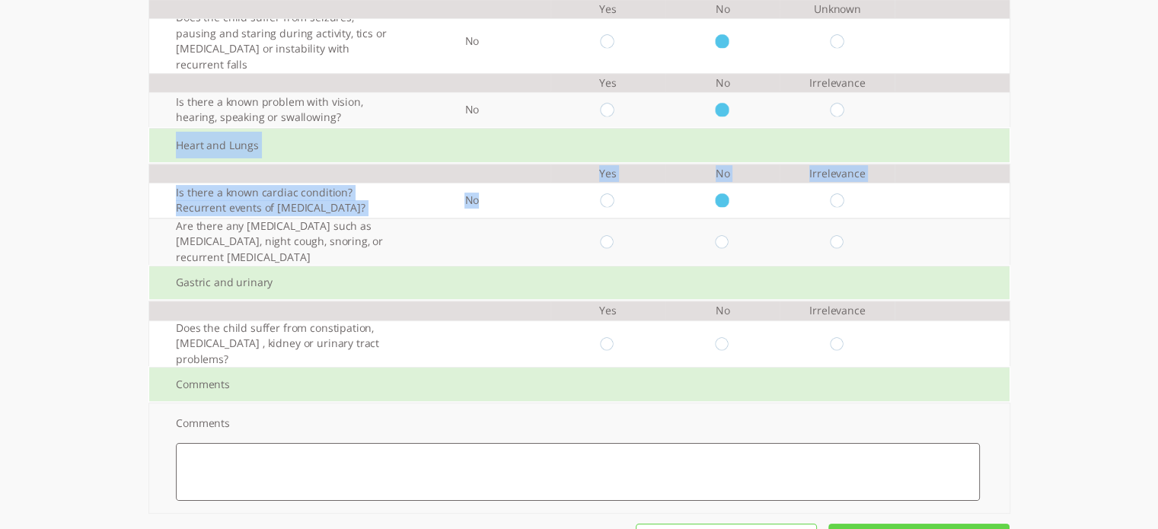
click at [729, 239] on input "radio" at bounding box center [722, 242] width 14 height 14
radio input "true"
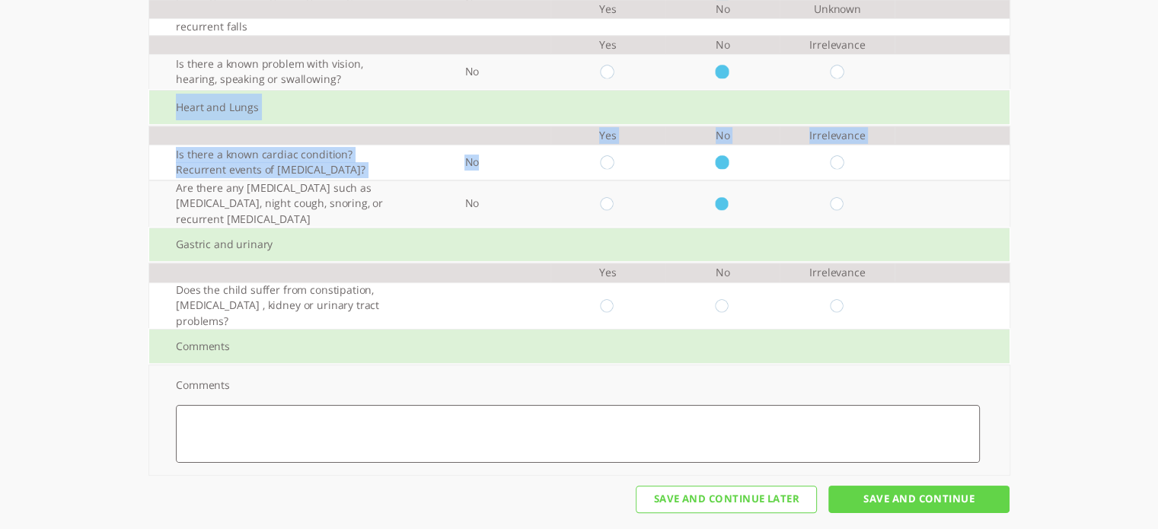
click at [729, 299] on input "radio" at bounding box center [722, 306] width 14 height 14
radio input "true"
click at [924, 486] on input "Save And Continue" at bounding box center [918, 500] width 181 height 28
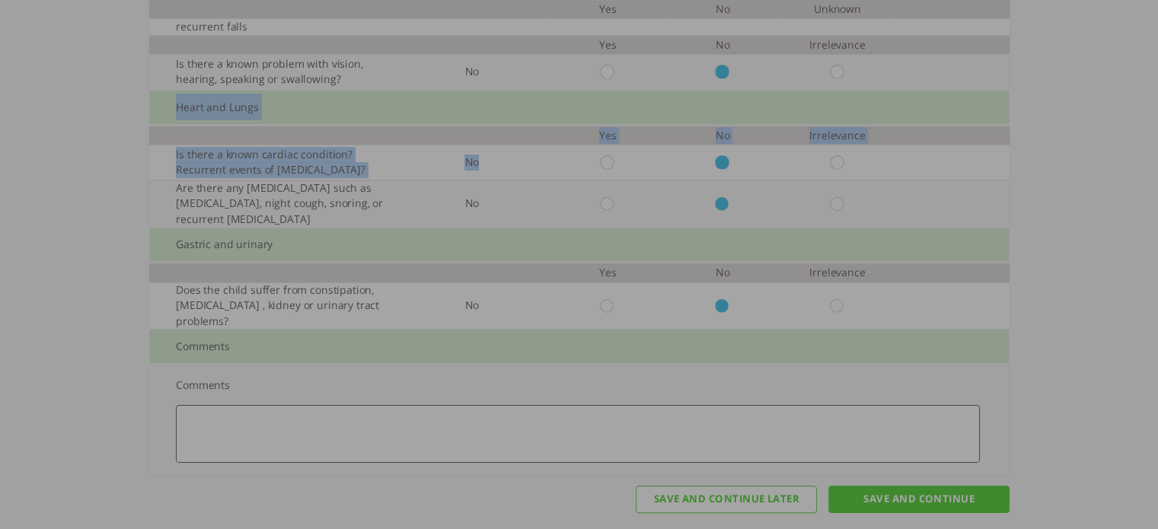
scroll to position [0, 0]
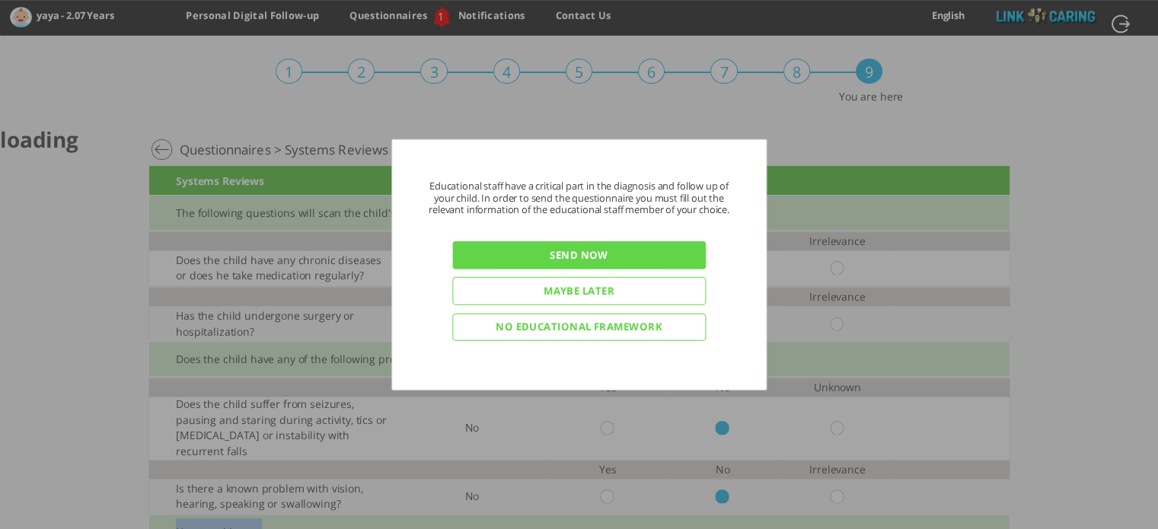
click at [585, 254] on input "Send now" at bounding box center [579, 255] width 254 height 28
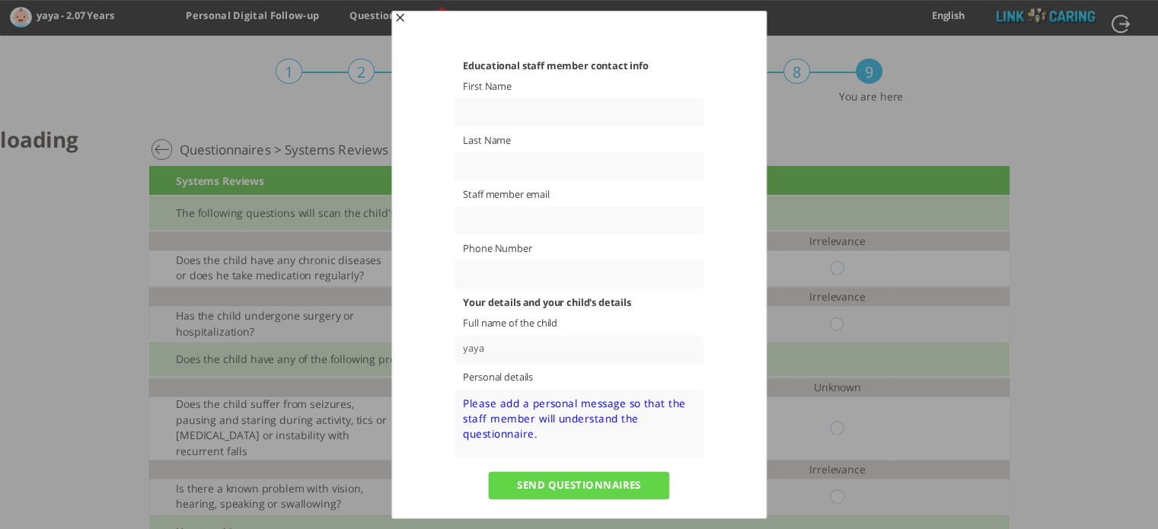
click at [490, 123] on input "text" at bounding box center [580, 112] width 250 height 28
type input "Yair"
type input "Sadaka"
type input "yair@linkcaring.com"
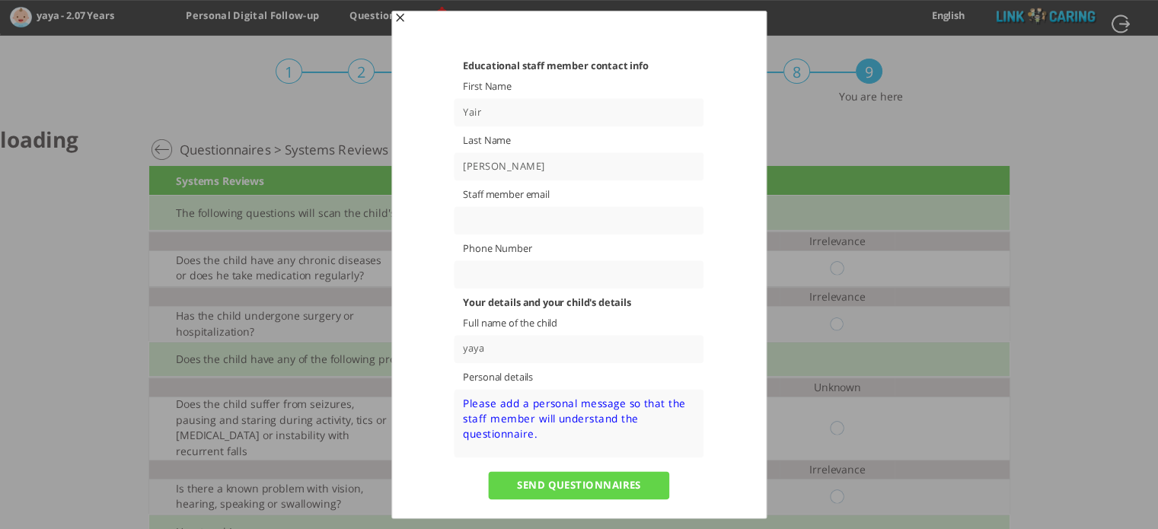
type input "0587800404"
drag, startPoint x: 570, startPoint y: 214, endPoint x: 453, endPoint y: 228, distance: 117.3
click at [455, 228] on input "yair@linkcaring.com" at bounding box center [580, 220] width 250 height 28
click at [548, 229] on input "yair@linkcaring.com" at bounding box center [580, 220] width 250 height 28
drag, startPoint x: 560, startPoint y: 225, endPoint x: 502, endPoint y: 228, distance: 58.7
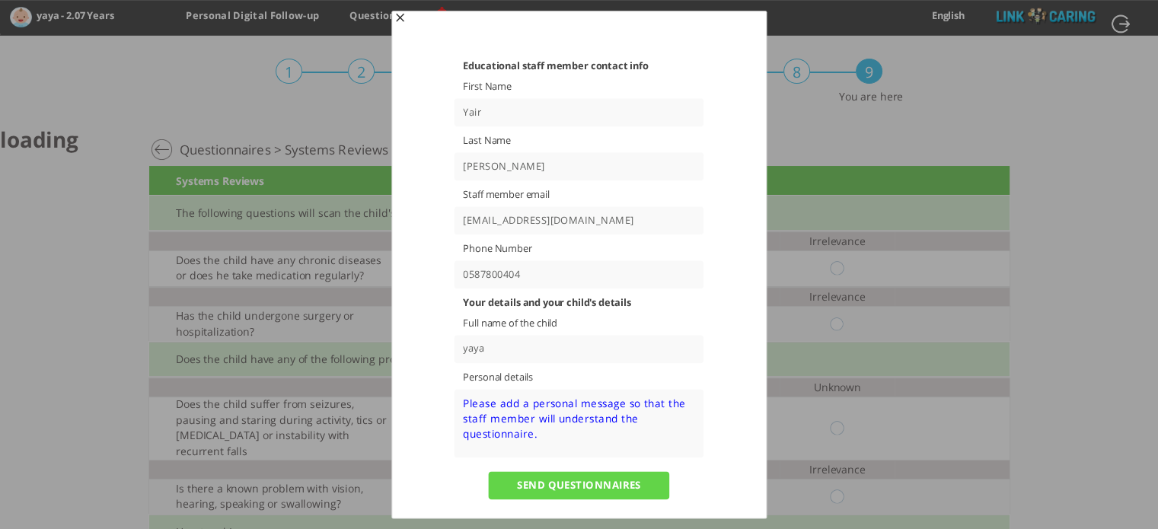
click at [502, 228] on input "yair@linkcaring.com" at bounding box center [580, 220] width 250 height 28
click at [476, 225] on input "yair@linkcaring.com" at bounding box center [580, 220] width 250 height 28
drag, startPoint x: 463, startPoint y: 225, endPoint x: 481, endPoint y: 225, distance: 18.3
click at [481, 225] on input "yair@linkcaring.com" at bounding box center [580, 220] width 250 height 28
drag, startPoint x: 579, startPoint y: 220, endPoint x: 496, endPoint y: 228, distance: 84.1
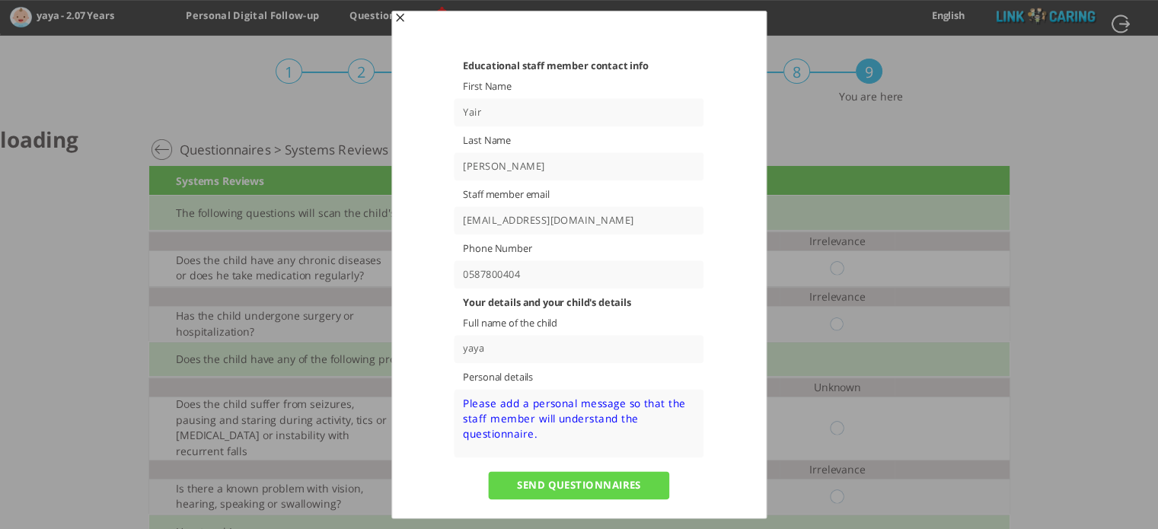
click at [496, 228] on input "More@linkcaring.com" at bounding box center [580, 220] width 250 height 28
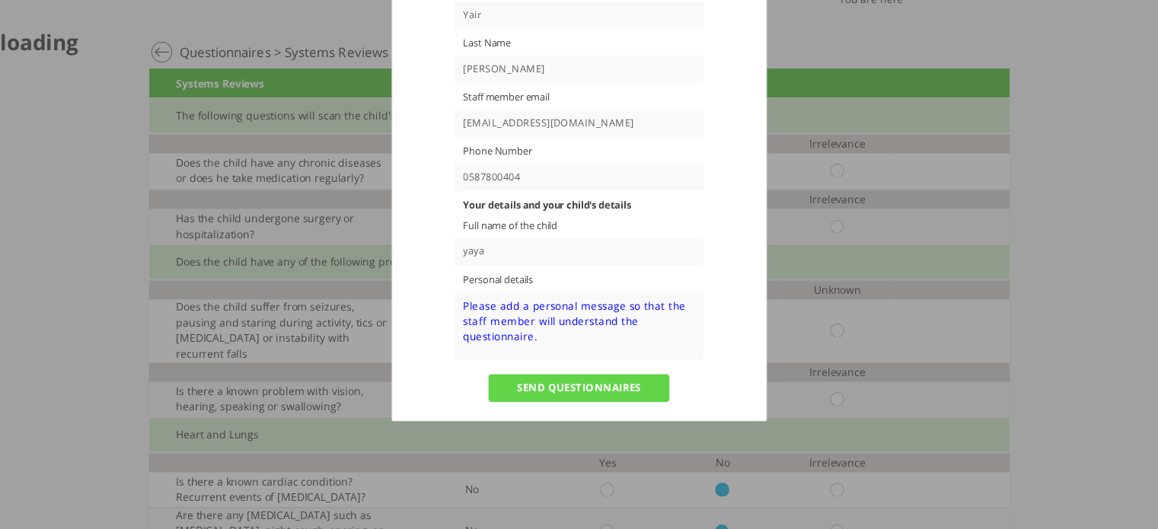
scroll to position [97, 0]
type input "More@yopmail.com"
click at [515, 324] on textarea at bounding box center [580, 326] width 250 height 69
type textarea "egrtgrtg"
click at [539, 387] on input "SEND QUESTIONNAIRES" at bounding box center [579, 388] width 181 height 28
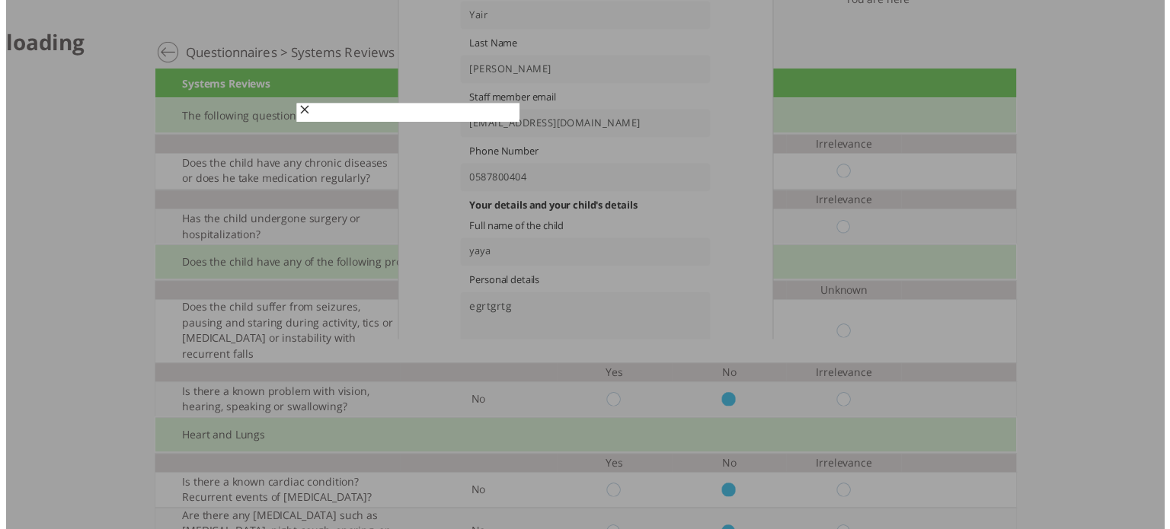
scroll to position [0, 0]
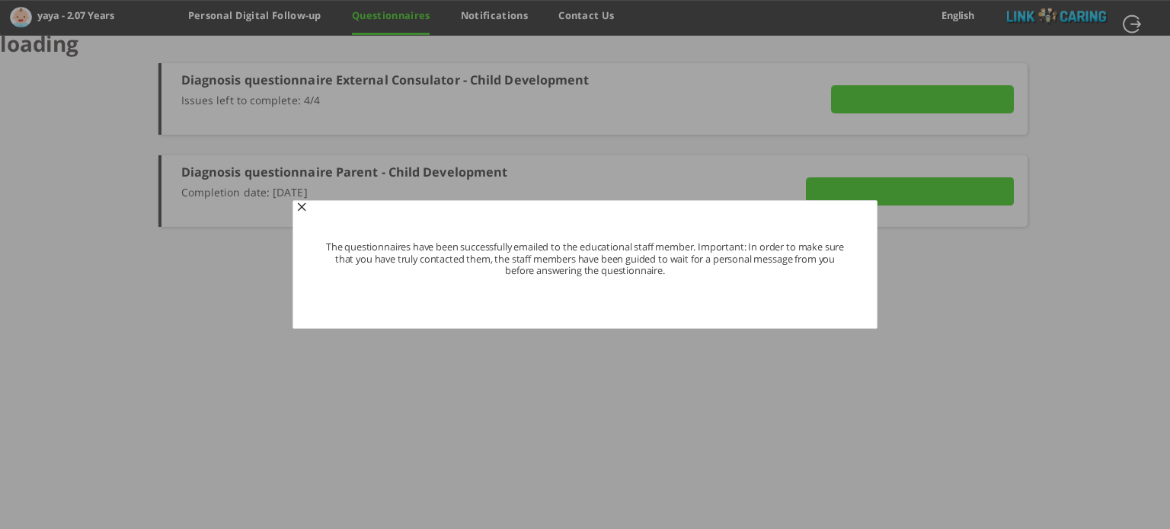
type input "Details"
type input "VIEW ANSWERS"
type input "SEND NOW"
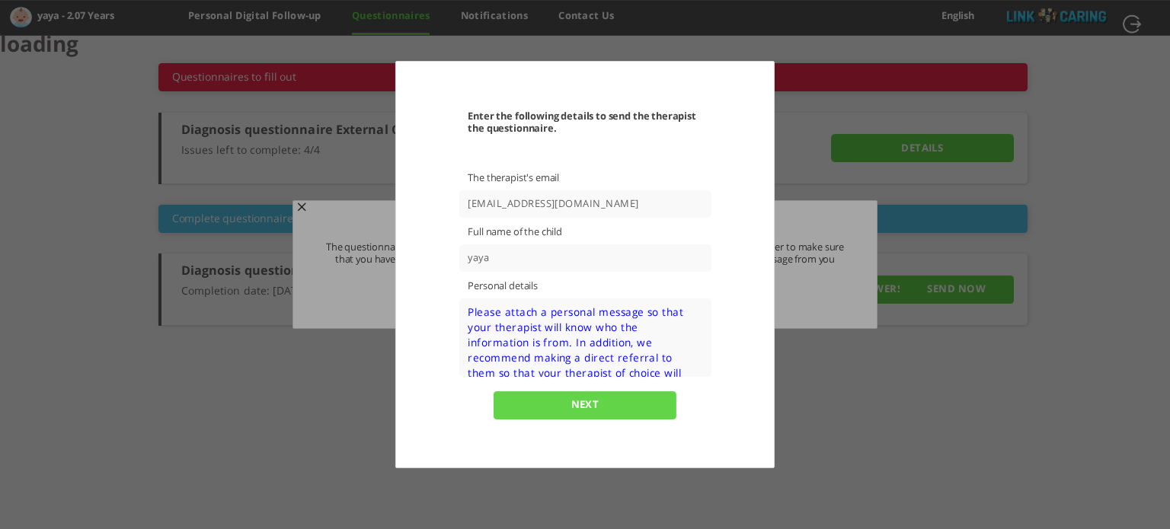
drag, startPoint x: 589, startPoint y: 203, endPoint x: 589, endPoint y: 211, distance: 8.4
click at [589, 211] on input "clinictest@yopmail.com" at bounding box center [584, 204] width 252 height 28
drag, startPoint x: 605, startPoint y: 203, endPoint x: 452, endPoint y: 209, distance: 152.4
click at [452, 209] on div "Enter the following details to send the therapist the questionnaire. The therap…" at bounding box center [584, 268] width 317 height 317
type input "v"
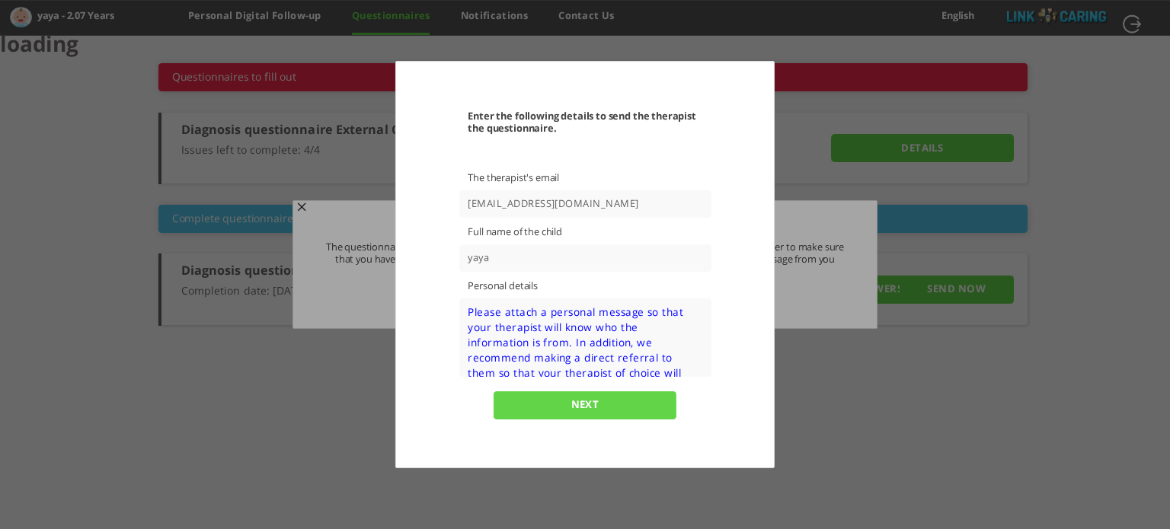
drag, startPoint x: 595, startPoint y: 205, endPoint x: 423, endPoint y: 206, distance: 172.1
click at [423, 206] on div "Enter the following details to send the therapist the questionnaire. The therap…" at bounding box center [584, 264] width 374 height 403
type input "clinictest@yopmail.com"
click at [546, 333] on textarea at bounding box center [584, 337] width 252 height 79
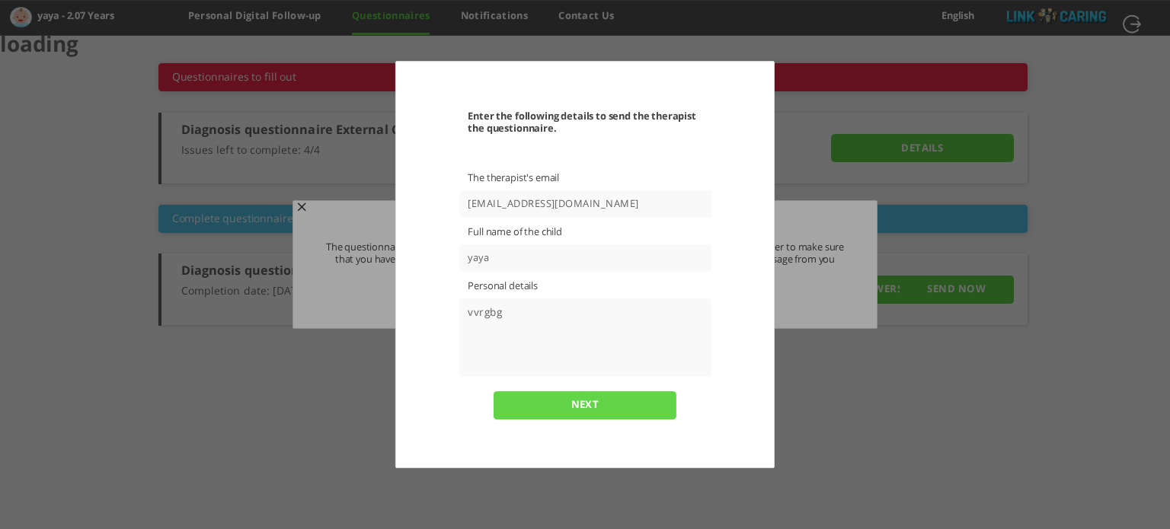
type textarea "vvrgbg"
click at [592, 405] on input "NEXT" at bounding box center [584, 405] width 183 height 28
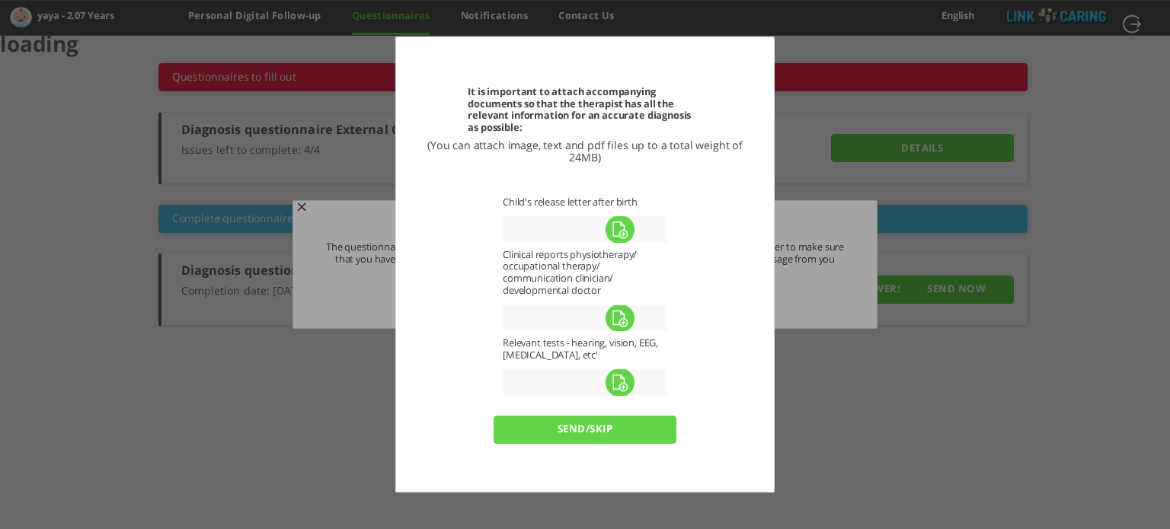
click at [621, 234] on label at bounding box center [620, 229] width 234 height 27
click at [0, 0] on input "file" at bounding box center [0, 0] width 0 height 0
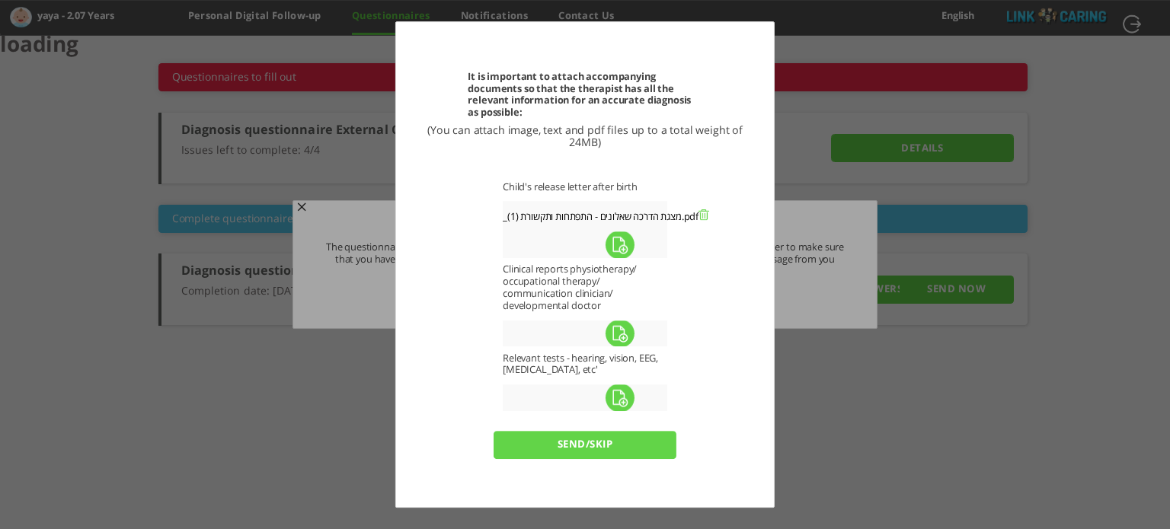
click at [614, 451] on input "send/skip" at bounding box center [584, 445] width 183 height 28
click at [580, 444] on input "send/skip" at bounding box center [584, 445] width 183 height 28
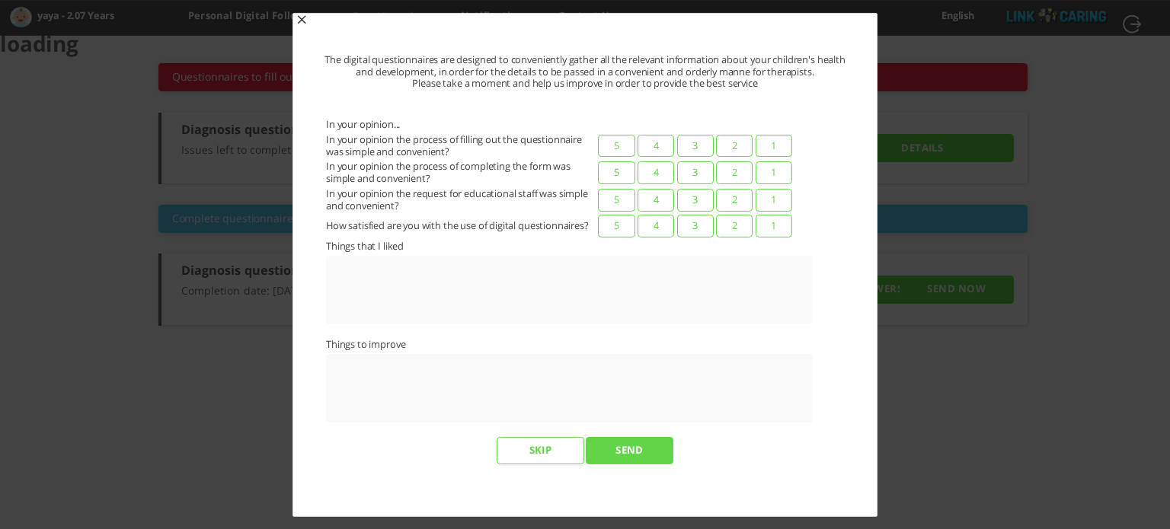
click at [627, 142] on label "5" at bounding box center [616, 146] width 37 height 23
click at [836, 142] on input "5" at bounding box center [841, 143] width 10 height 16
radio input "true"
click at [698, 152] on label "3" at bounding box center [695, 146] width 37 height 23
click at [836, 151] on input "3" at bounding box center [841, 143] width 10 height 16
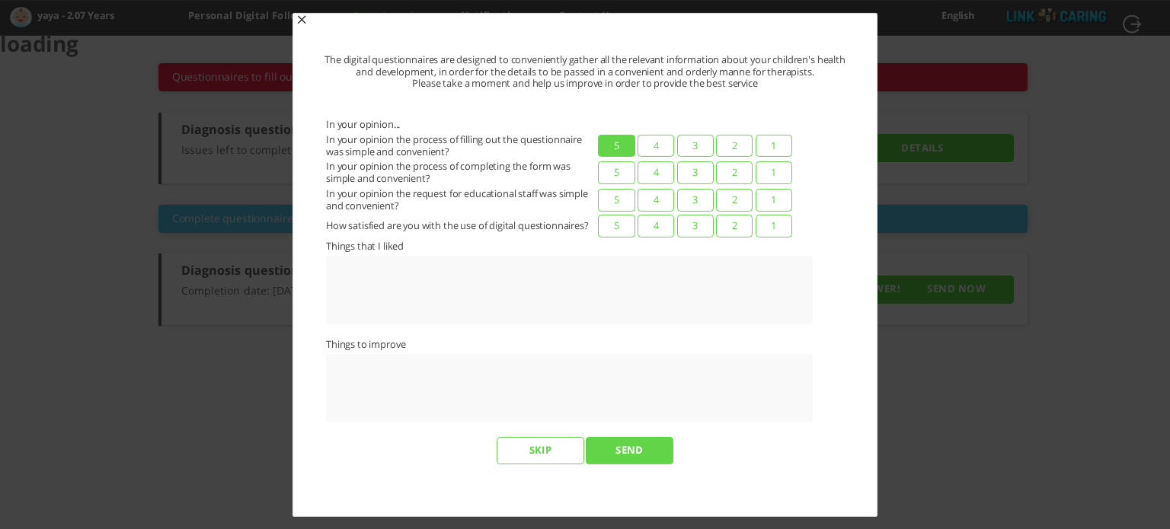
radio input "true"
click at [622, 146] on label "5" at bounding box center [616, 146] width 37 height 23
click at [836, 146] on input "5" at bounding box center [841, 143] width 10 height 16
radio input "true"
click at [616, 173] on label "5" at bounding box center [616, 172] width 37 height 23
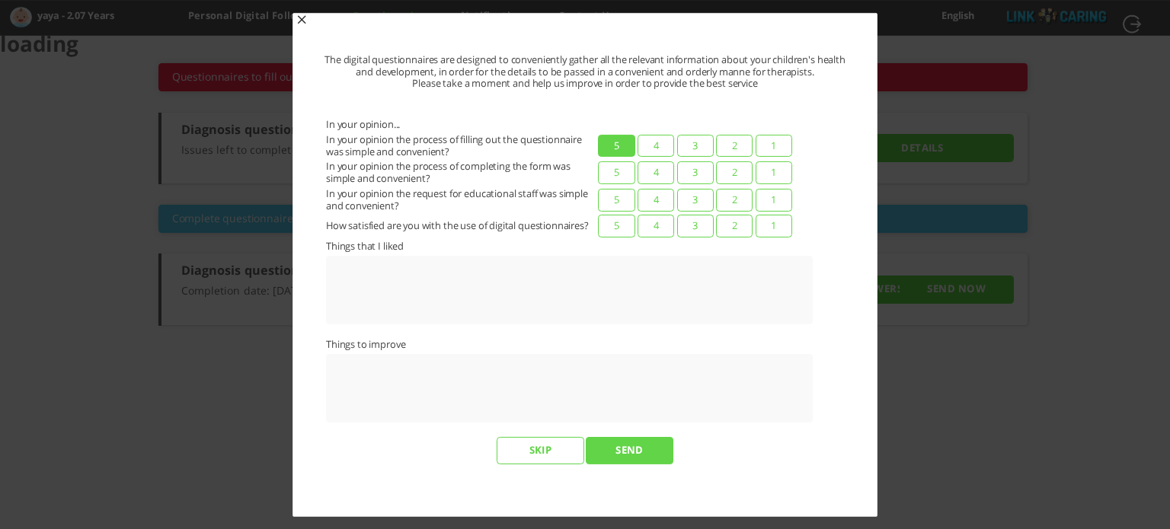
click at [836, 173] on input "5" at bounding box center [841, 169] width 10 height 16
radio input "true"
click at [616, 199] on label "5" at bounding box center [616, 200] width 37 height 23
click at [836, 199] on input "5" at bounding box center [841, 197] width 10 height 16
radio input "true"
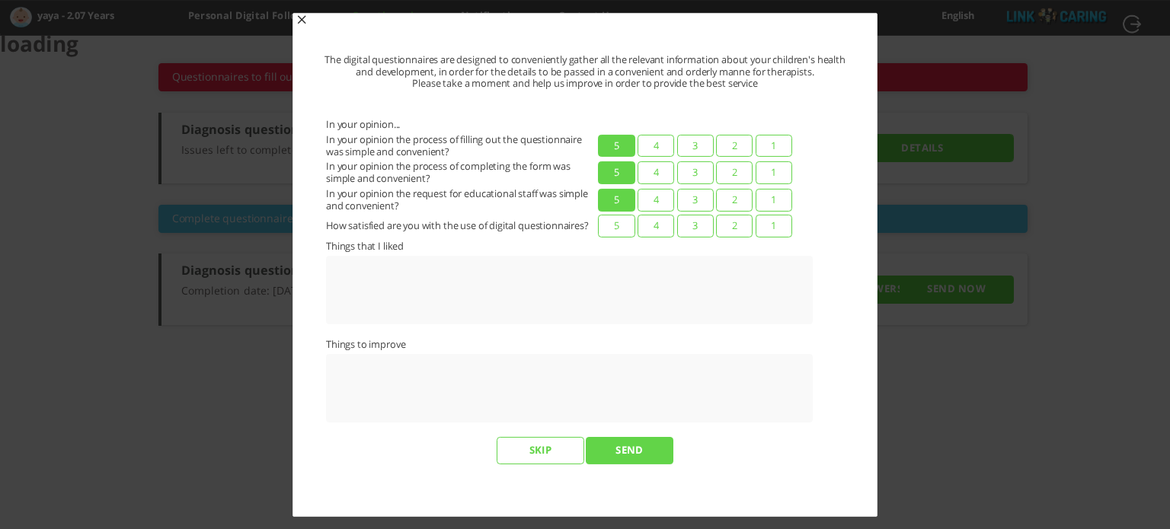
click at [616, 228] on label "5" at bounding box center [616, 226] width 37 height 23
click at [836, 228] on input "5" at bounding box center [841, 223] width 10 height 16
radio input "true"
click at [632, 446] on input "SEND" at bounding box center [629, 450] width 87 height 28
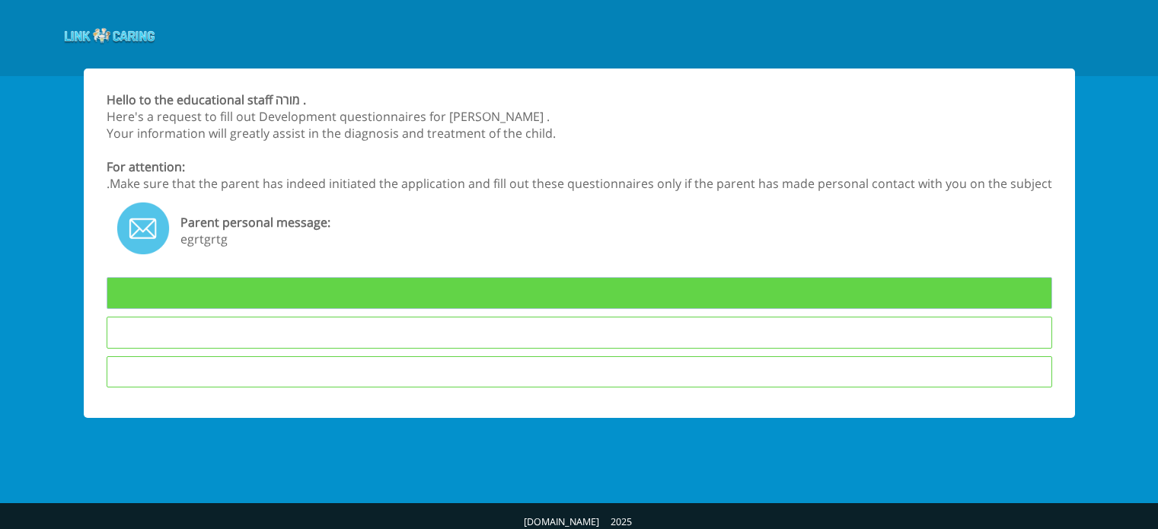
type input "To Fill Questionnaires"
type input "I am not interested in answering the questionnaires"
type input "The child is not in the educational framework in which I teach"
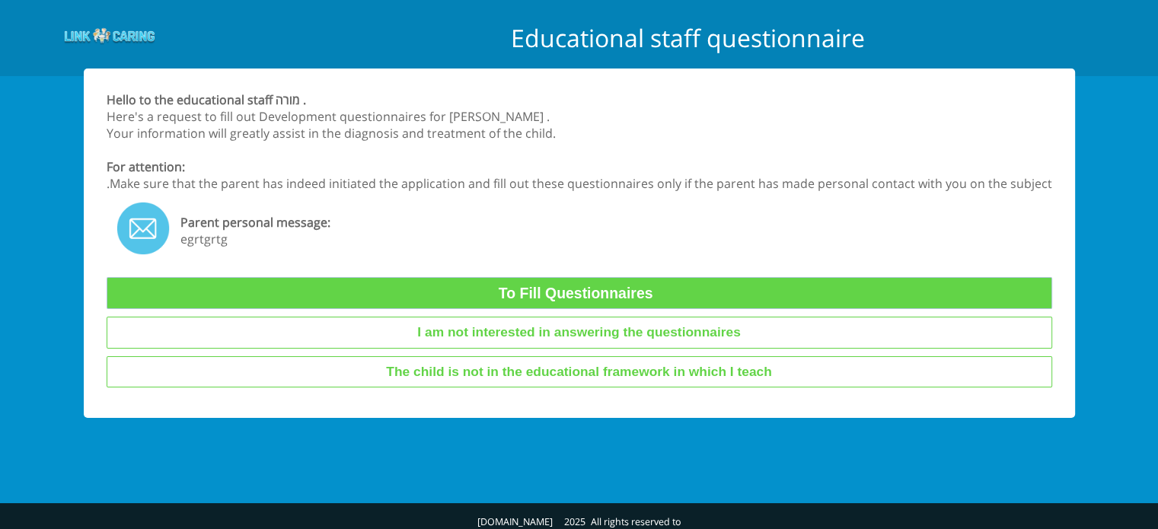
click at [595, 292] on input "To Fill Questionnaires" at bounding box center [580, 293] width 946 height 32
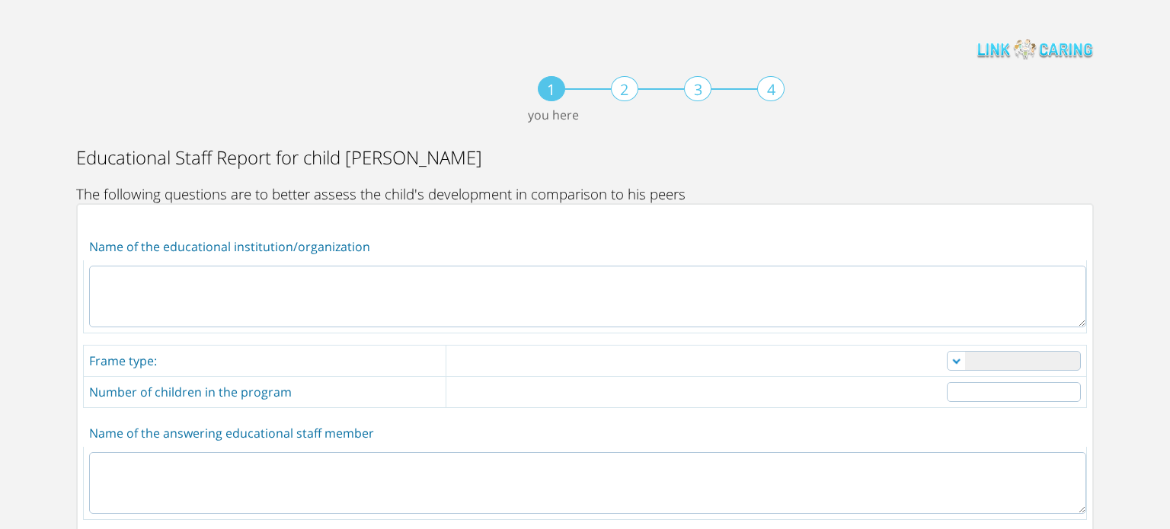
scroll to position [30, 0]
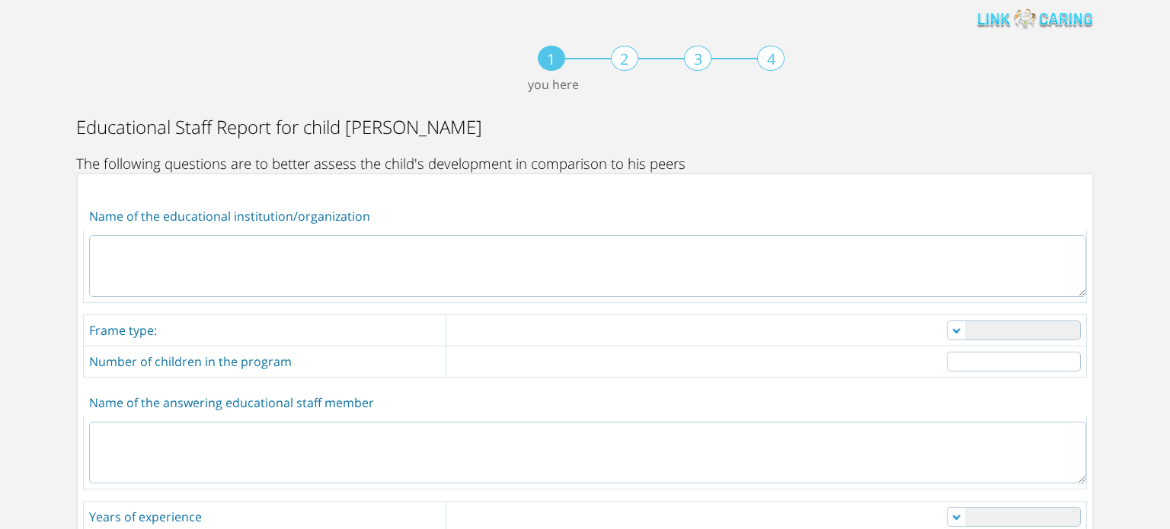
click at [508, 255] on textarea at bounding box center [587, 266] width 997 height 62
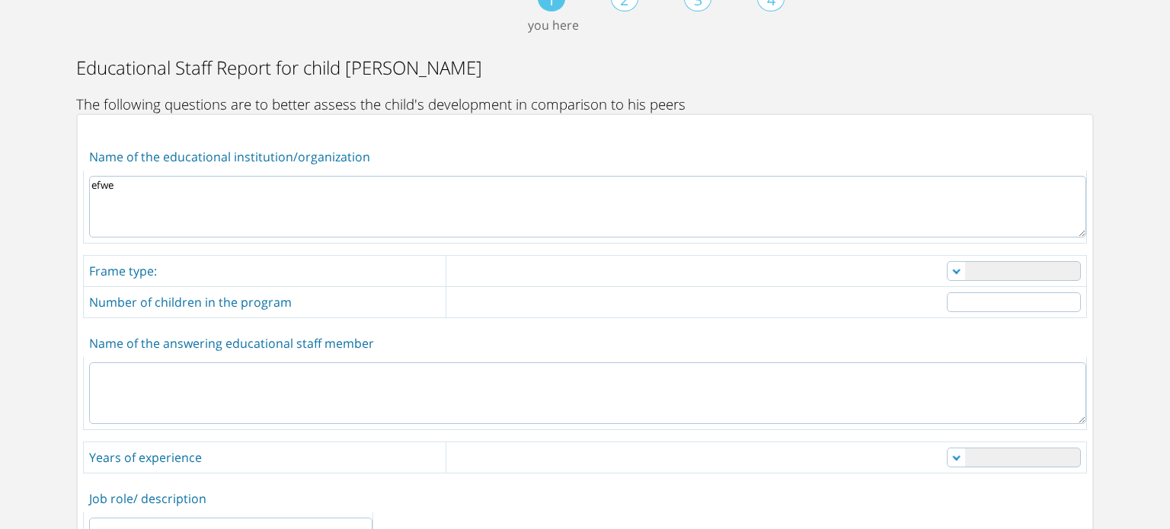
scroll to position [91, 0]
type textarea "efwe"
click at [372, 303] on td "Number of children in the program" at bounding box center [265, 300] width 362 height 31
click at [982, 300] on input "number" at bounding box center [1013, 301] width 134 height 20
type input "4"
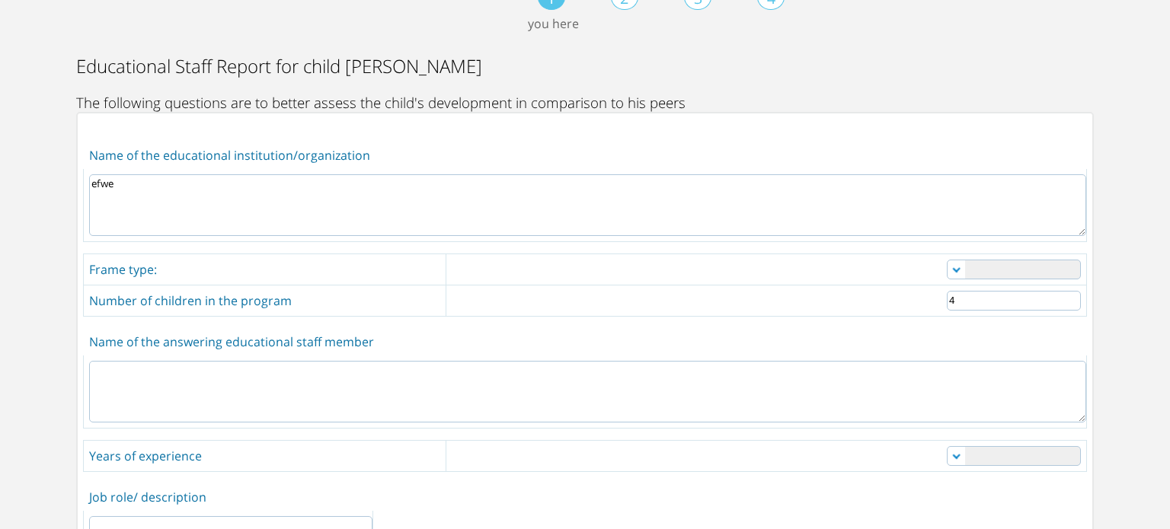
click at [996, 265] on select "Nanny daycare private daycare reputable daycare kindergarten other" at bounding box center [1013, 270] width 134 height 20
select select "2"
click at [946, 260] on select "Nanny daycare private daycare reputable daycare kindergarten other" at bounding box center [1013, 270] width 134 height 20
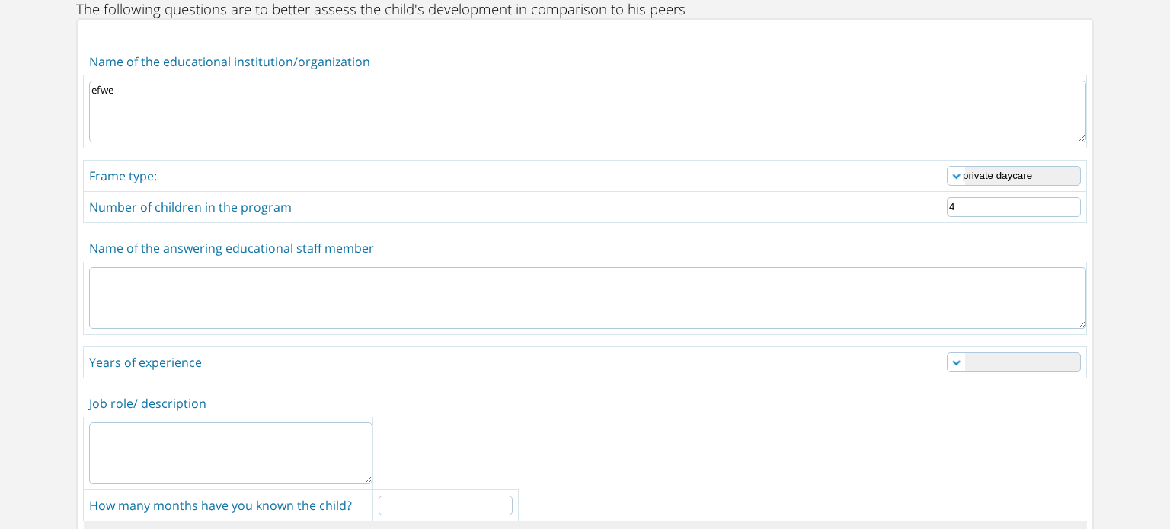
scroll to position [186, 0]
click at [540, 292] on textarea at bounding box center [587, 298] width 997 height 62
click at [540, 292] on textarea "4" at bounding box center [587, 298] width 997 height 62
type textarea "Yair Sadaka"
click at [229, 356] on td "Years of experience" at bounding box center [265, 361] width 362 height 31
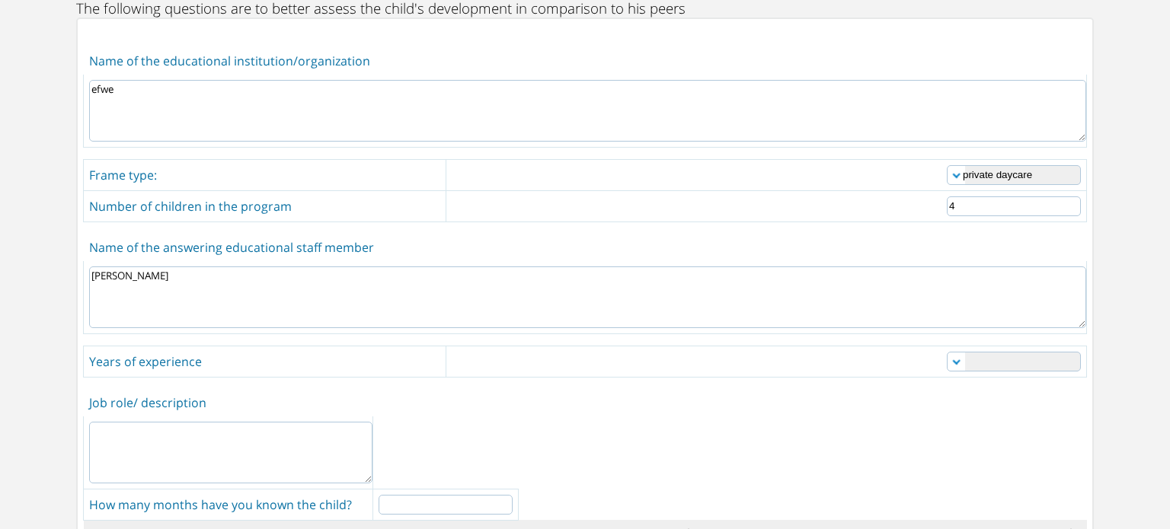
click at [946, 356] on select "0-1 1-3 3-5 5-10 over 10" at bounding box center [1013, 362] width 134 height 20
select select "1"
click at [946, 352] on select "0-1 1-3 3-5 5-10 over 10" at bounding box center [1013, 362] width 134 height 20
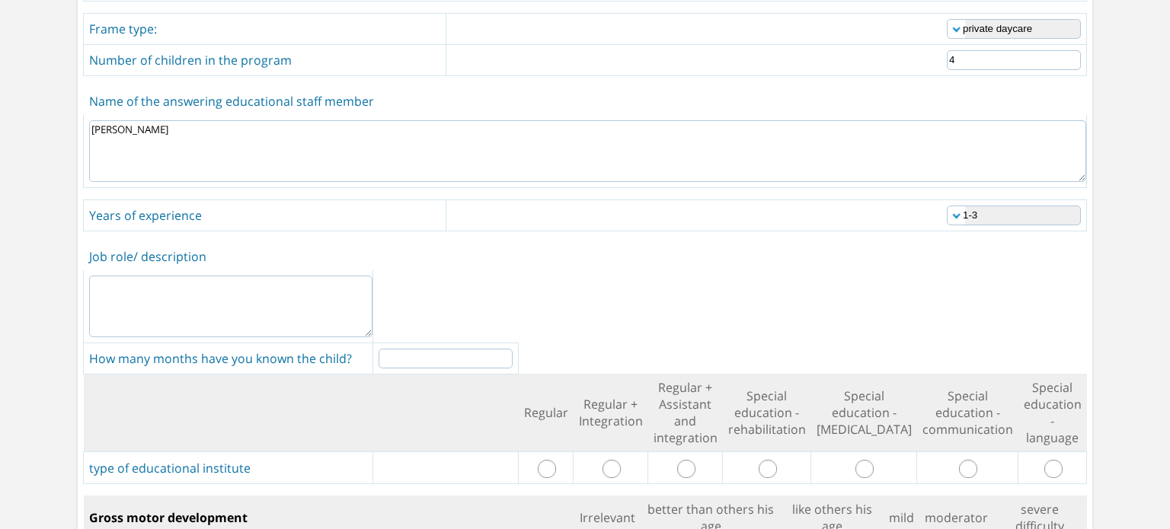
scroll to position [332, 0]
click at [279, 292] on textarea at bounding box center [230, 307] width 283 height 62
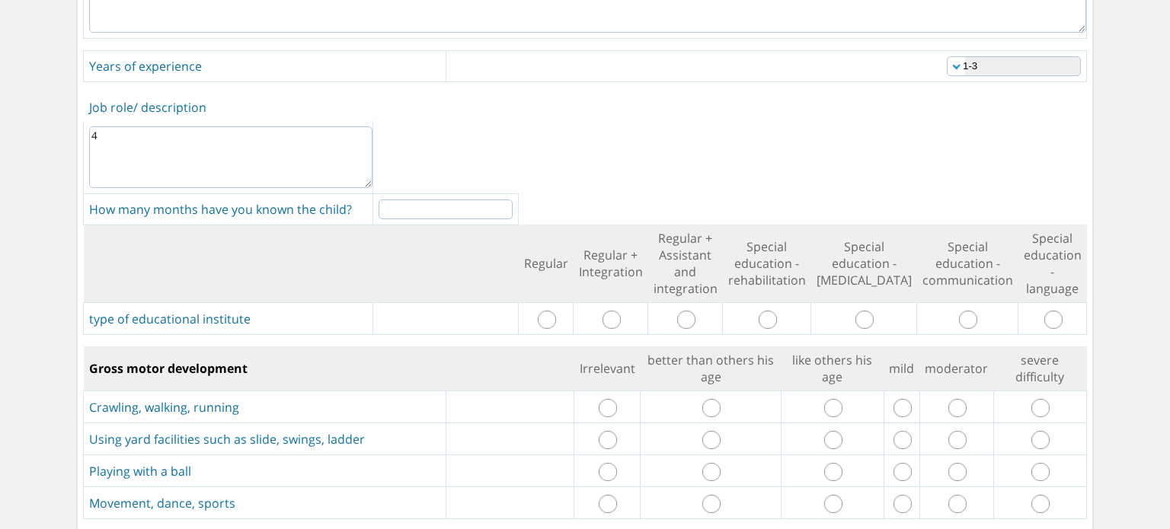
scroll to position [483, 0]
type textarea "4"
drag, startPoint x: 554, startPoint y: 314, endPoint x: 611, endPoint y: 403, distance: 105.2
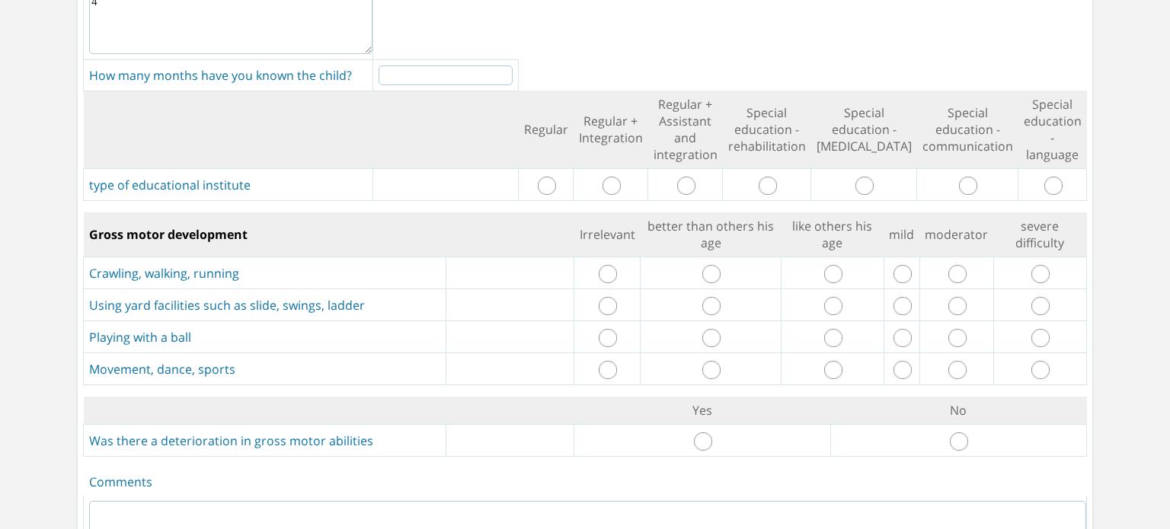
scroll to position [626, 0]
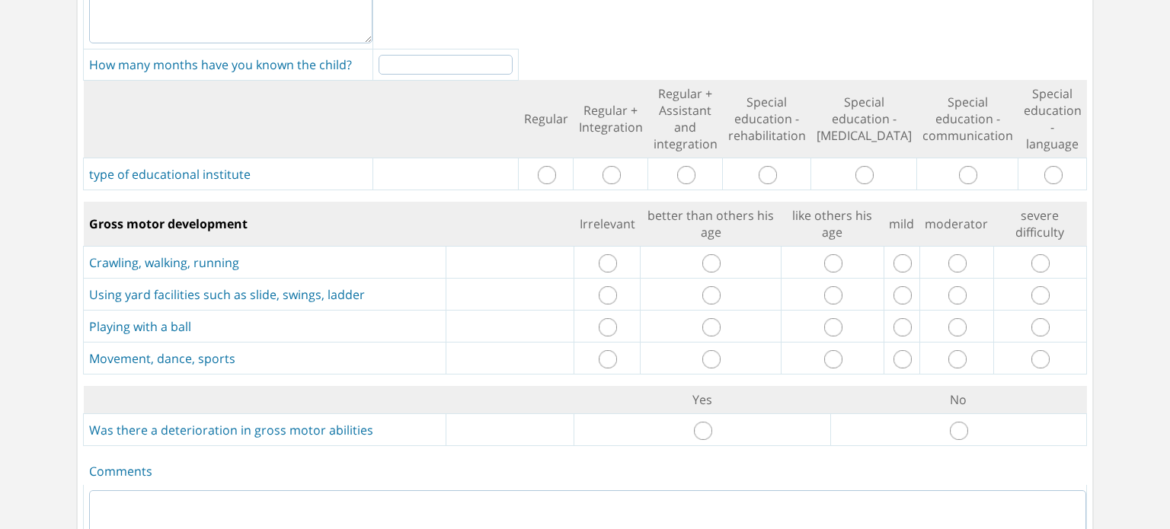
click at [824, 263] on input "radio" at bounding box center [833, 263] width 18 height 18
radio input "true"
click at [830, 296] on input "radio" at bounding box center [833, 295] width 18 height 18
radio input "true"
click at [824, 326] on input "radio" at bounding box center [833, 327] width 18 height 18
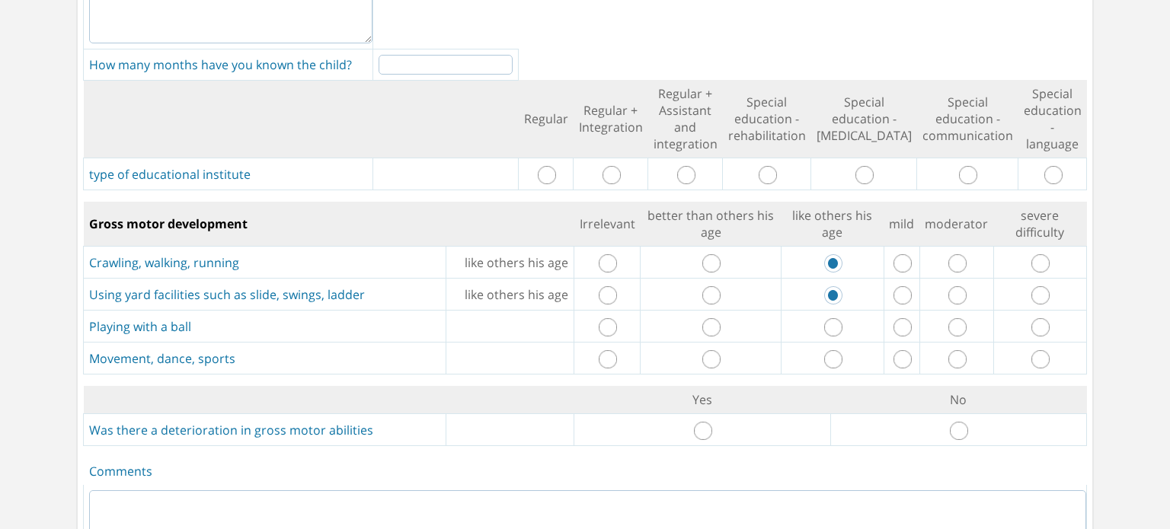
radio input "true"
click at [824, 359] on input "radio" at bounding box center [833, 359] width 18 height 18
radio input "true"
click at [951, 422] on input "radio" at bounding box center [959, 431] width 18 height 18
radio input "true"
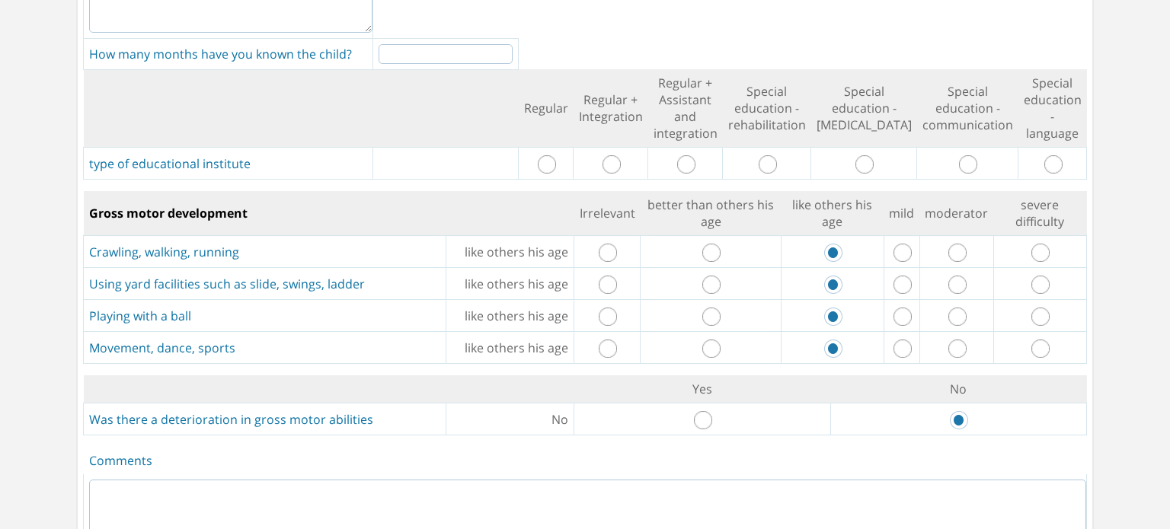
scroll to position [636, 0]
click at [556, 157] on input "radio" at bounding box center [547, 165] width 18 height 18
radio input "true"
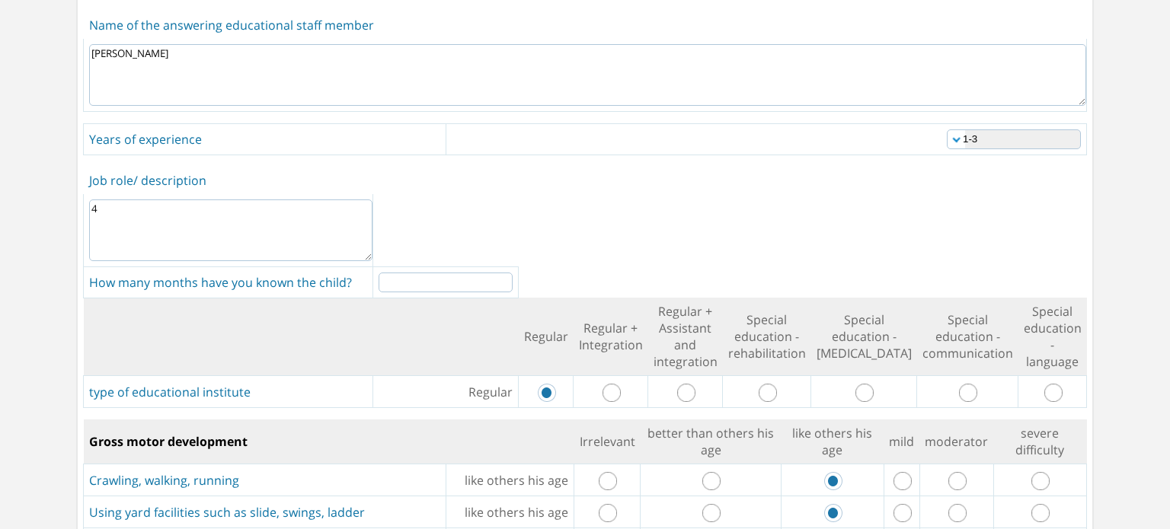
scroll to position [407, 0]
click at [451, 285] on input "number" at bounding box center [445, 283] width 134 height 20
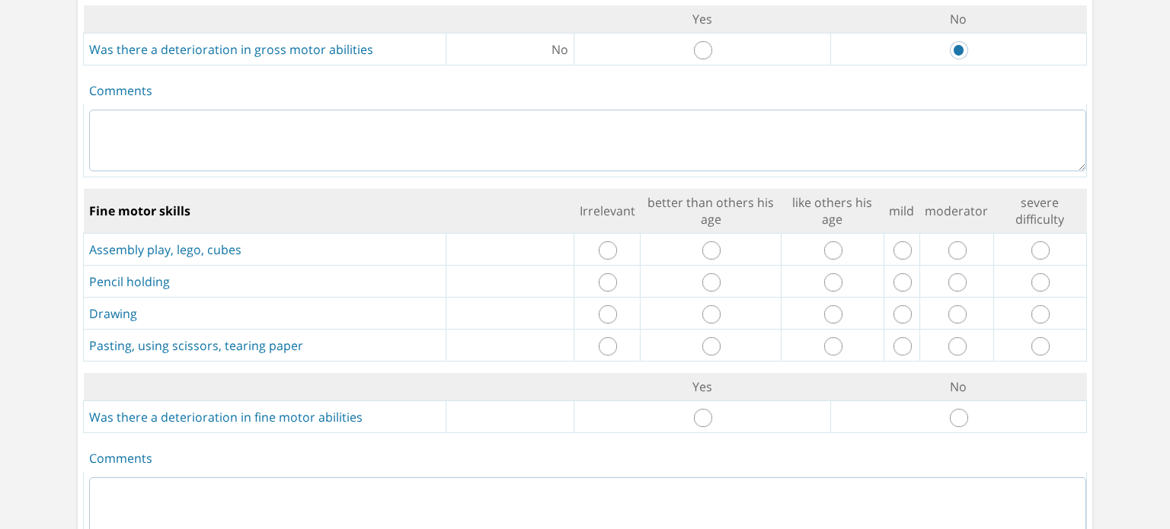
scroll to position [1008, 0]
type input "4"
click at [827, 243] on input "radio" at bounding box center [833, 249] width 18 height 18
radio input "true"
click at [827, 243] on input "radio" at bounding box center [833, 249] width 18 height 18
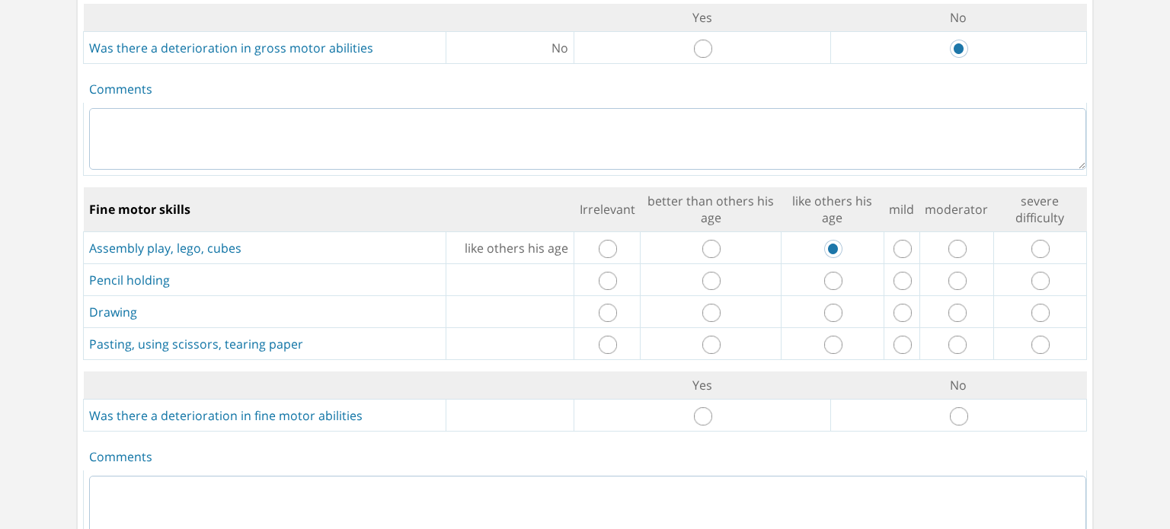
click at [825, 272] on input "radio" at bounding box center [833, 281] width 18 height 18
radio input "true"
click at [825, 272] on input "radio" at bounding box center [833, 281] width 18 height 18
click at [824, 304] on input "radio" at bounding box center [833, 313] width 18 height 18
radio input "true"
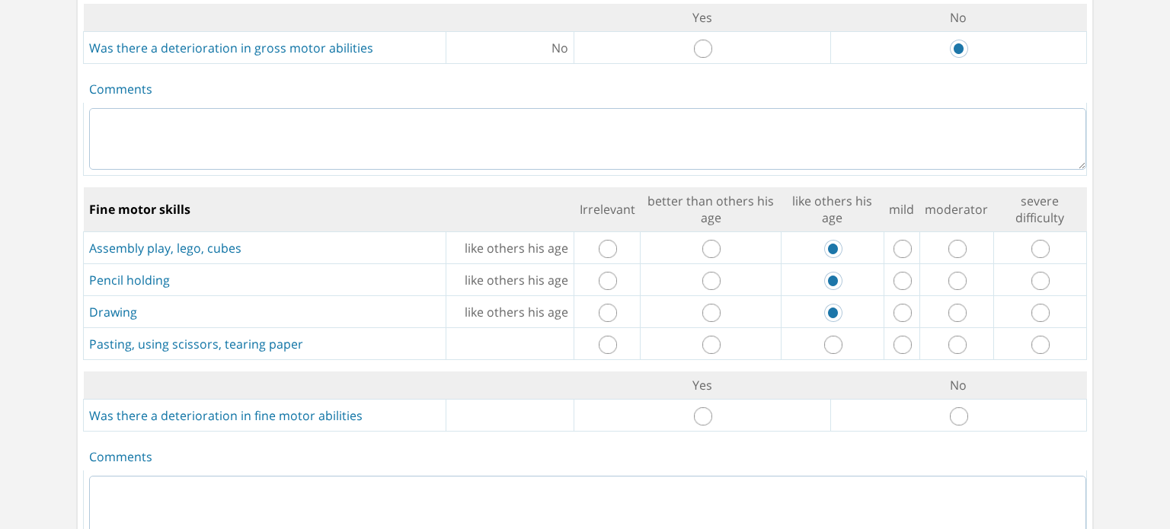
click at [824, 340] on input "radio" at bounding box center [833, 345] width 18 height 18
radio input "true"
click at [950, 410] on input "radio" at bounding box center [959, 416] width 18 height 18
radio input "true"
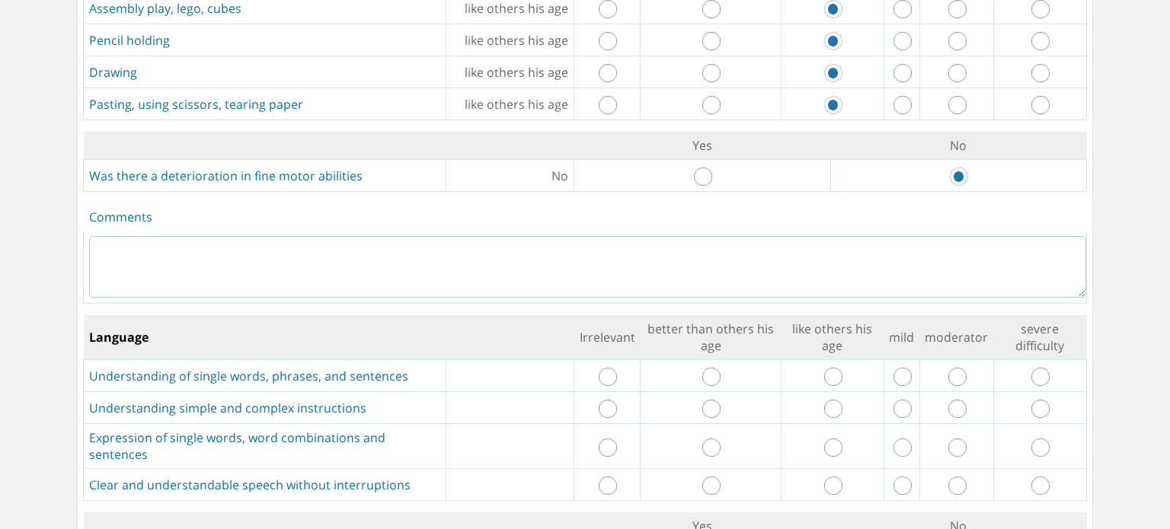
scroll to position [1276, 0]
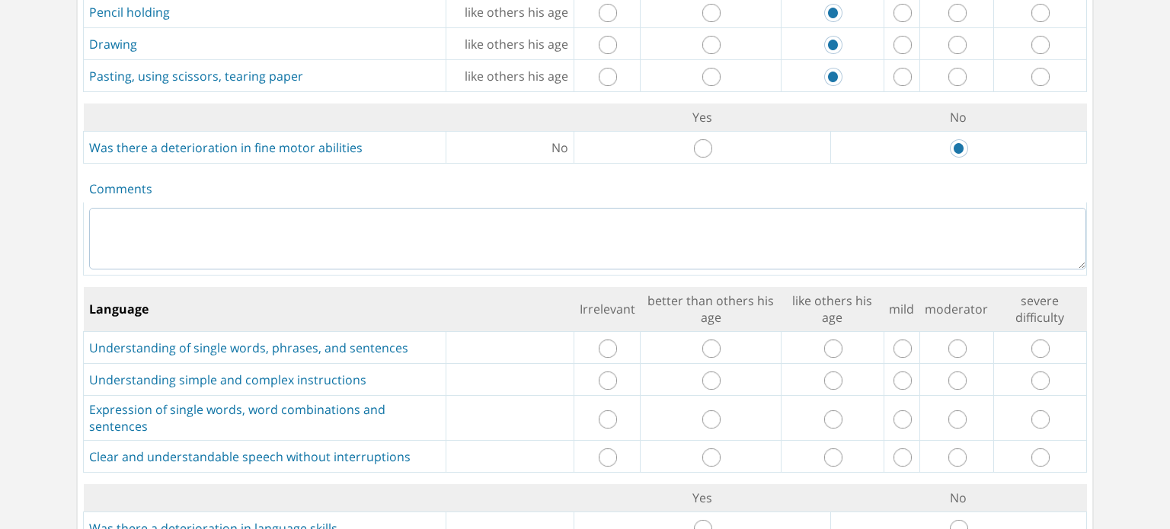
click at [835, 343] on td at bounding box center [832, 348] width 103 height 32
drag, startPoint x: 826, startPoint y: 342, endPoint x: 822, endPoint y: 335, distance: 7.8
click at [824, 340] on input "radio" at bounding box center [833, 349] width 18 height 18
radio input "true"
drag, startPoint x: 823, startPoint y: 368, endPoint x: 825, endPoint y: 404, distance: 36.6
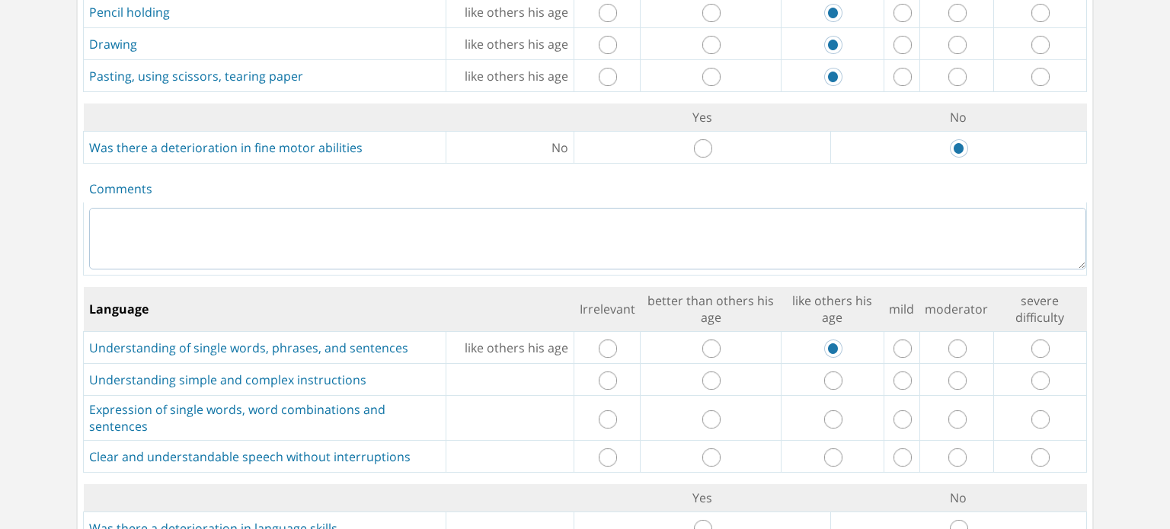
click at [825, 404] on tbody "Language Irrelevant better than others his age like others his age mild moderat…" at bounding box center [585, 380] width 1003 height 186
click at [825, 410] on input "radio" at bounding box center [833, 419] width 18 height 18
radio input "true"
click at [825, 448] on input "radio" at bounding box center [833, 457] width 18 height 18
radio input "true"
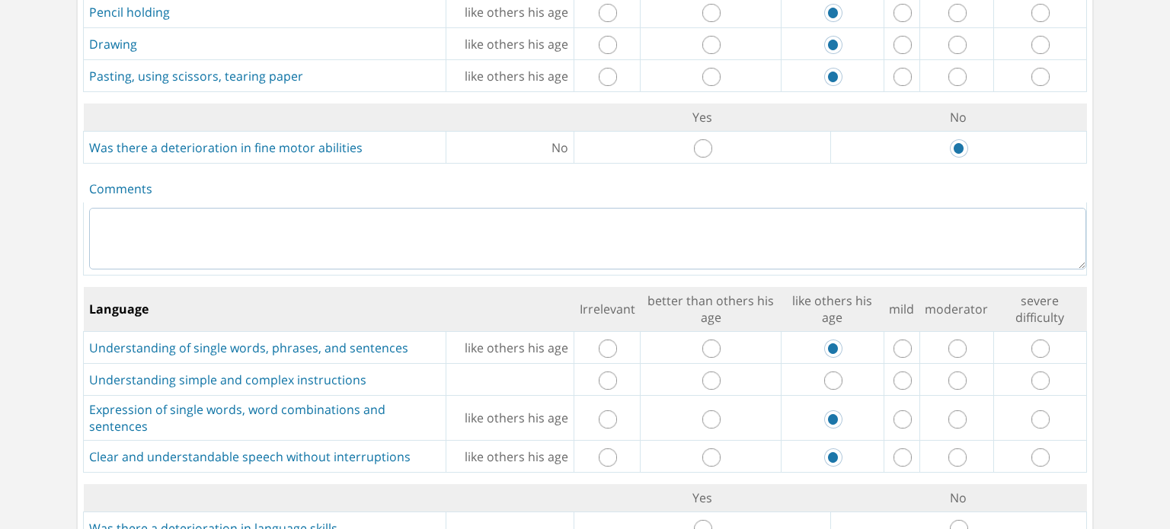
click at [826, 372] on input "radio" at bounding box center [833, 381] width 18 height 18
radio input "true"
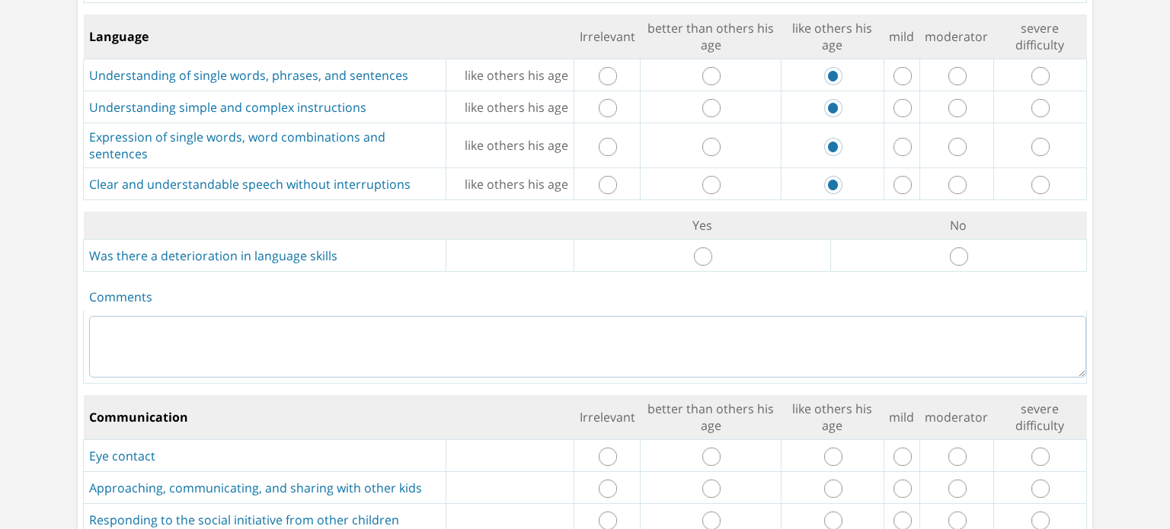
scroll to position [1552, 0]
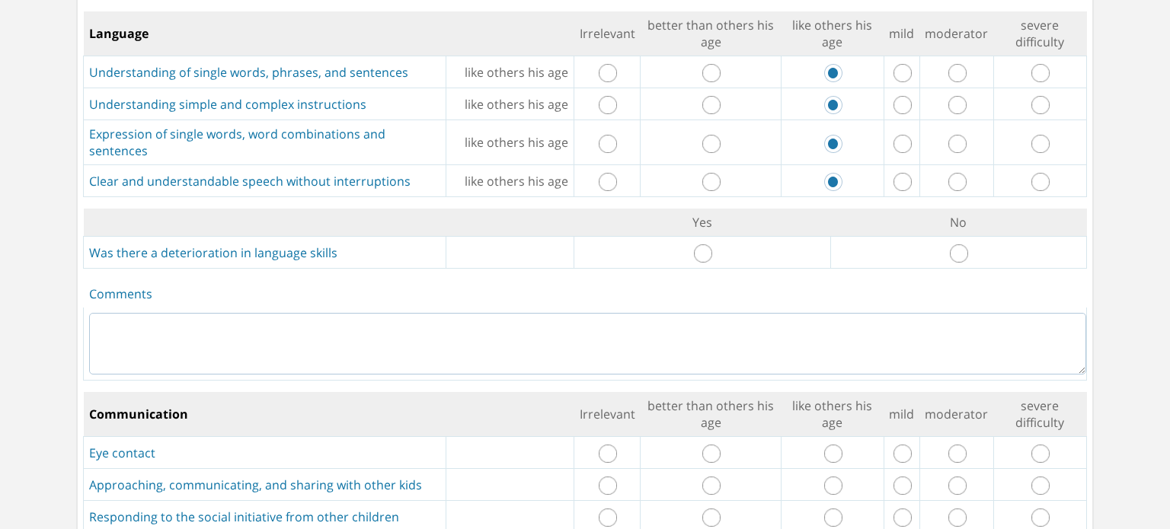
click at [953, 244] on input "radio" at bounding box center [959, 253] width 18 height 18
radio input "true"
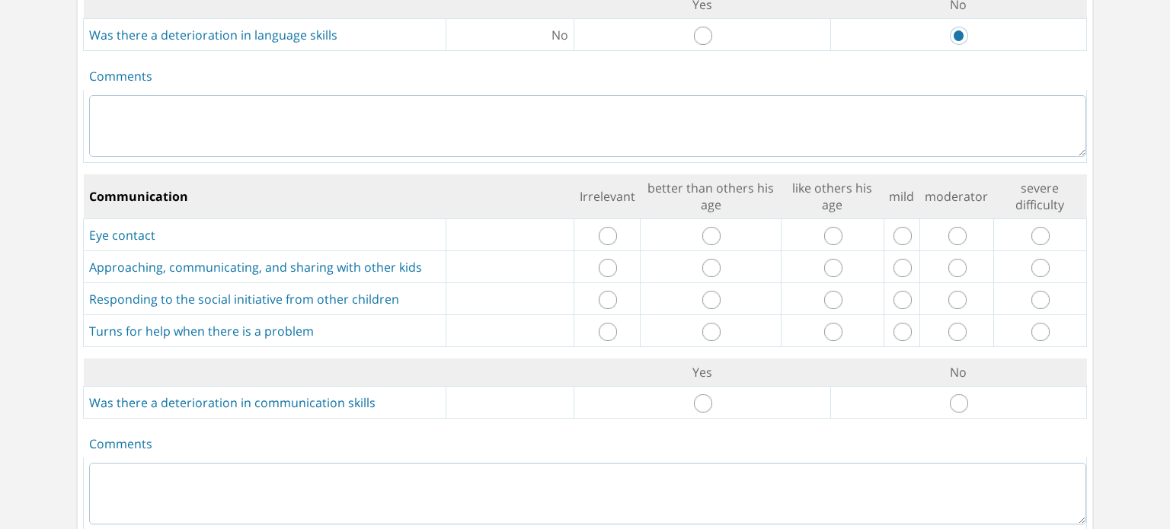
scroll to position [1777, 0]
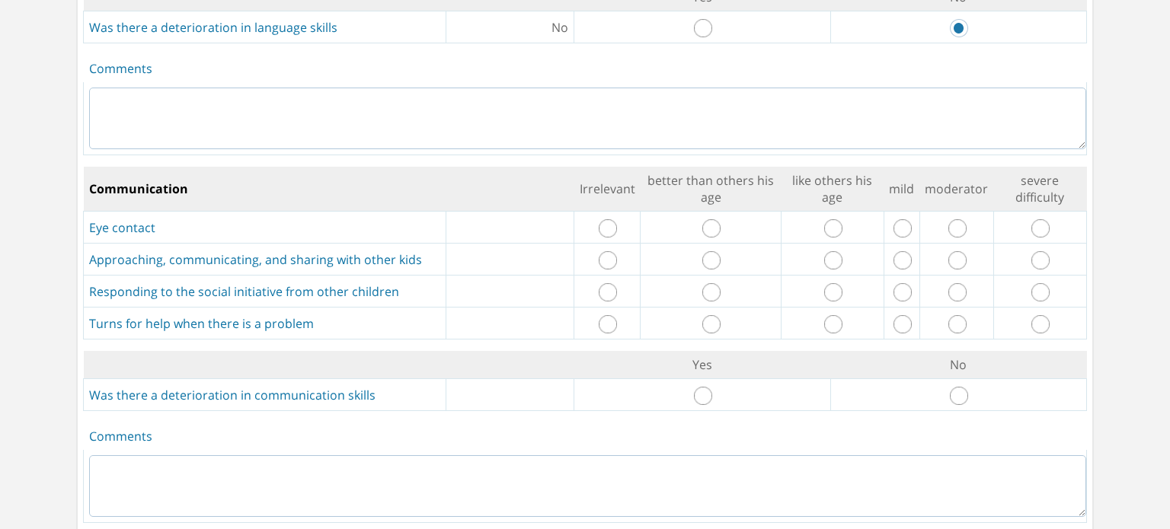
click at [828, 219] on input "radio" at bounding box center [833, 228] width 18 height 18
radio input "true"
drag, startPoint x: 825, startPoint y: 244, endPoint x: 823, endPoint y: 279, distance: 35.8
click at [823, 279] on tbody "Communication Irrelevant better than others his age like others his age mild mo…" at bounding box center [585, 253] width 1003 height 173
click at [824, 283] on input "radio" at bounding box center [833, 292] width 18 height 18
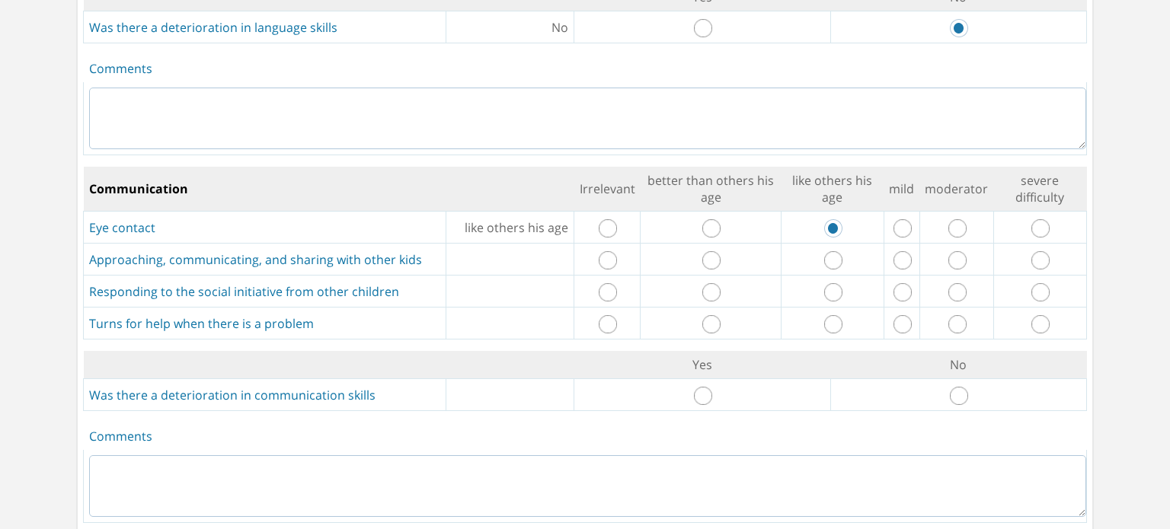
radio input "true"
click at [828, 251] on input "radio" at bounding box center [833, 260] width 18 height 18
radio input "true"
click at [825, 315] on input "radio" at bounding box center [833, 324] width 18 height 18
radio input "true"
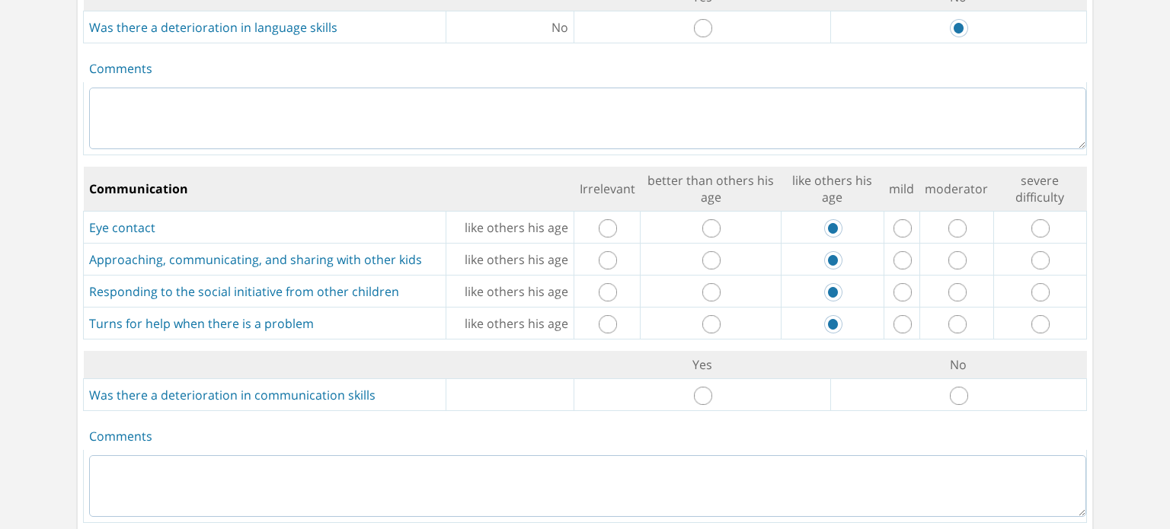
click at [950, 387] on input "radio" at bounding box center [959, 396] width 18 height 18
radio input "true"
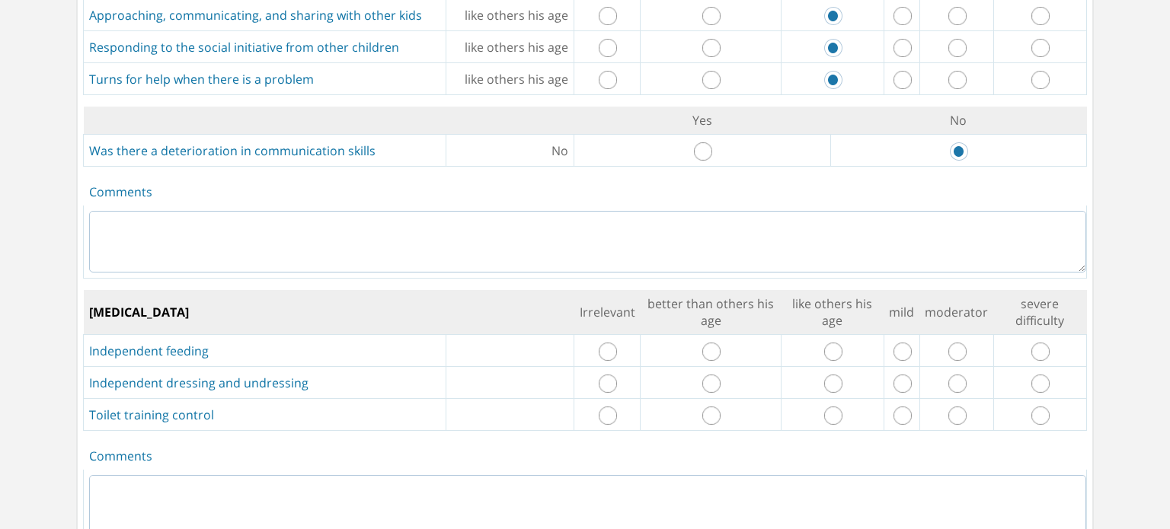
scroll to position [2022, 0]
click at [831, 342] on input "radio" at bounding box center [833, 351] width 18 height 18
radio input "true"
click at [824, 374] on input "radio" at bounding box center [833, 383] width 18 height 18
radio input "true"
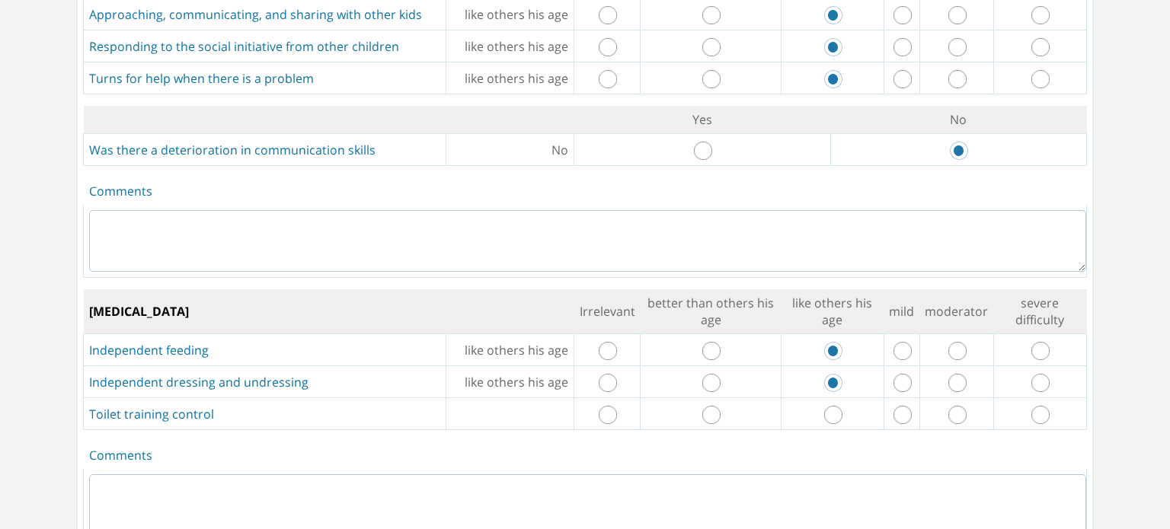
click at [824, 406] on input "radio" at bounding box center [833, 415] width 18 height 18
radio input "true"
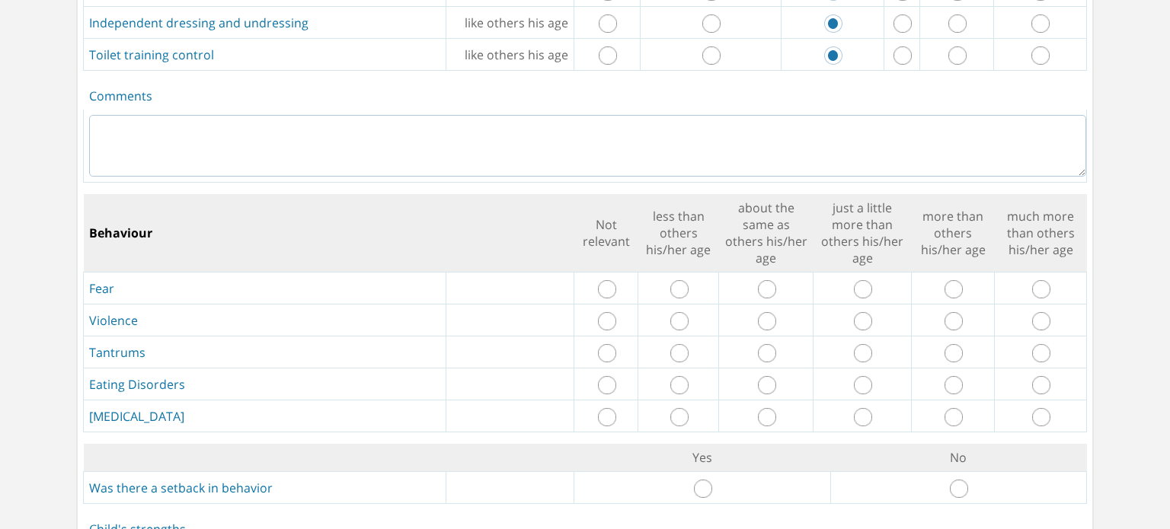
scroll to position [2386, 0]
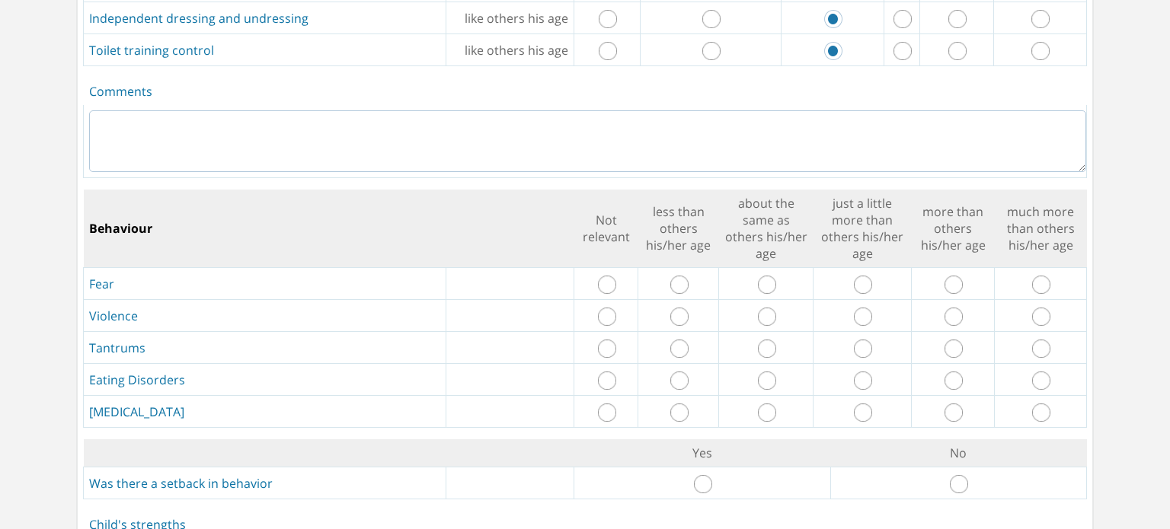
click at [769, 274] on td at bounding box center [766, 284] width 94 height 32
click at [761, 276] on input "radio" at bounding box center [767, 285] width 18 height 18
radio input "true"
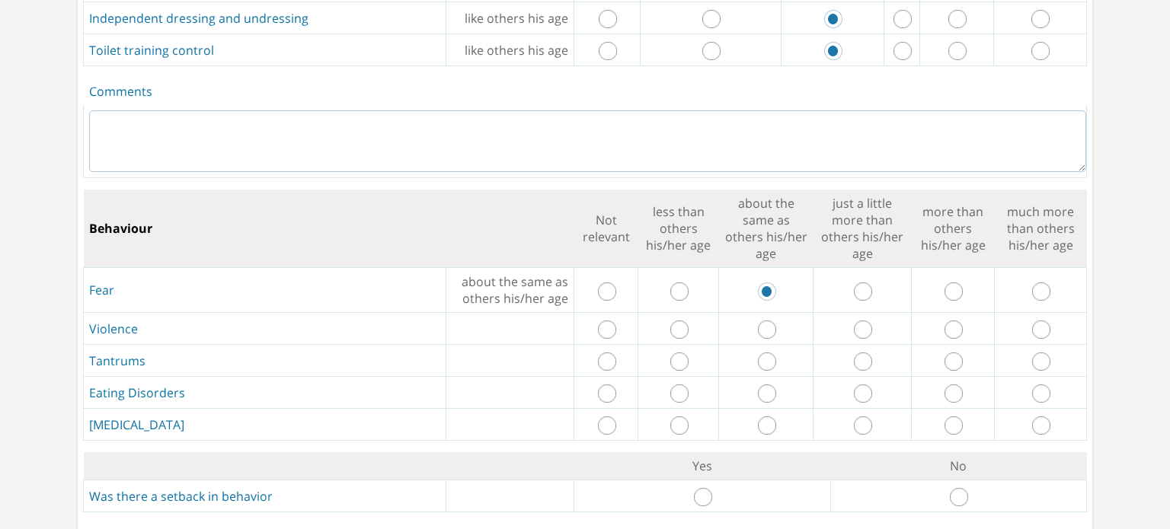
click at [755, 321] on td at bounding box center [766, 329] width 94 height 32
click at [760, 321] on input "radio" at bounding box center [767, 330] width 18 height 18
radio input "true"
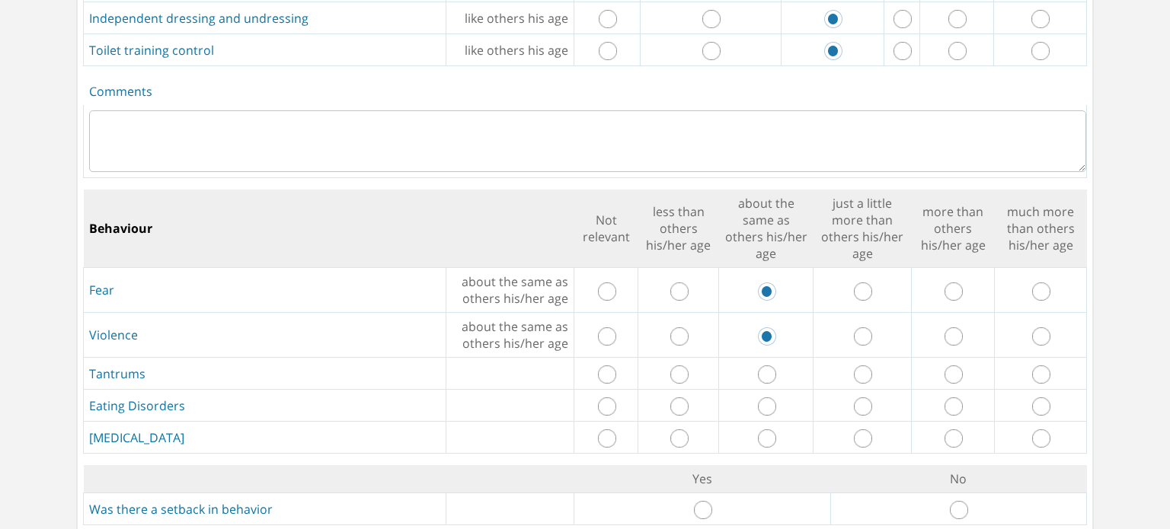
click at [760, 365] on input "radio" at bounding box center [767, 374] width 18 height 18
radio input "true"
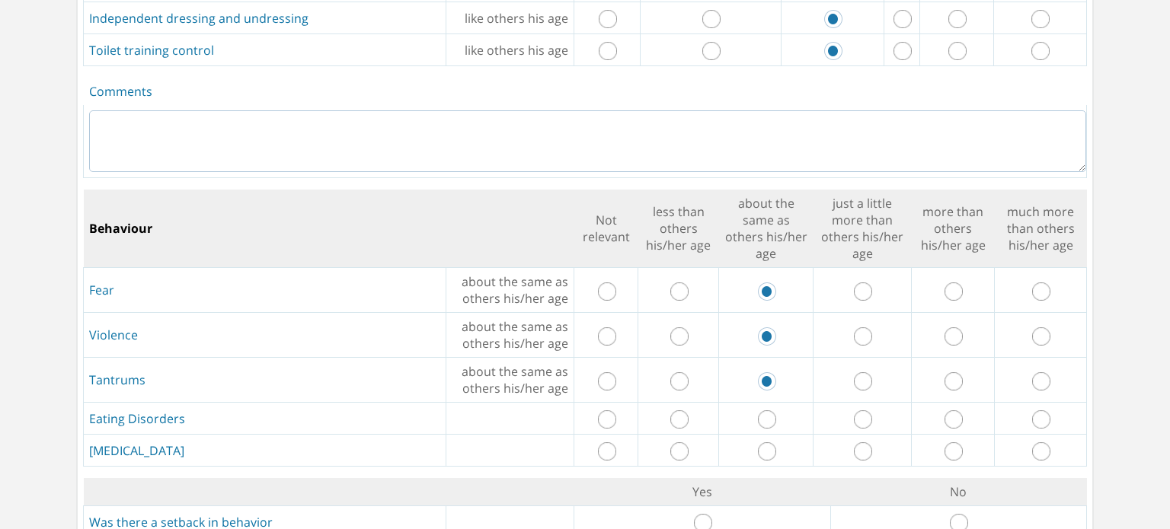
click at [761, 410] on input "radio" at bounding box center [767, 419] width 18 height 18
radio input "true"
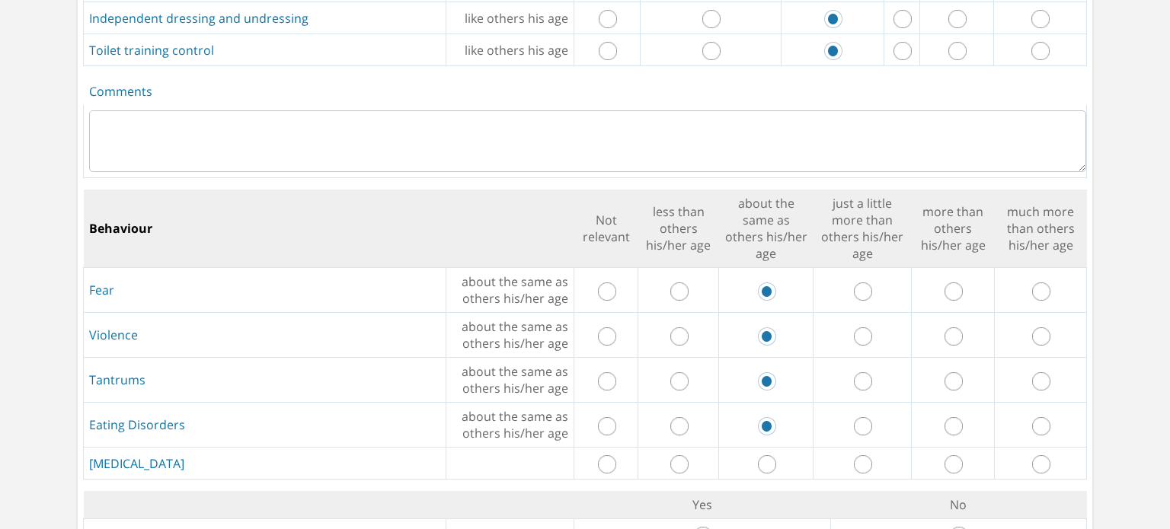
click at [761, 455] on input "radio" at bounding box center [767, 464] width 18 height 18
radio input "true"
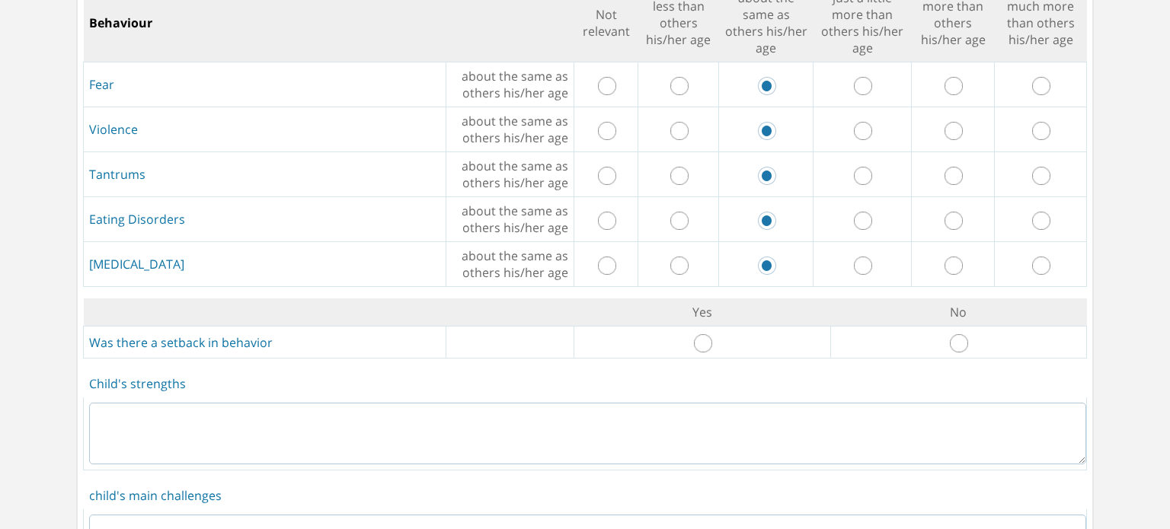
scroll to position [2593, 0]
click at [950, 333] on input "radio" at bounding box center [959, 342] width 18 height 18
radio input "true"
click at [732, 410] on textarea at bounding box center [587, 432] width 997 height 62
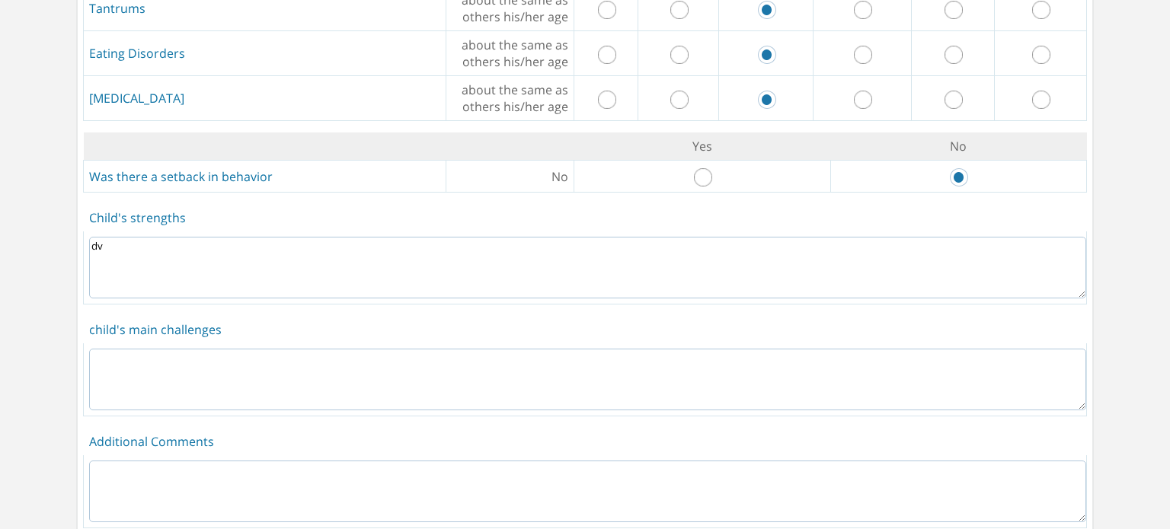
scroll to position [2785, 0]
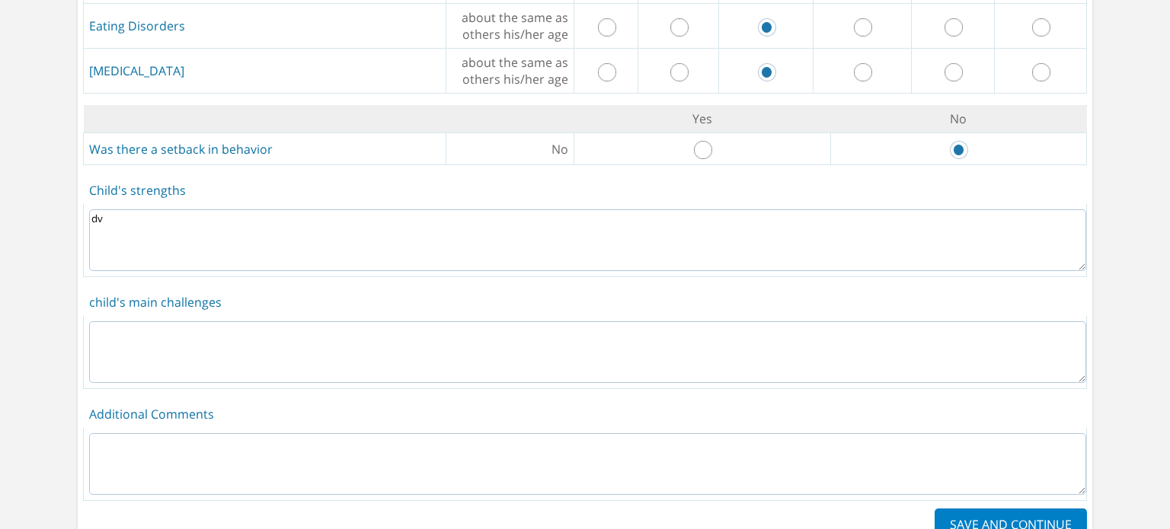
type textarea "dv"
click at [685, 340] on textarea at bounding box center [587, 352] width 997 height 62
type textarea "vr"
click at [637, 436] on textarea "r" at bounding box center [587, 464] width 997 height 62
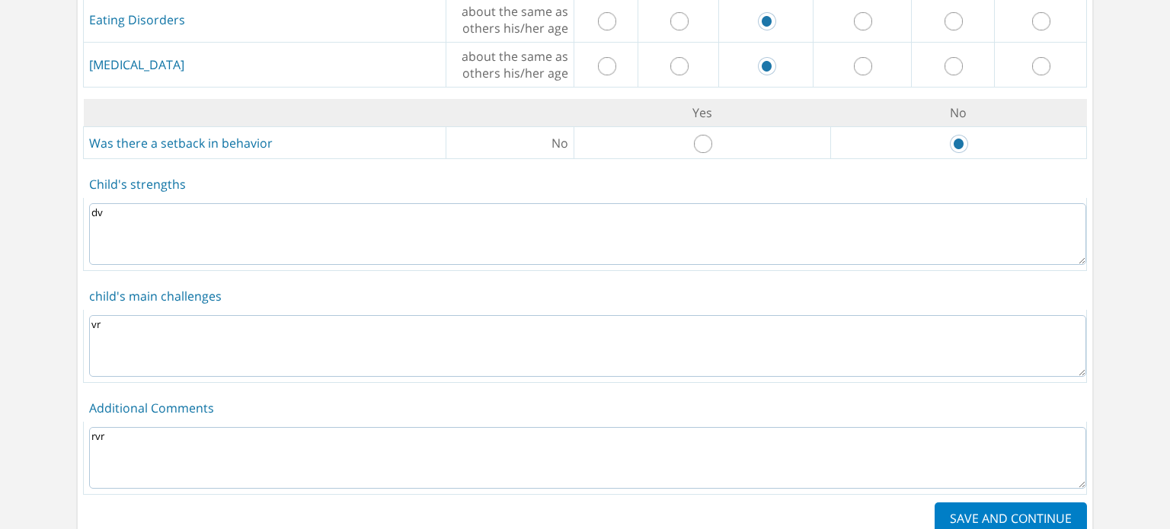
scroll to position [2840, 0]
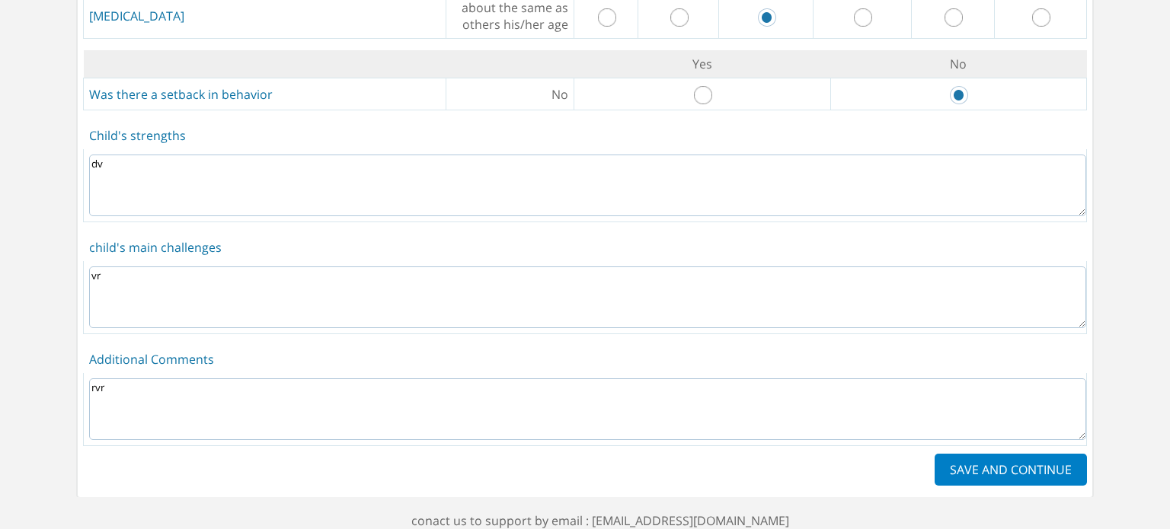
type textarea "rvr"
click at [974, 454] on label "SAVE AND CONTINUE" at bounding box center [1010, 470] width 152 height 32
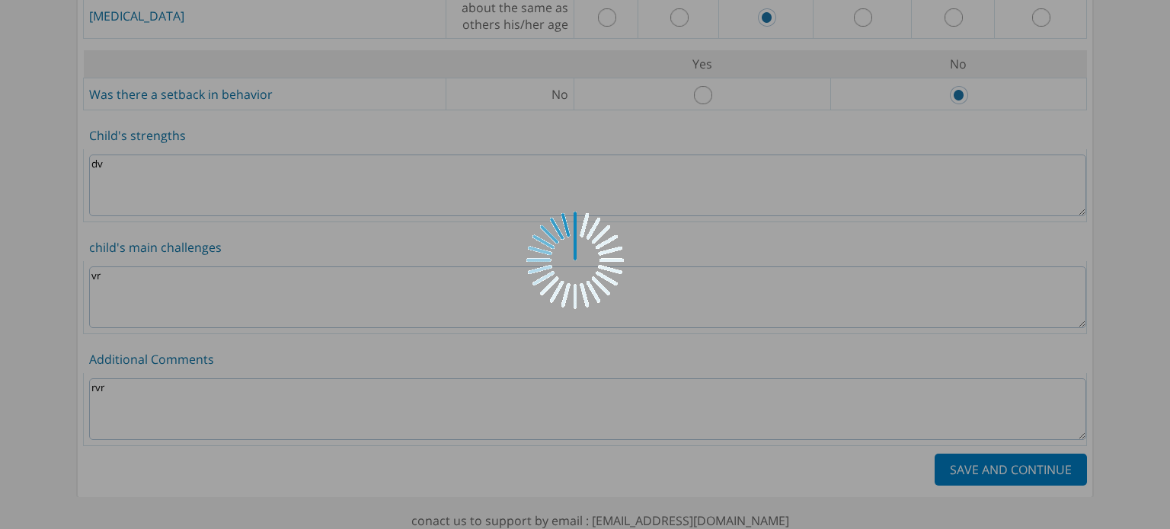
scroll to position [0, 0]
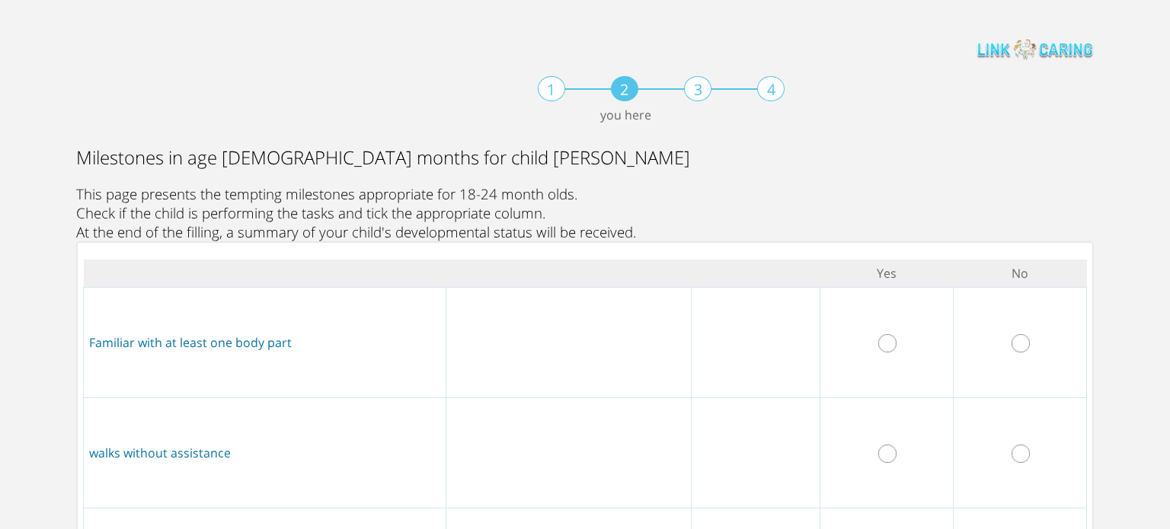
click at [886, 345] on input "radio" at bounding box center [887, 343] width 18 height 18
radio input "true"
click at [886, 452] on input "radio" at bounding box center [887, 454] width 18 height 18
radio input "true"
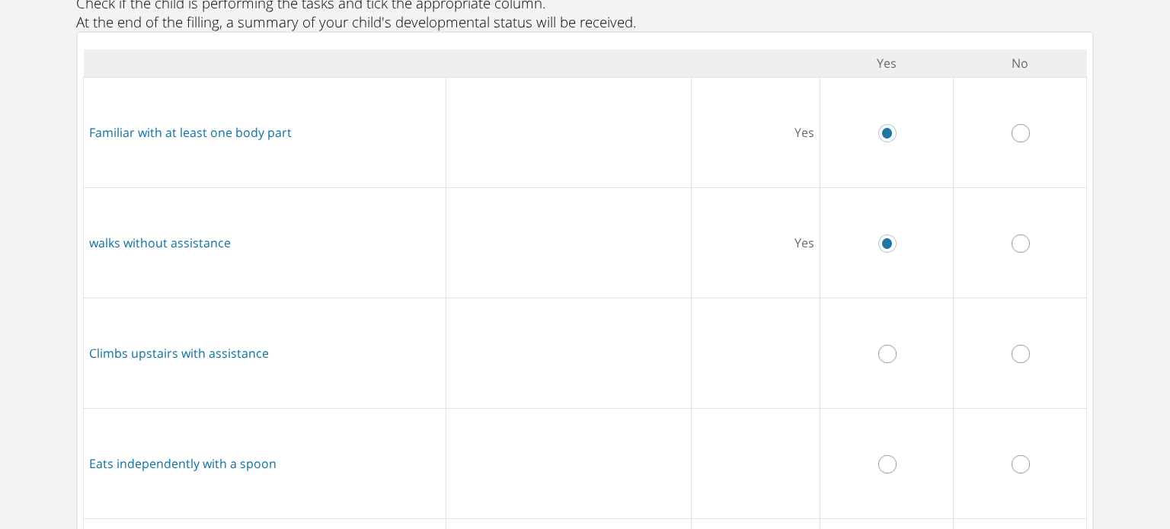
scroll to position [213, 0]
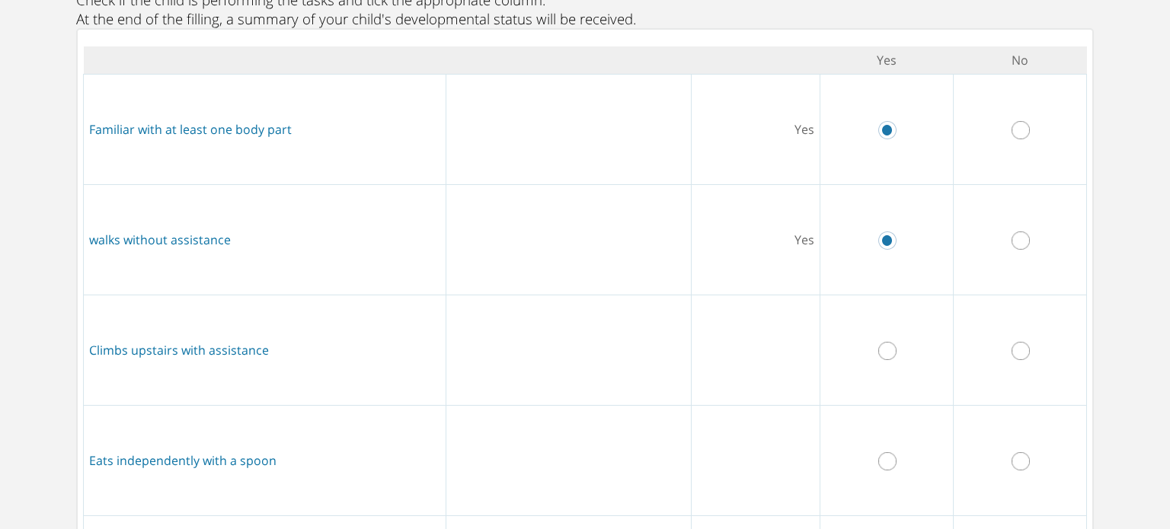
click at [880, 351] on input "radio" at bounding box center [887, 351] width 18 height 18
radio input "true"
click at [886, 463] on input "radio" at bounding box center [887, 461] width 18 height 18
radio input "true"
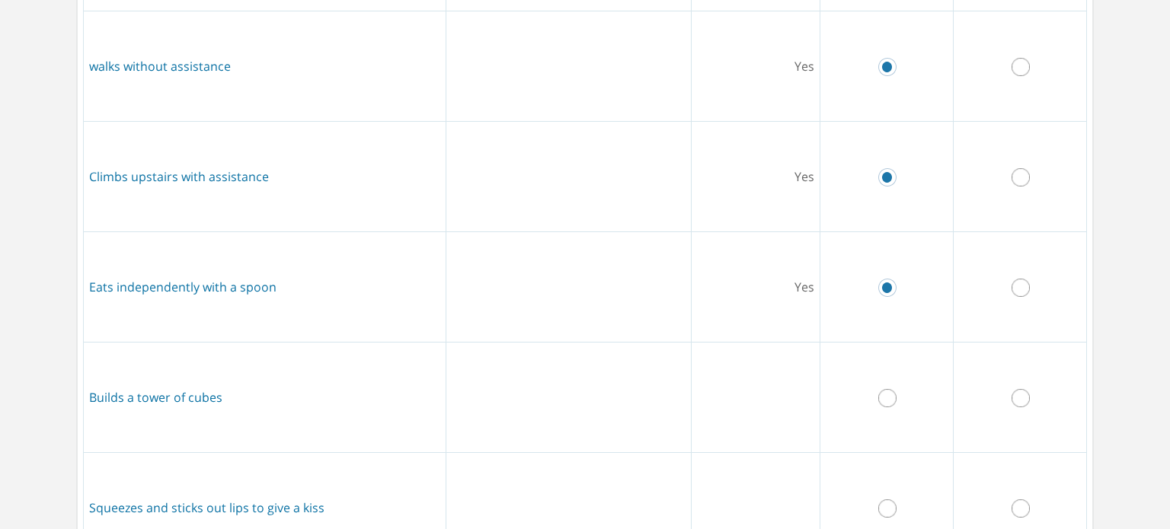
scroll to position [423, 0]
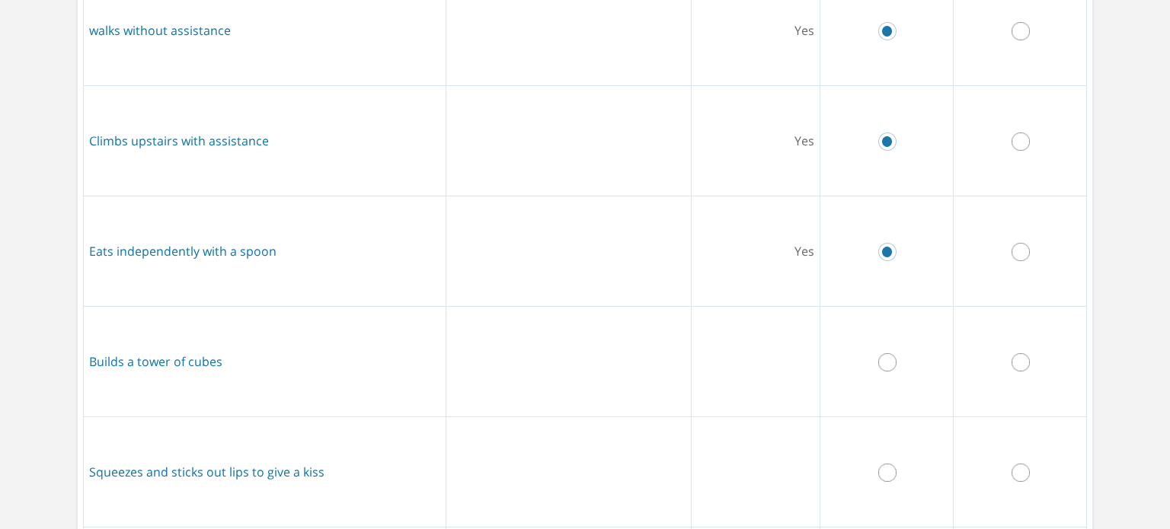
click at [879, 365] on input "radio" at bounding box center [887, 362] width 18 height 18
radio input "true"
click at [879, 470] on input "radio" at bounding box center [887, 473] width 18 height 18
radio input "true"
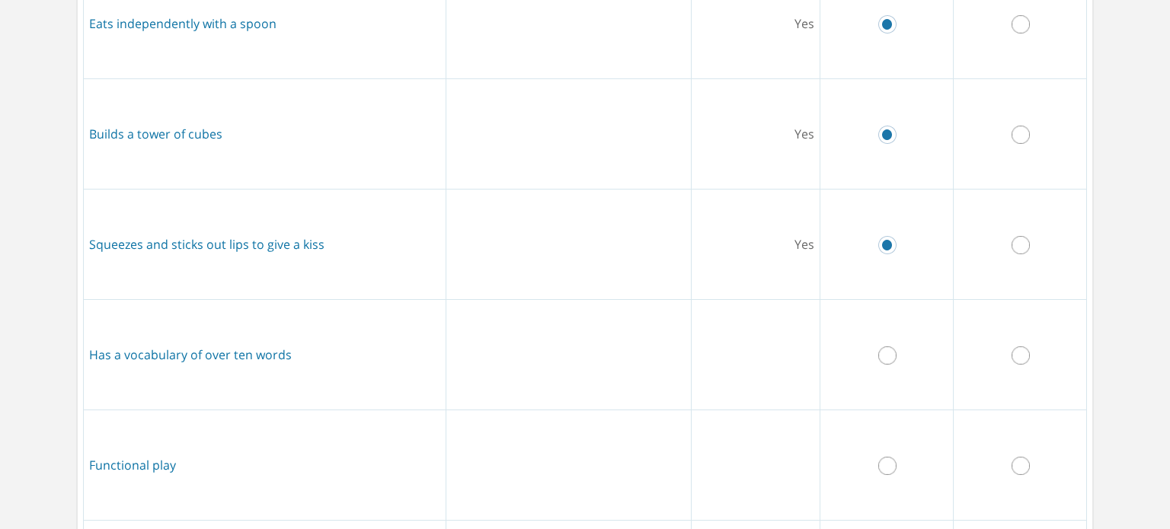
scroll to position [652, 0]
click at [885, 353] on input "radio" at bounding box center [887, 354] width 18 height 18
radio input "true"
click at [882, 460] on input "radio" at bounding box center [887, 464] width 18 height 18
radio input "true"
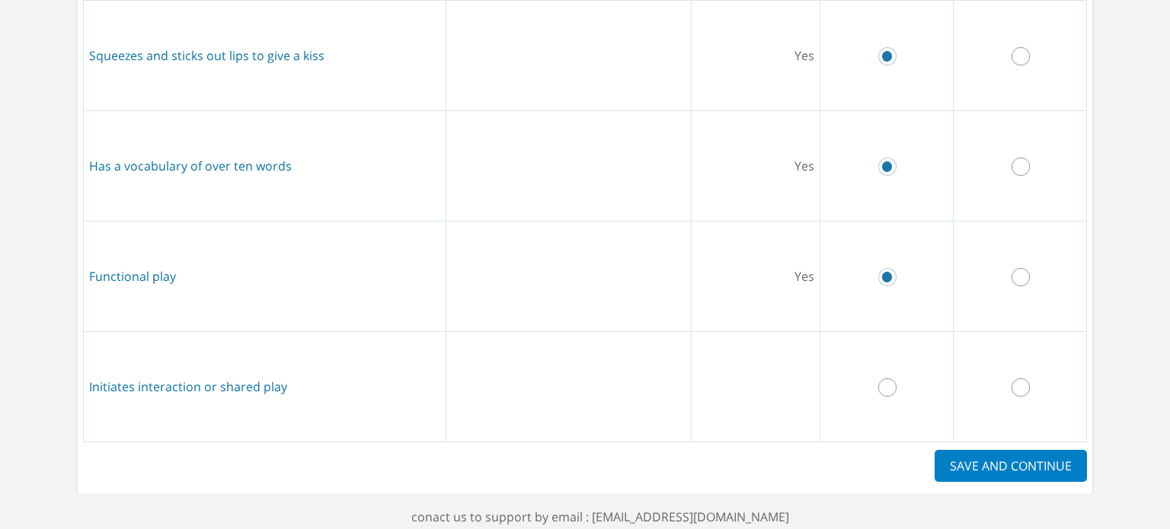
scroll to position [853, 0]
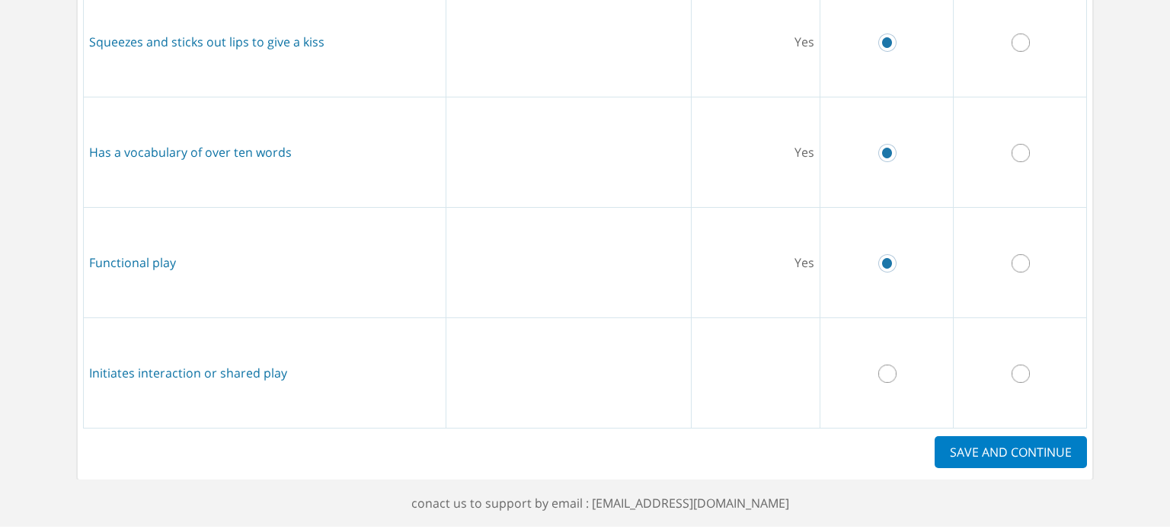
click at [879, 375] on input "radio" at bounding box center [887, 374] width 18 height 18
radio input "true"
click at [997, 453] on label "SAVE AND CONTINUE" at bounding box center [1010, 452] width 152 height 32
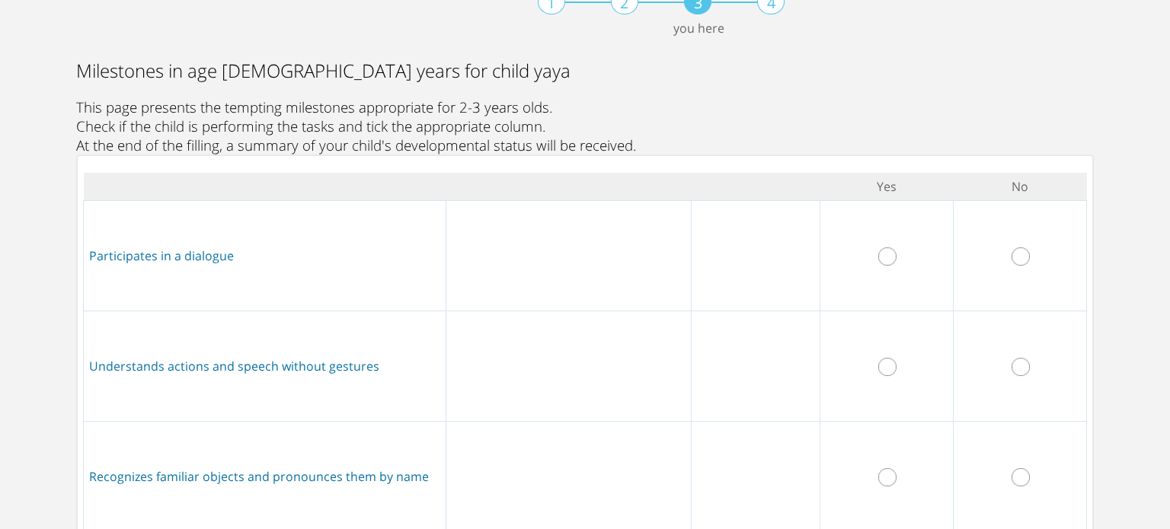
scroll to position [94, 0]
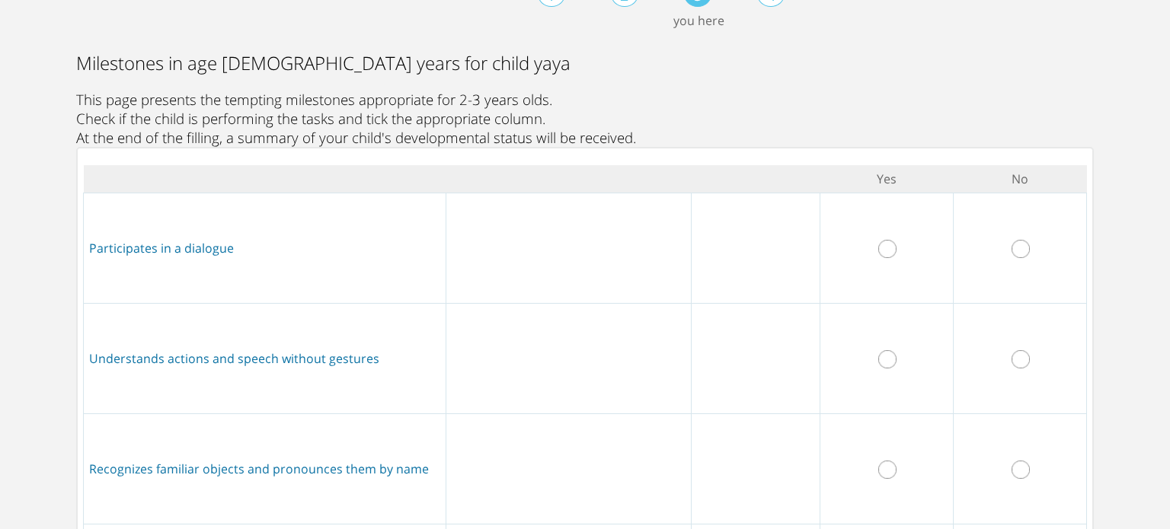
click at [889, 254] on input "radio" at bounding box center [887, 249] width 18 height 18
radio input "true"
click at [888, 356] on input "radio" at bounding box center [887, 359] width 18 height 18
radio input "true"
click at [883, 464] on input "radio" at bounding box center [887, 470] width 18 height 18
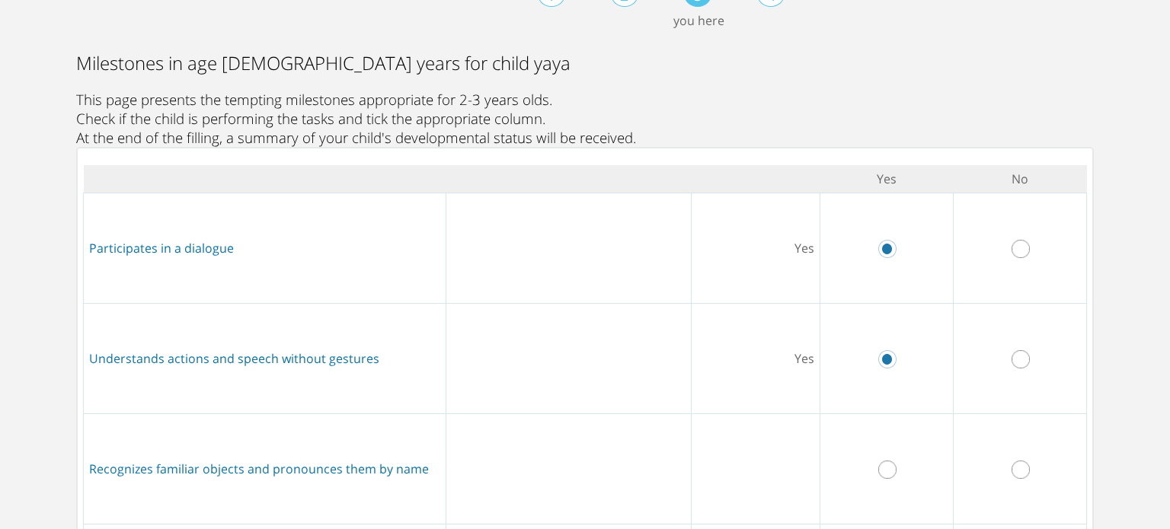
radio input "true"
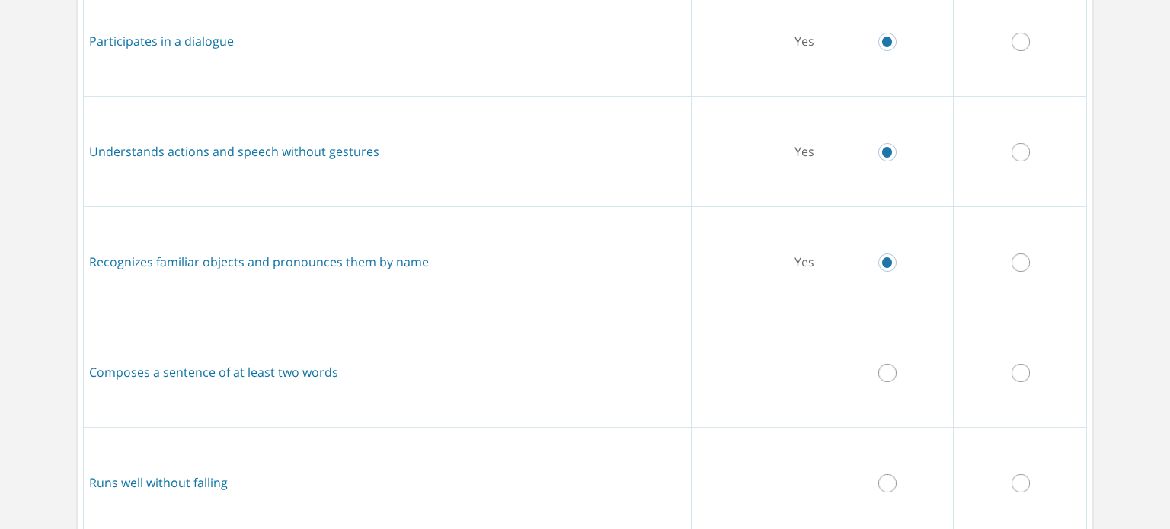
scroll to position [308, 0]
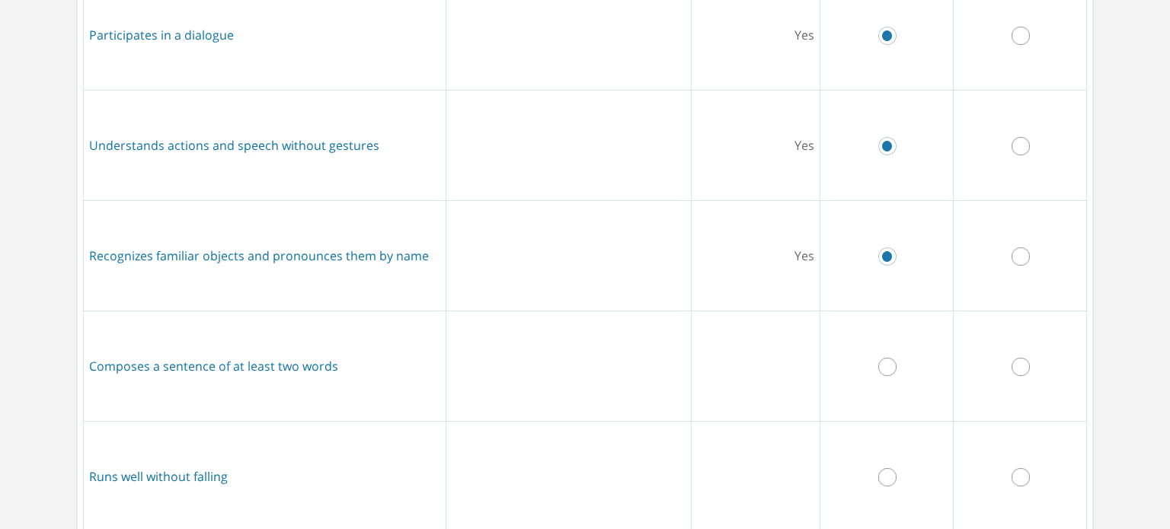
click at [878, 368] on input "radio" at bounding box center [887, 367] width 18 height 18
radio input "true"
click at [878, 477] on input "radio" at bounding box center [887, 477] width 18 height 18
radio input "true"
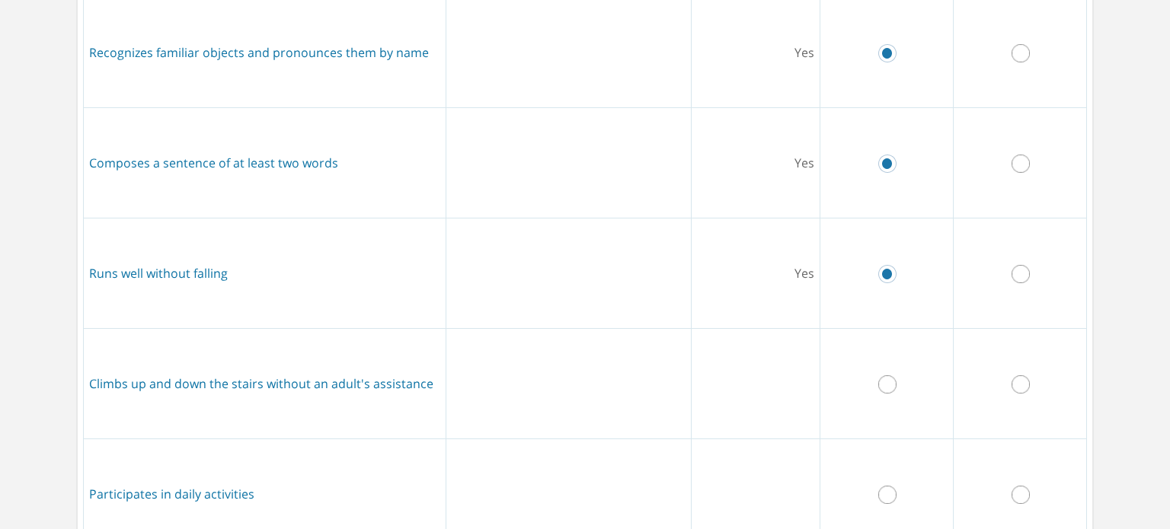
scroll to position [512, 0]
click at [879, 389] on input "radio" at bounding box center [887, 384] width 18 height 18
radio input "true"
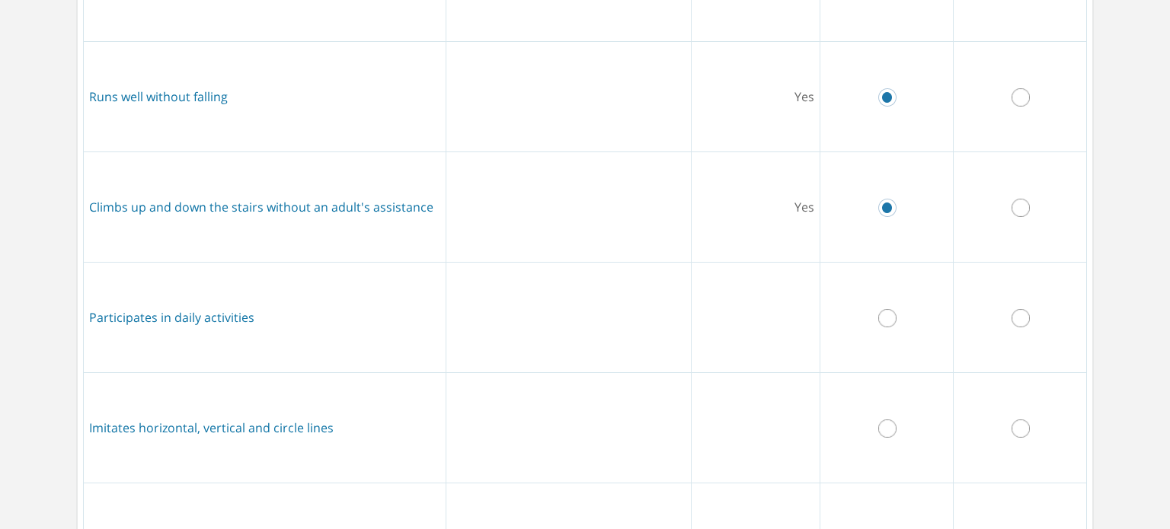
scroll to position [702, 0]
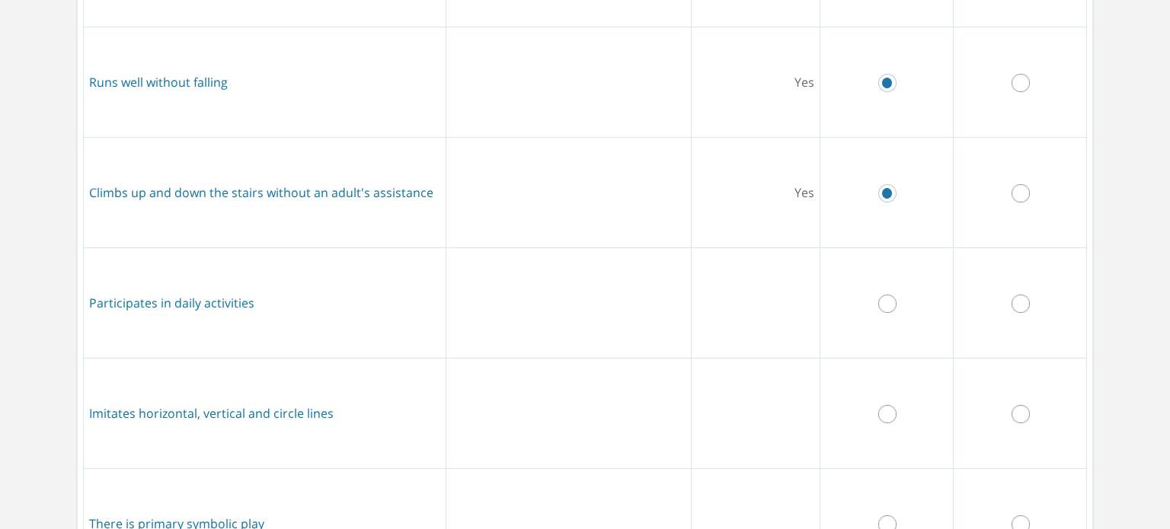
click at [883, 297] on input "radio" at bounding box center [887, 304] width 18 height 18
radio input "true"
click at [885, 414] on input "radio" at bounding box center [887, 414] width 18 height 18
radio input "true"
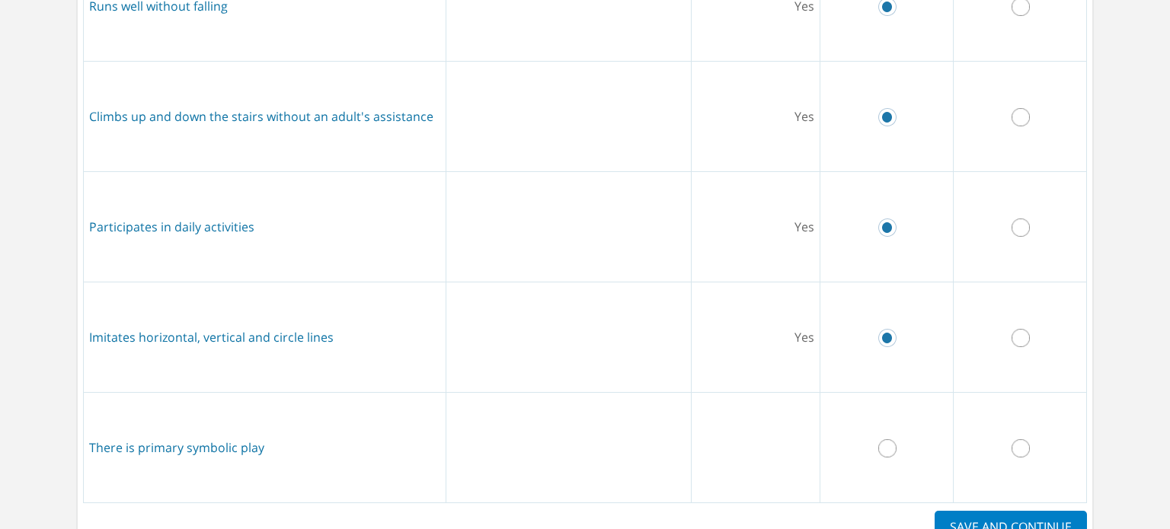
scroll to position [825, 0]
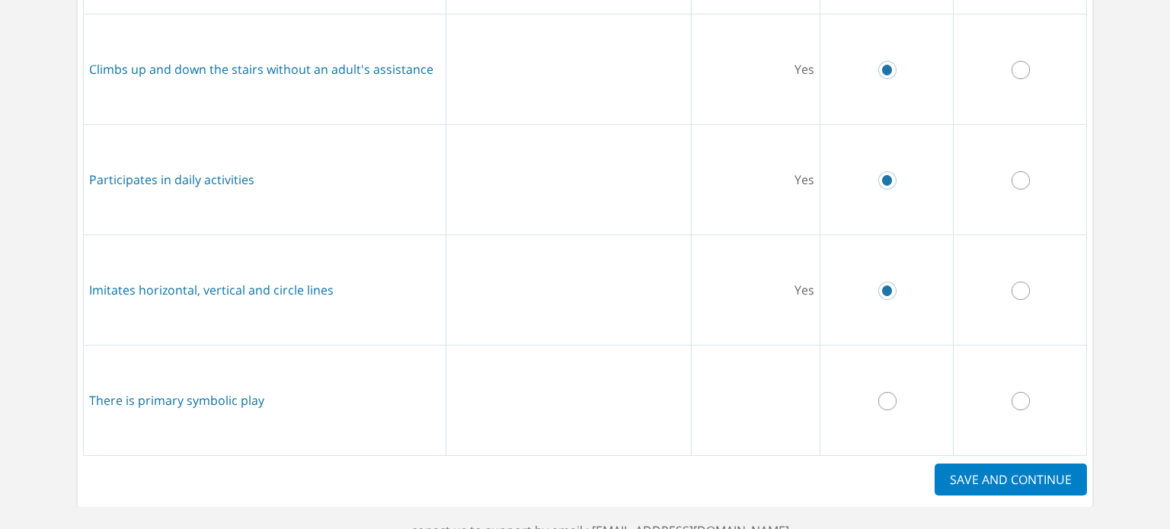
click at [880, 392] on input "radio" at bounding box center [887, 401] width 18 height 18
radio input "true"
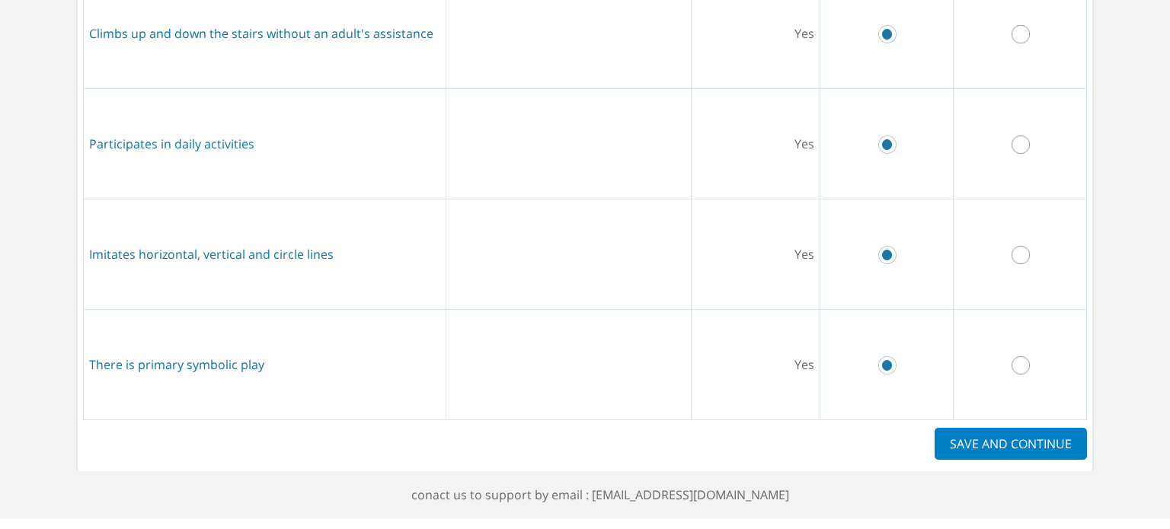
click at [959, 434] on label "SAVE AND CONTINUE" at bounding box center [1010, 444] width 152 height 32
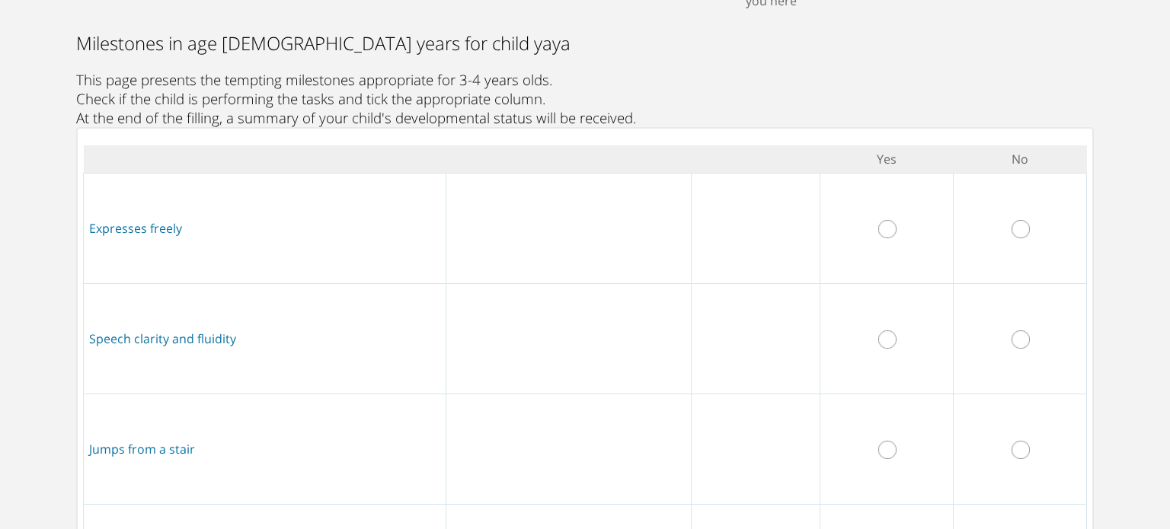
scroll to position [115, 0]
click at [1011, 231] on input "radio" at bounding box center [1020, 228] width 18 height 18
radio input "true"
click at [1012, 336] on input "radio" at bounding box center [1020, 339] width 18 height 18
radio input "true"
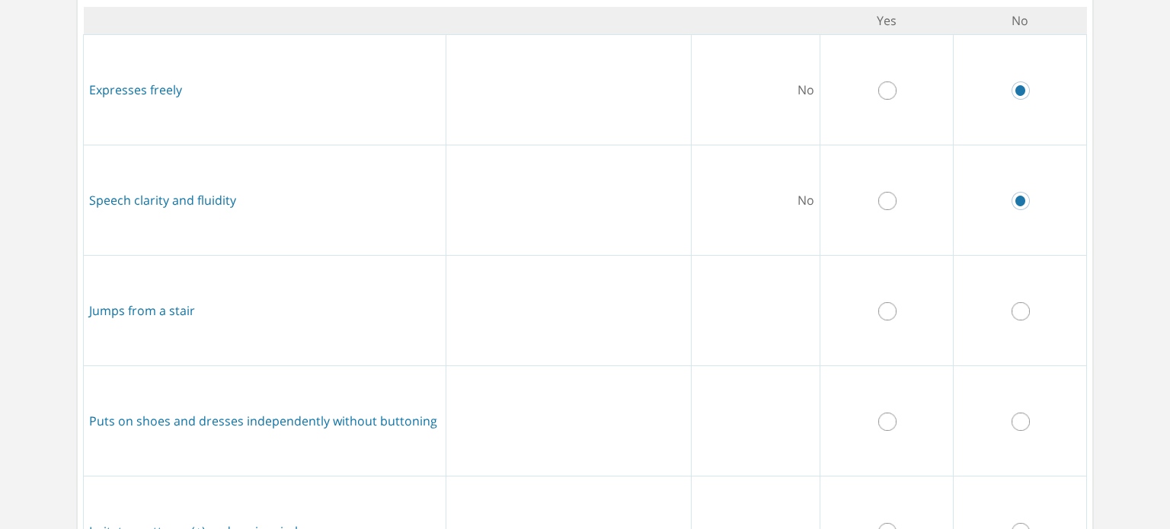
scroll to position [264, 0]
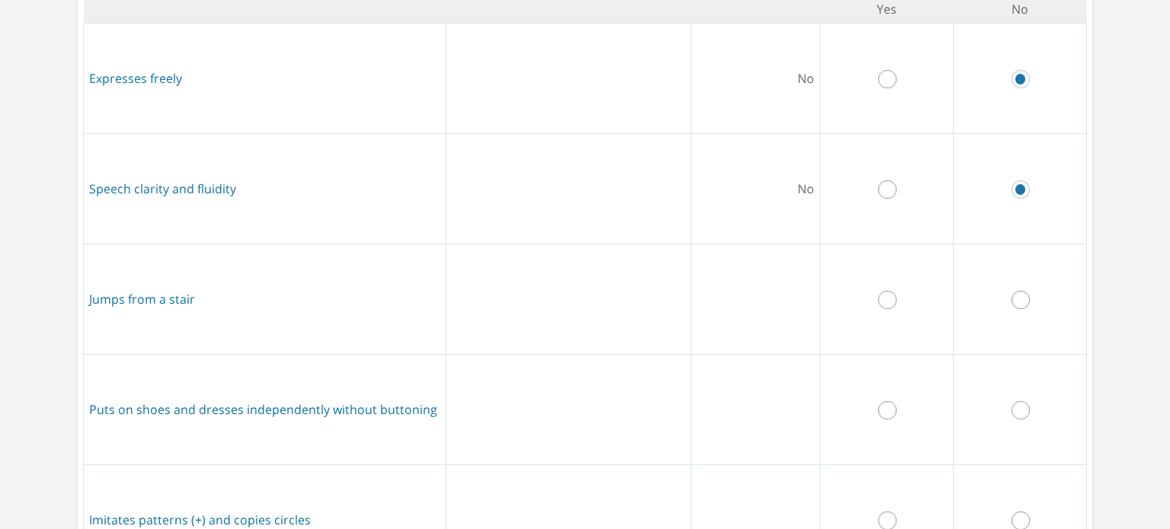
click at [1011, 295] on input "radio" at bounding box center [1020, 300] width 18 height 18
radio input "true"
click at [1013, 416] on input "radio" at bounding box center [1020, 410] width 18 height 18
radio input "true"
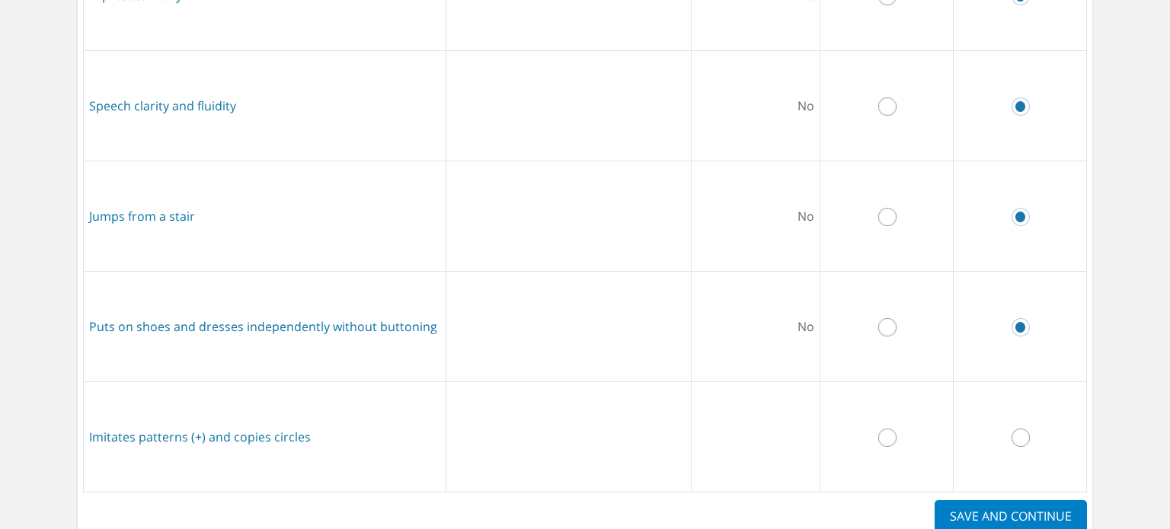
scroll to position [395, 0]
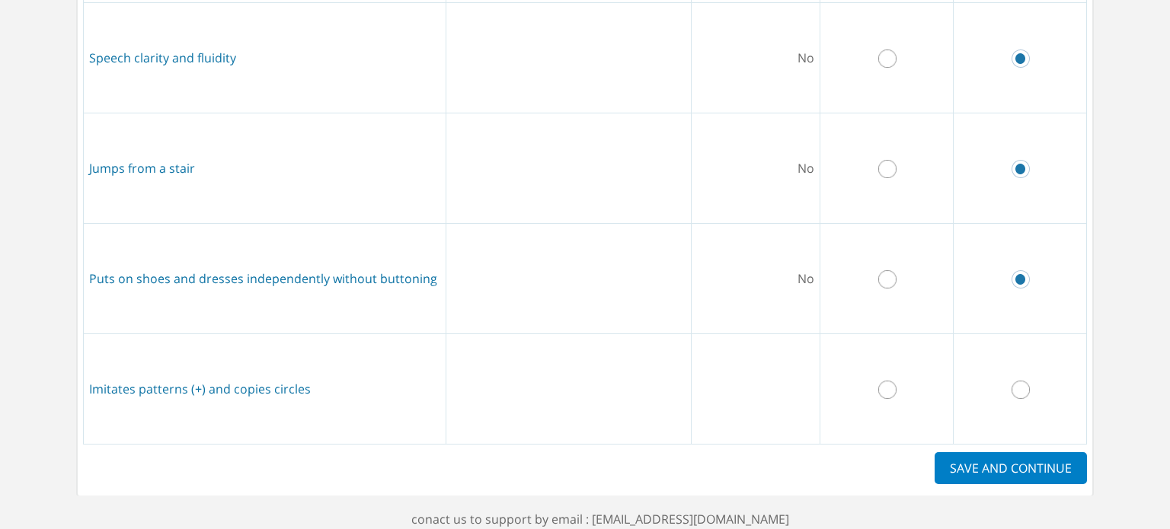
click at [1012, 395] on input "radio" at bounding box center [1020, 390] width 18 height 18
radio input "true"
click at [994, 475] on label "SAVE AND CONTINUE" at bounding box center [1010, 468] width 152 height 32
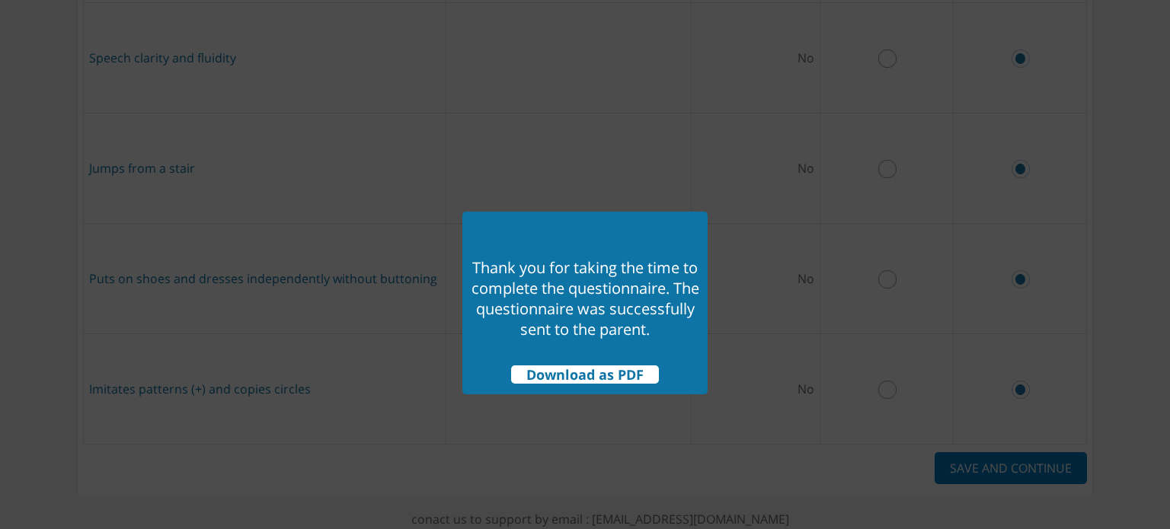
click at [592, 375] on span "Download as PDF" at bounding box center [585, 374] width 148 height 18
click at [688, 226] on td at bounding box center [662, 223] width 77 height 23
